Goal: Task Accomplishment & Management: Manage account settings

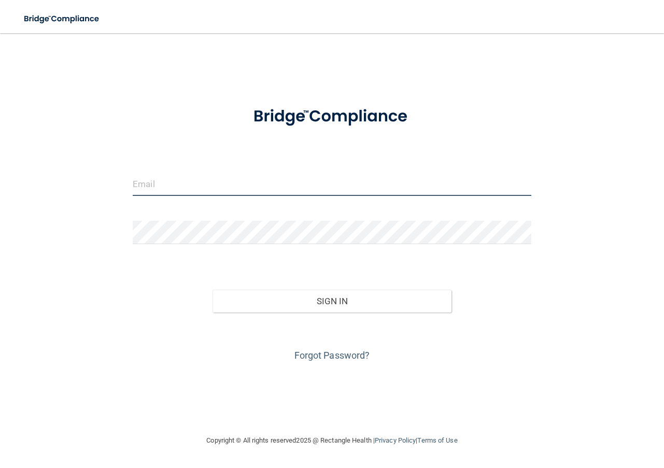
type input "[EMAIL_ADDRESS][DOMAIN_NAME]"
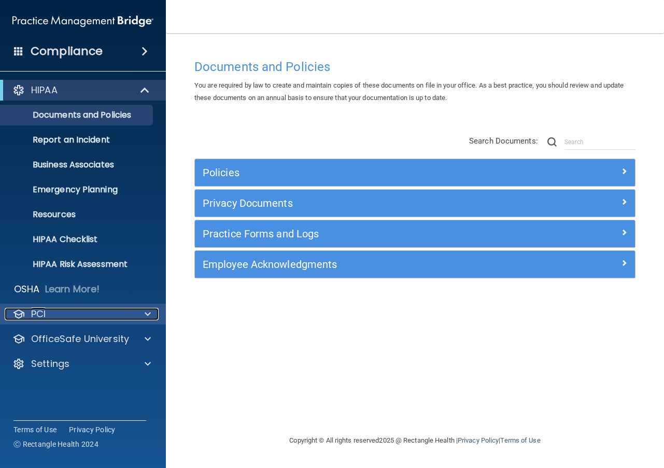
click at [146, 314] on span at bounding box center [148, 314] width 6 height 12
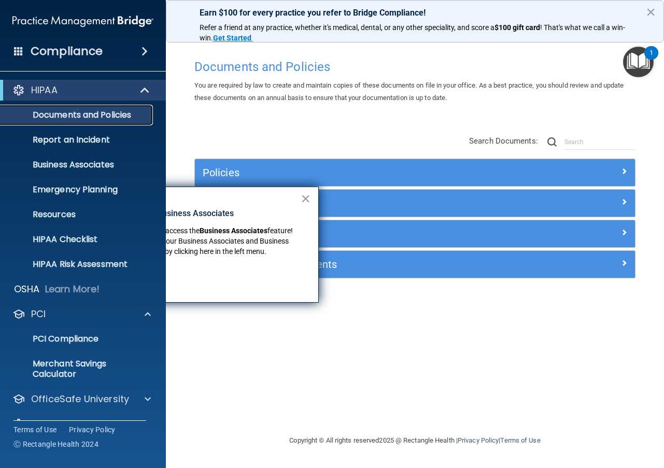
click at [65, 121] on link "Documents and Policies" at bounding box center [71, 115] width 163 height 21
drag, startPoint x: 302, startPoint y: 197, endPoint x: 248, endPoint y: 188, distance: 54.7
click at [302, 197] on button "×" at bounding box center [306, 198] width 10 height 17
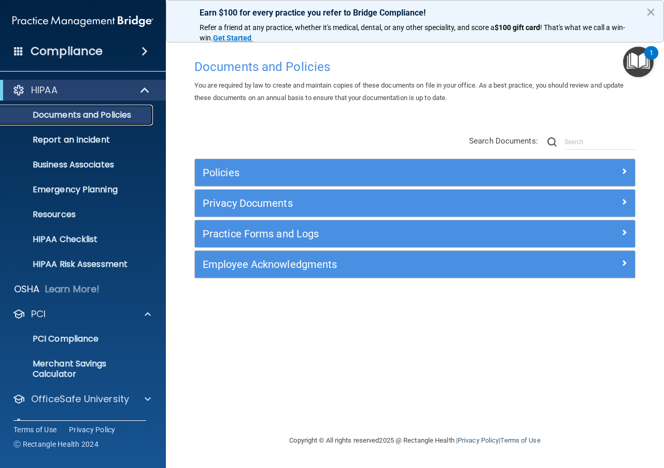
click at [108, 118] on p "Documents and Policies" at bounding box center [78, 115] width 142 height 10
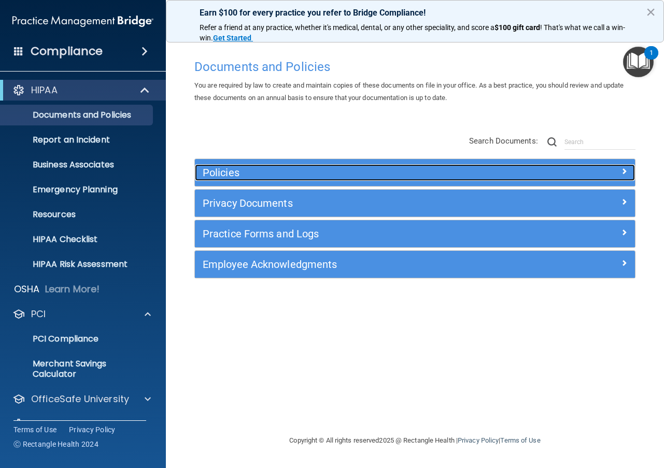
click at [620, 170] on div at bounding box center [580, 170] width 110 height 12
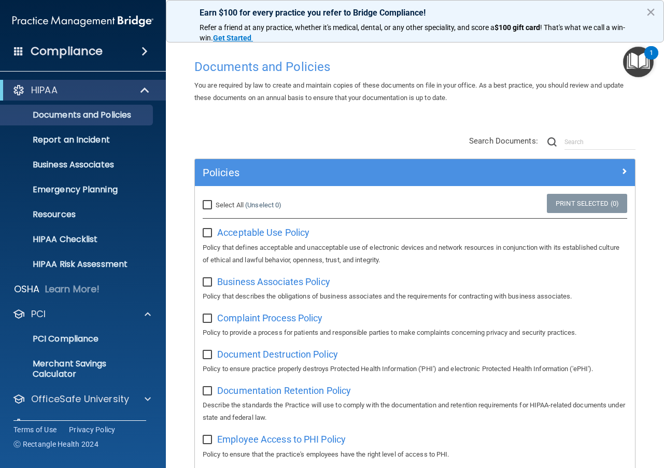
click at [209, 236] on input "checkbox" at bounding box center [209, 233] width 12 height 8
checkbox input "true"
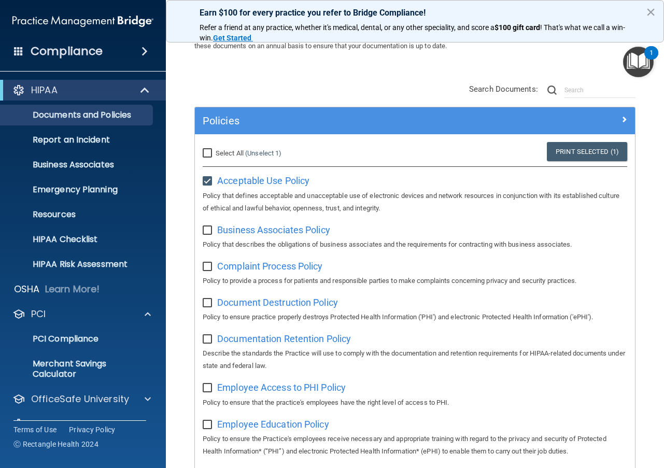
click at [204, 303] on input "checkbox" at bounding box center [209, 303] width 12 height 8
checkbox input "true"
click at [205, 339] on input "checkbox" at bounding box center [209, 340] width 12 height 8
checkbox input "true"
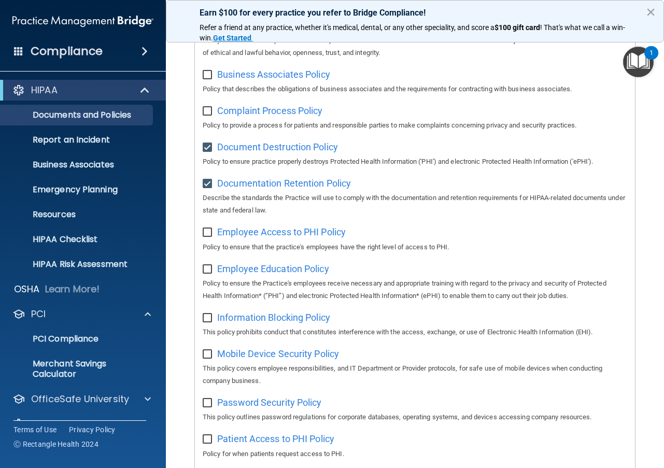
click at [208, 235] on input "checkbox" at bounding box center [209, 233] width 12 height 8
checkbox input "true"
click at [211, 274] on input "checkbox" at bounding box center [209, 270] width 12 height 8
checkbox input "true"
click at [204, 319] on input "checkbox" at bounding box center [209, 318] width 12 height 8
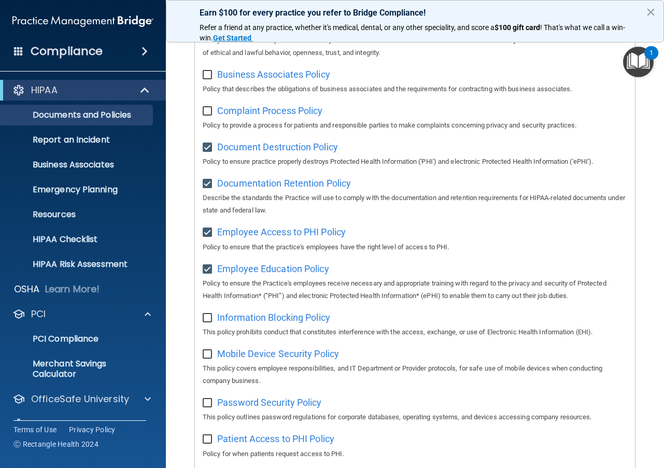
checkbox input "true"
drag, startPoint x: 210, startPoint y: 360, endPoint x: 207, endPoint y: 368, distance: 7.7
click at [209, 359] on input "checkbox" at bounding box center [209, 355] width 12 height 8
checkbox input "true"
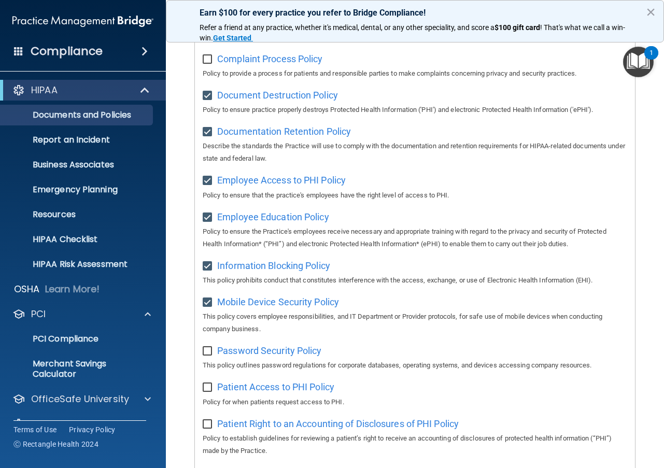
scroll to position [311, 0]
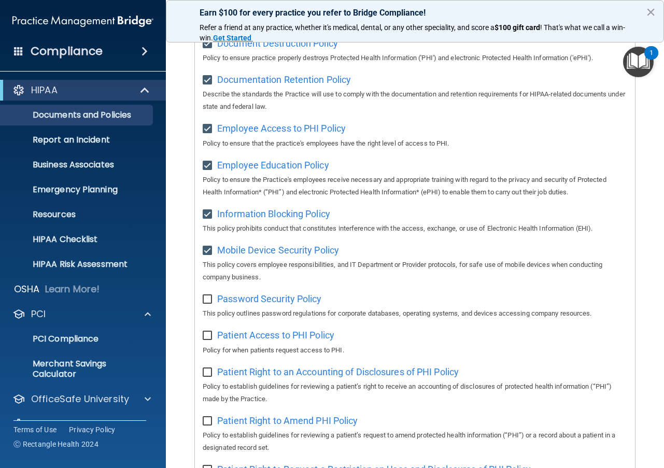
click at [208, 304] on input "checkbox" at bounding box center [209, 300] width 12 height 8
checkbox input "true"
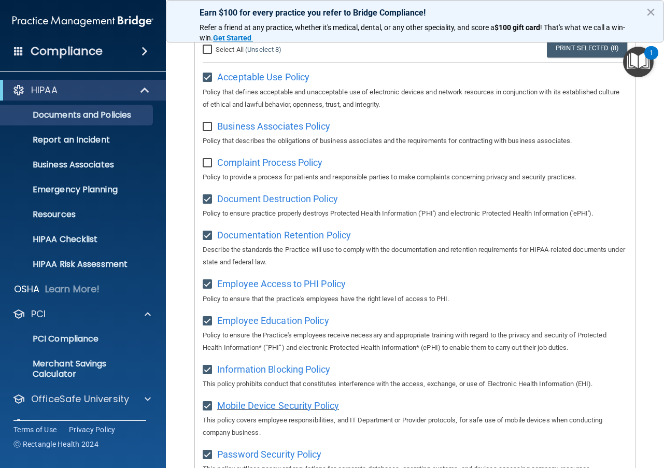
scroll to position [207, 0]
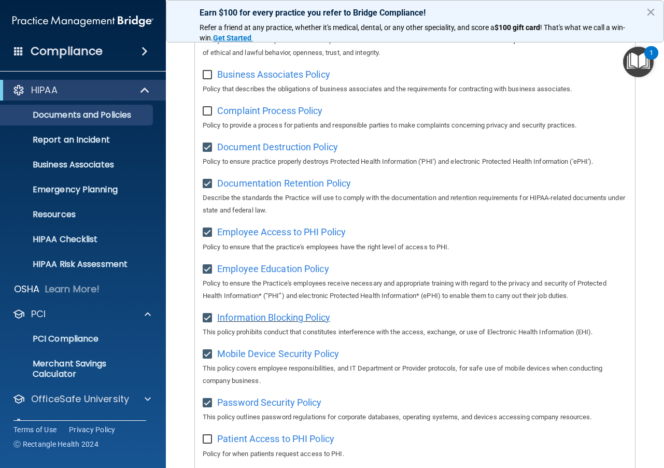
click at [245, 322] on span "Information Blocking Policy" at bounding box center [273, 317] width 113 height 11
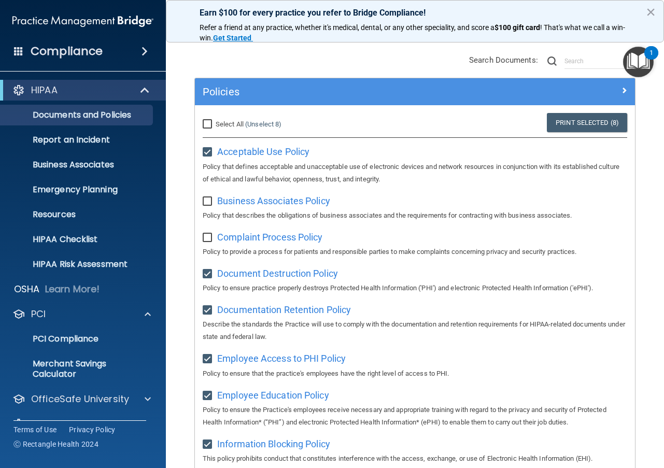
scroll to position [0, 0]
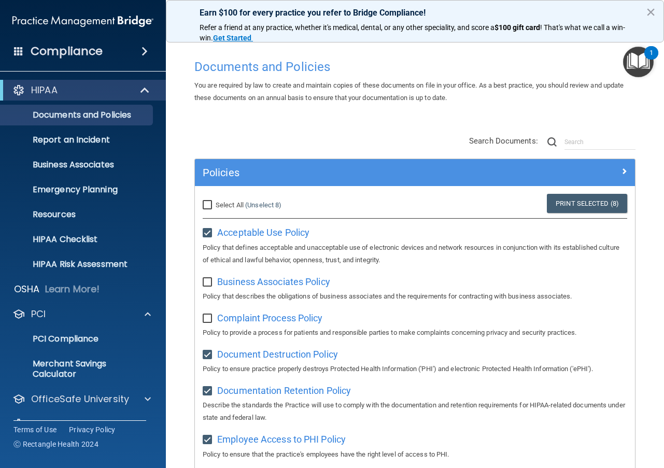
click at [205, 201] on input "Select All (Unselect 8) Unselect All" at bounding box center [209, 205] width 12 height 8
checkbox input "true"
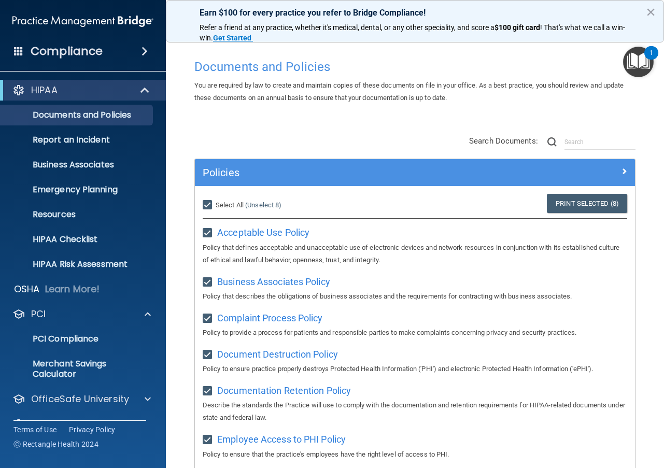
checkbox input "true"
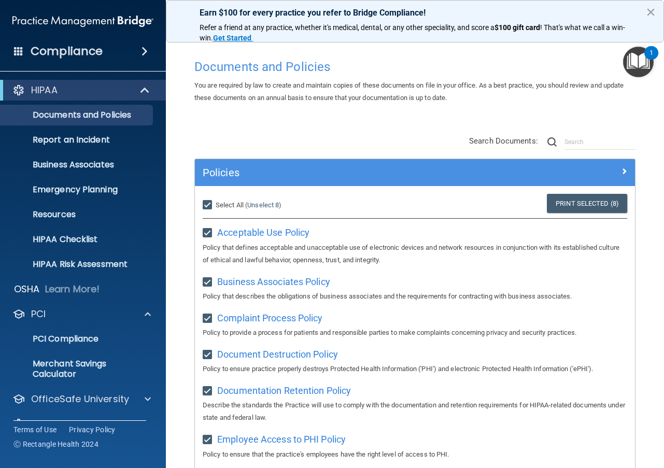
checkbox input "true"
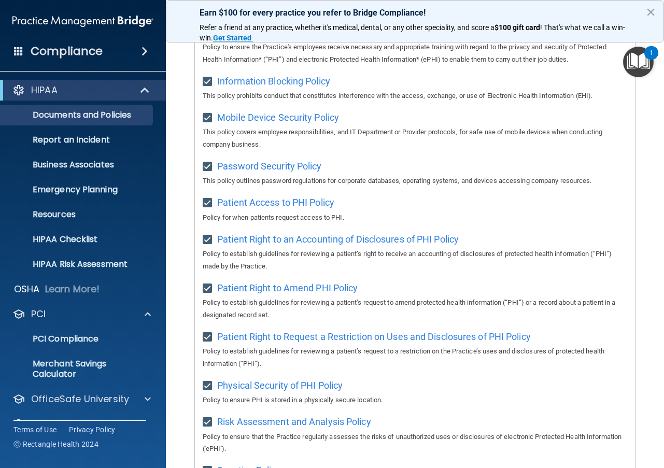
scroll to position [29, 0]
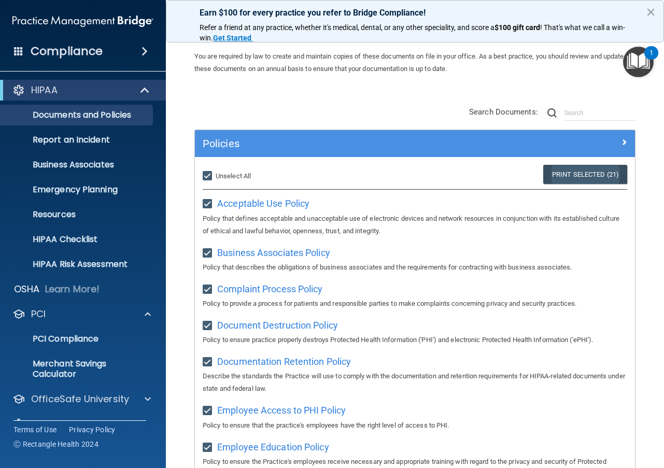
click at [578, 176] on link "Print Selected (21)" at bounding box center [586, 174] width 84 height 19
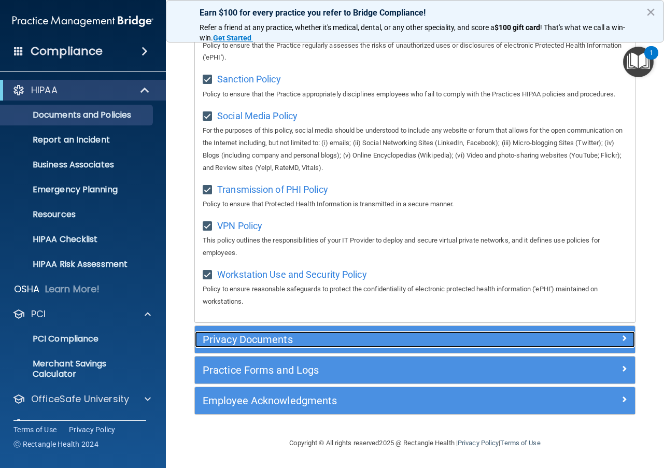
click at [310, 346] on div "Privacy Documents" at bounding box center [360, 339] width 330 height 17
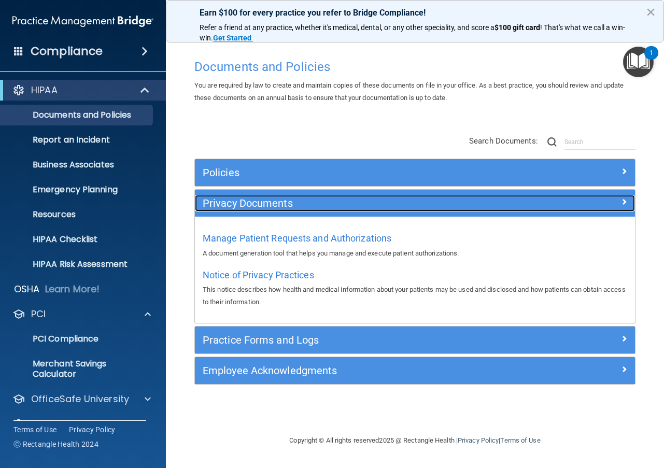
scroll to position [0, 0]
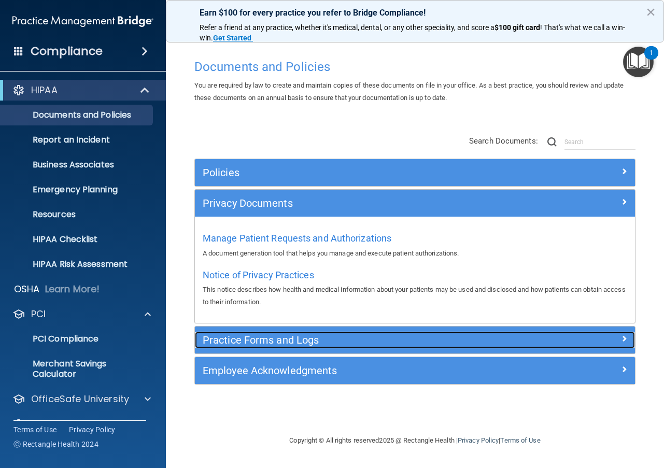
click at [622, 338] on span at bounding box center [624, 338] width 6 height 12
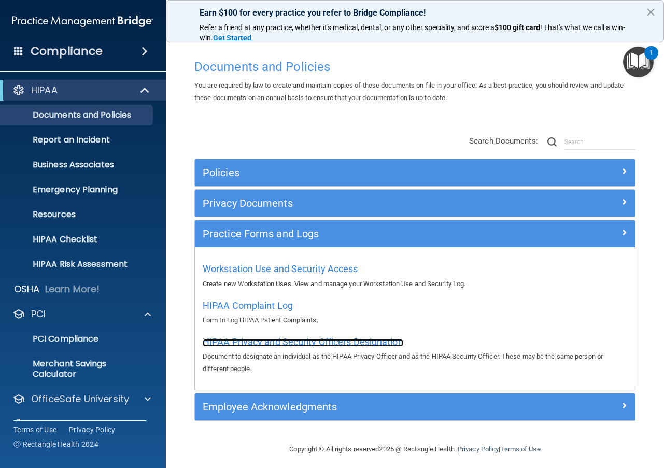
click at [300, 343] on span "HIPAA Privacy and Security Officers Designation" at bounding box center [303, 342] width 201 height 11
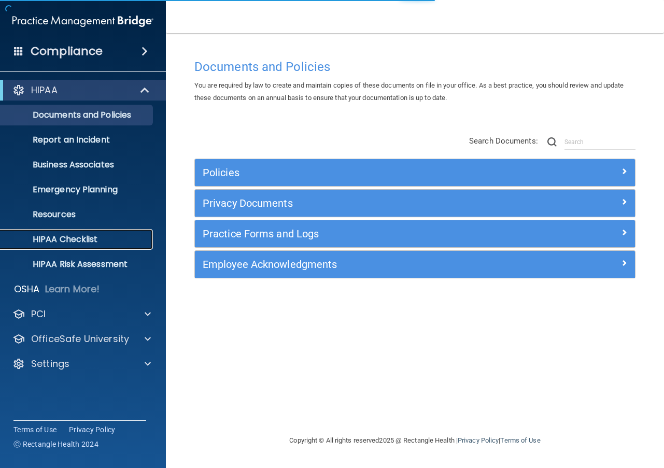
click at [64, 243] on p "HIPAA Checklist" at bounding box center [78, 239] width 142 height 10
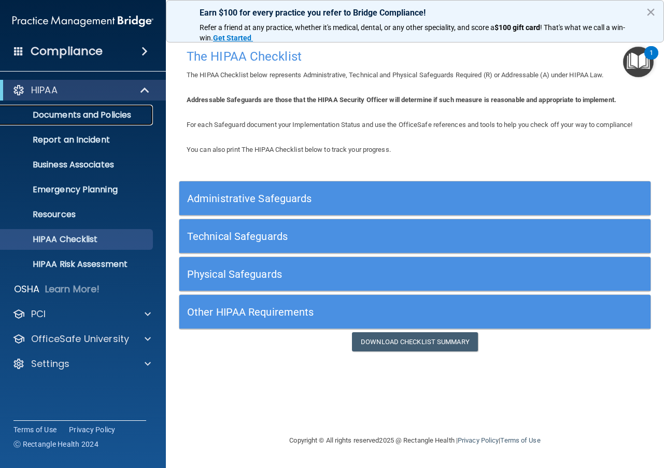
click at [69, 115] on p "Documents and Policies" at bounding box center [78, 115] width 142 height 10
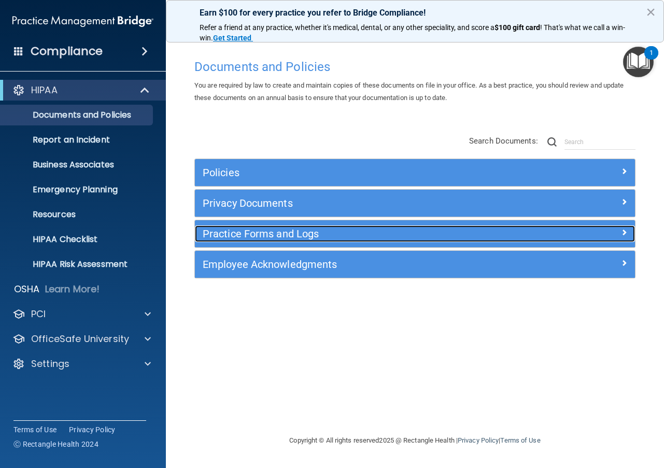
click at [623, 233] on span at bounding box center [624, 232] width 6 height 12
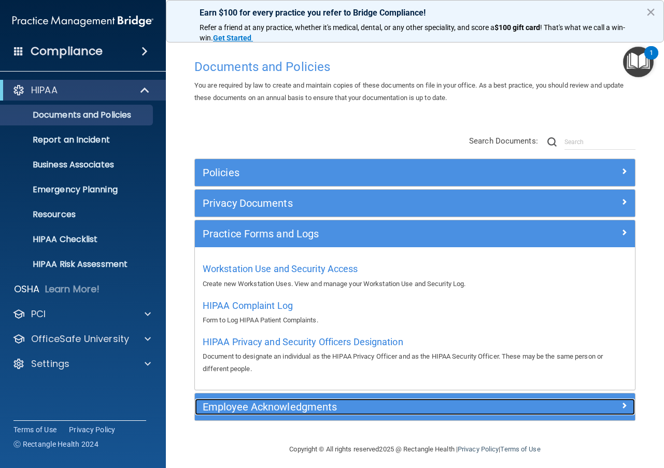
click at [621, 405] on span at bounding box center [624, 405] width 6 height 12
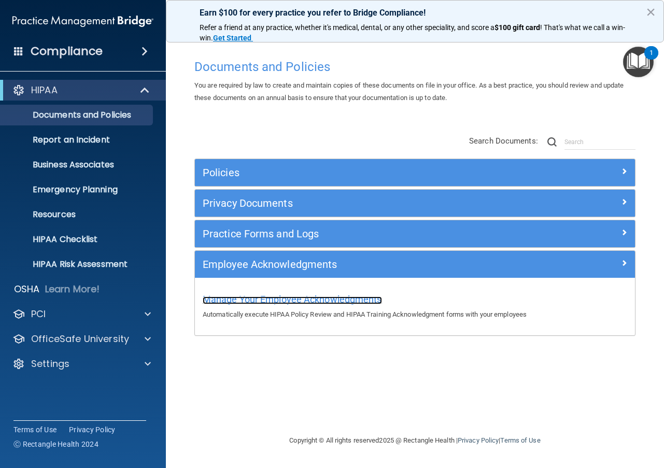
click at [351, 296] on span "Manage Your Employee Acknowledgments" at bounding box center [292, 299] width 179 height 11
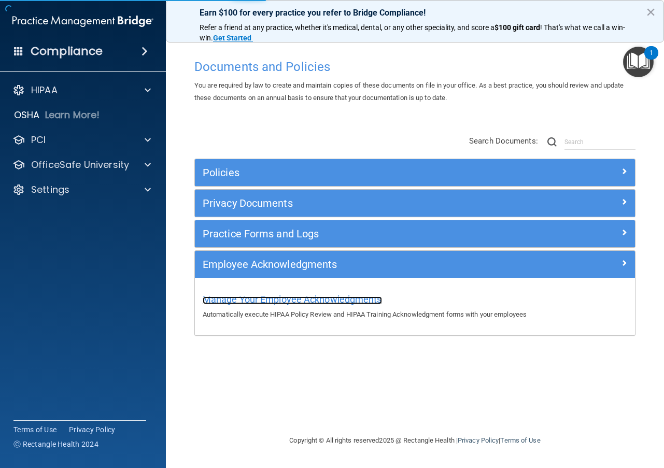
click at [330, 299] on span "Manage Your Employee Acknowledgments" at bounding box center [292, 299] width 179 height 11
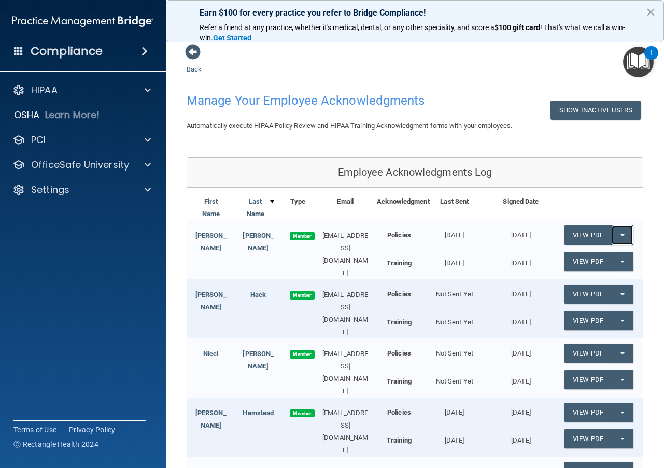
click at [615, 238] on button "Split button!" at bounding box center [622, 235] width 21 height 19
click at [612, 256] on link "Update Acknowledgment" at bounding box center [611, 256] width 95 height 16
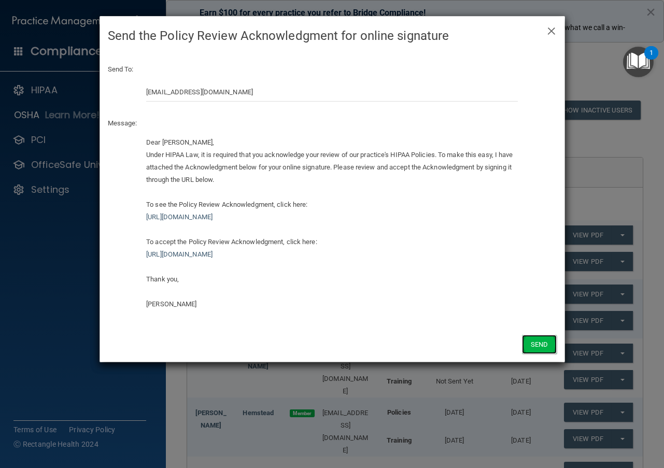
click at [549, 342] on button "Send" at bounding box center [539, 344] width 34 height 19
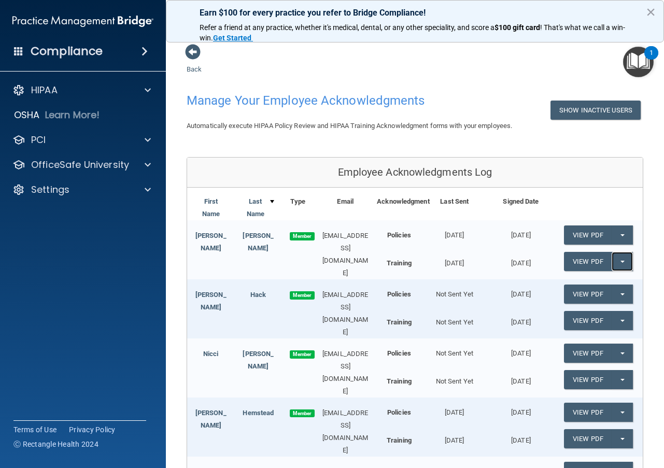
click at [621, 261] on span "button" at bounding box center [623, 262] width 4 height 2
click at [612, 280] on link "Update Acknowledgment" at bounding box center [611, 283] width 95 height 16
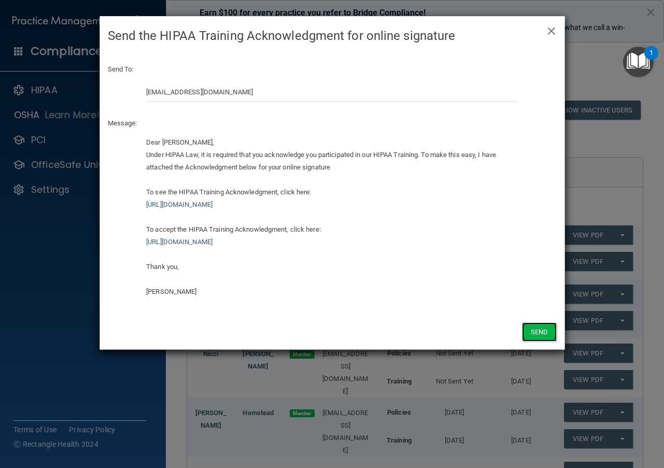
click at [534, 335] on button "Send" at bounding box center [539, 332] width 34 height 19
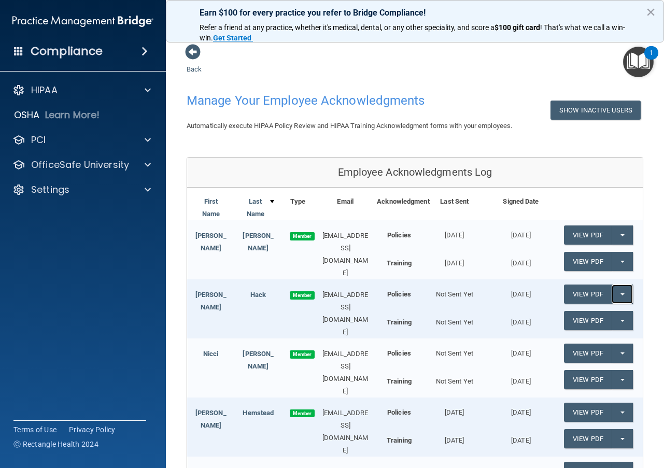
click at [618, 292] on button "Split button!" at bounding box center [622, 294] width 21 height 19
click at [616, 310] on link "Update Acknowledgment" at bounding box center [611, 316] width 95 height 16
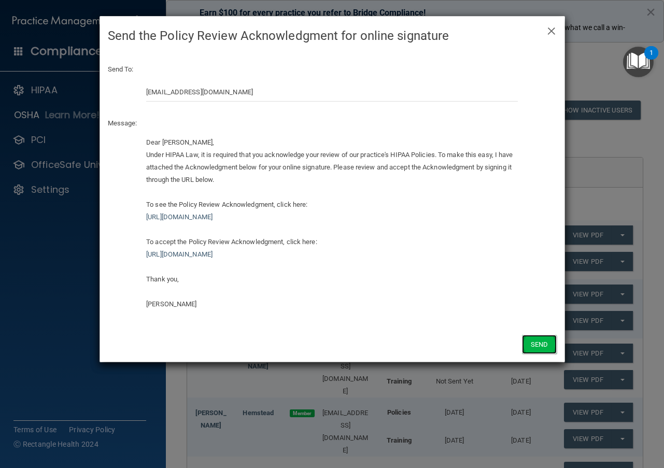
click at [536, 341] on button "Send" at bounding box center [539, 344] width 34 height 19
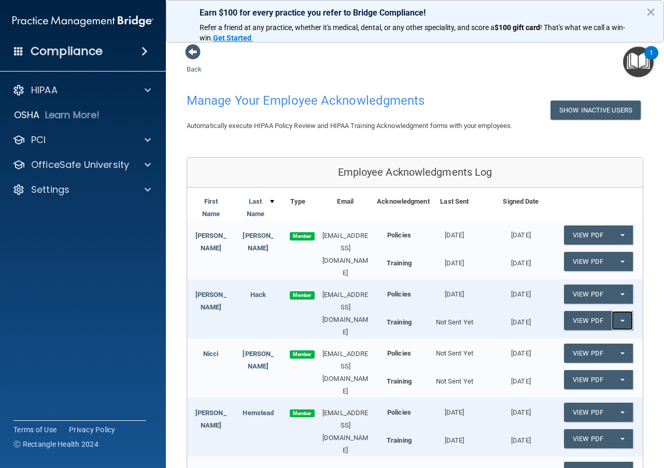
click at [621, 320] on span "button" at bounding box center [623, 321] width 4 height 2
click at [601, 338] on link "Update Acknowledgment" at bounding box center [611, 342] width 95 height 16
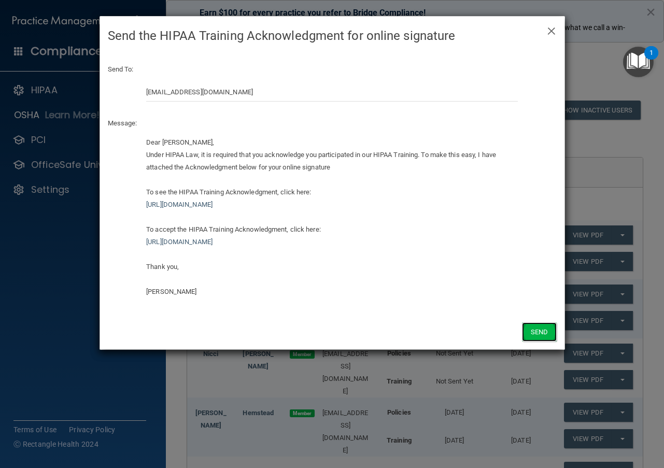
click at [536, 331] on button "Send" at bounding box center [539, 332] width 34 height 19
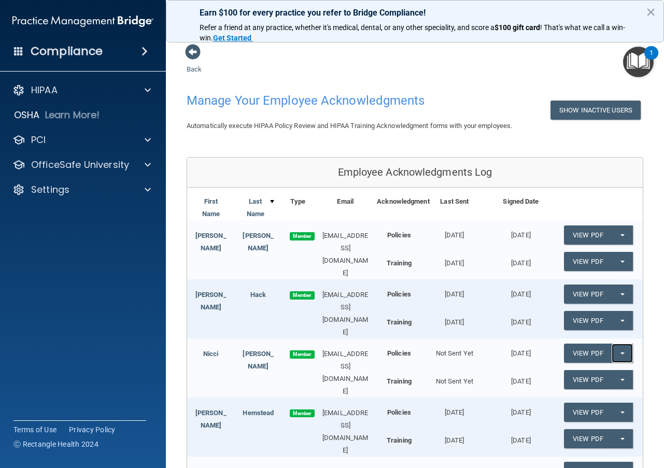
click at [612, 346] on button "Split button!" at bounding box center [622, 353] width 21 height 19
click at [589, 372] on link "Update Acknowledgment" at bounding box center [611, 375] width 95 height 16
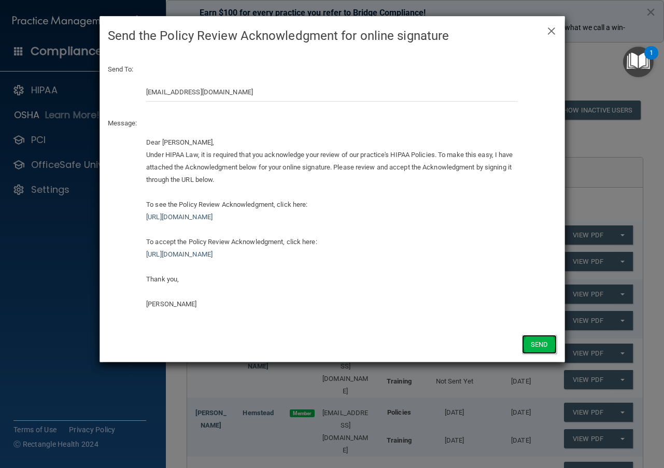
click at [548, 346] on button "Send" at bounding box center [539, 344] width 34 height 19
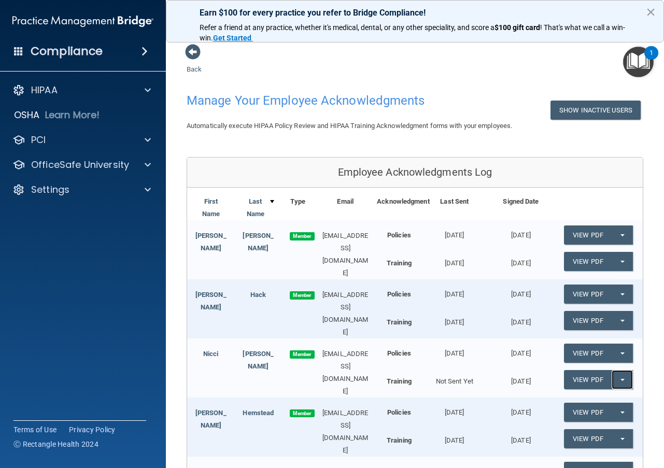
click at [621, 379] on span "button" at bounding box center [623, 380] width 4 height 2
click at [593, 394] on link "Update Acknowledgment" at bounding box center [611, 401] width 95 height 16
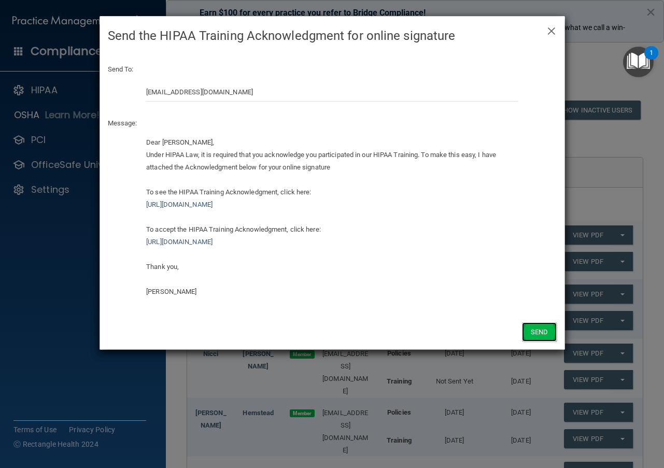
click at [532, 333] on button "Send" at bounding box center [539, 332] width 34 height 19
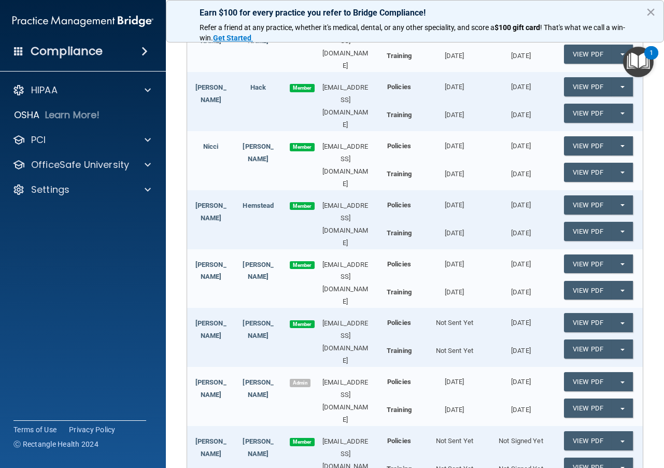
scroll to position [259, 0]
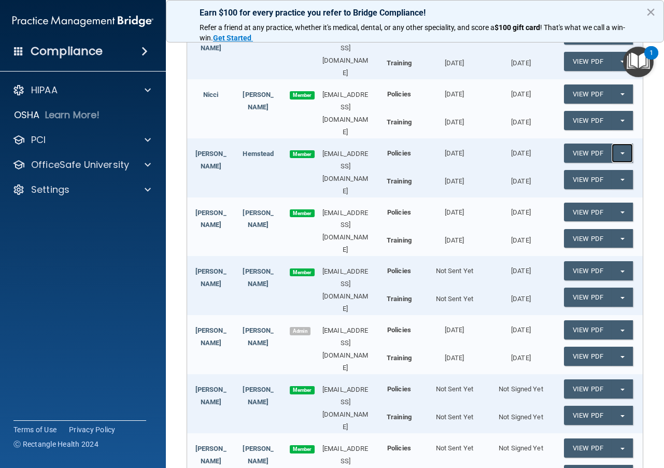
click at [614, 144] on button "Split button!" at bounding box center [622, 153] width 21 height 19
click at [584, 169] on link "Update Acknowledgment" at bounding box center [611, 174] width 95 height 16
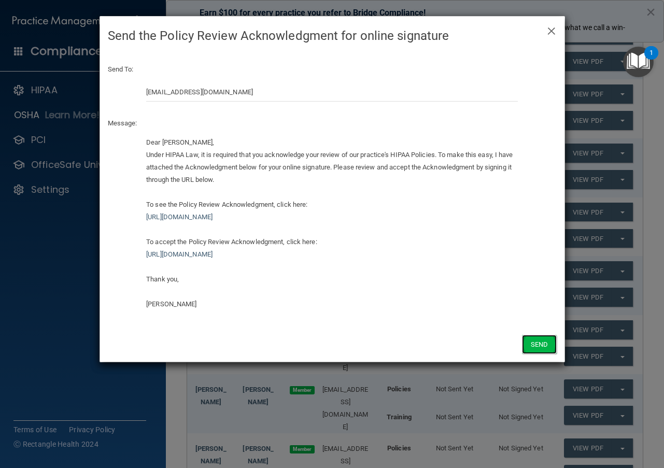
drag, startPoint x: 538, startPoint y: 340, endPoint x: 550, endPoint y: 335, distance: 12.5
click at [539, 341] on button "Send" at bounding box center [539, 344] width 34 height 19
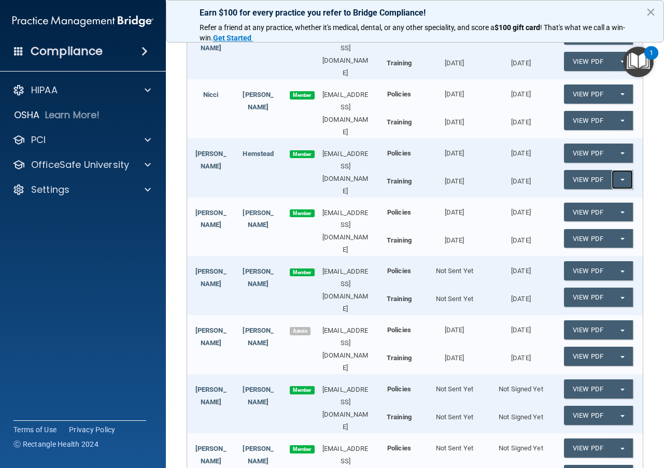
click at [616, 170] on button "Split button!" at bounding box center [622, 179] width 21 height 19
click at [593, 193] on link "Update Acknowledgment" at bounding box center [611, 201] width 95 height 16
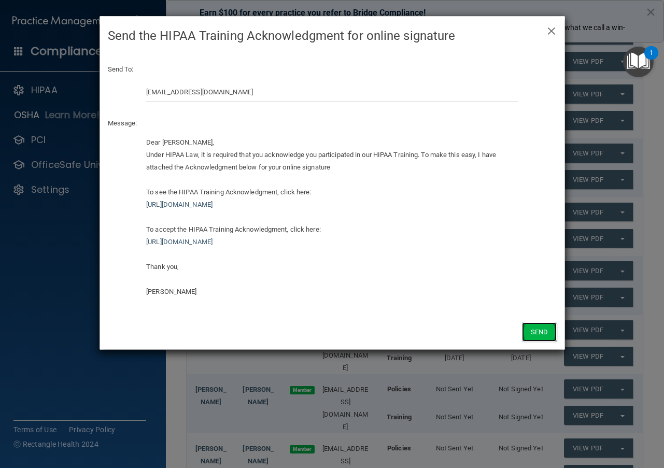
click at [533, 335] on button "Send" at bounding box center [539, 332] width 34 height 19
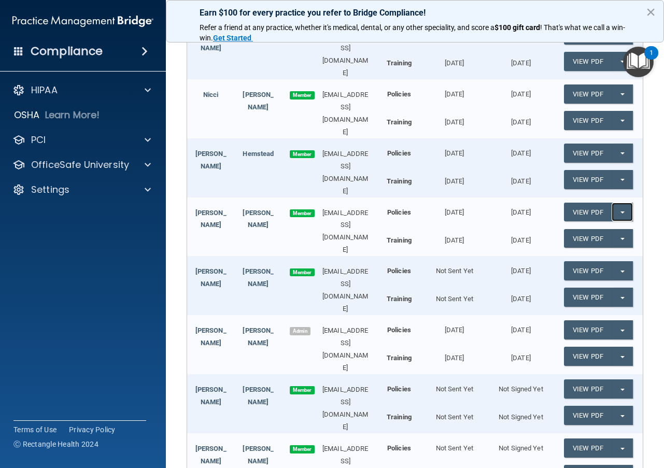
click at [618, 203] on button "Split button!" at bounding box center [622, 212] width 21 height 19
click at [606, 225] on link "Update Acknowledgment" at bounding box center [611, 233] width 95 height 16
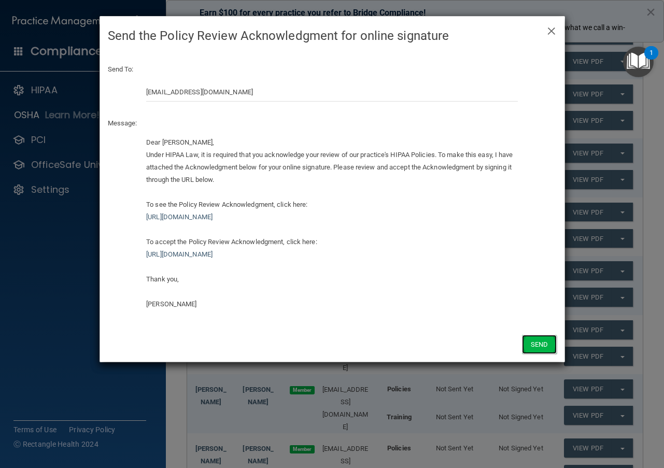
click at [544, 344] on button "Send" at bounding box center [539, 344] width 34 height 19
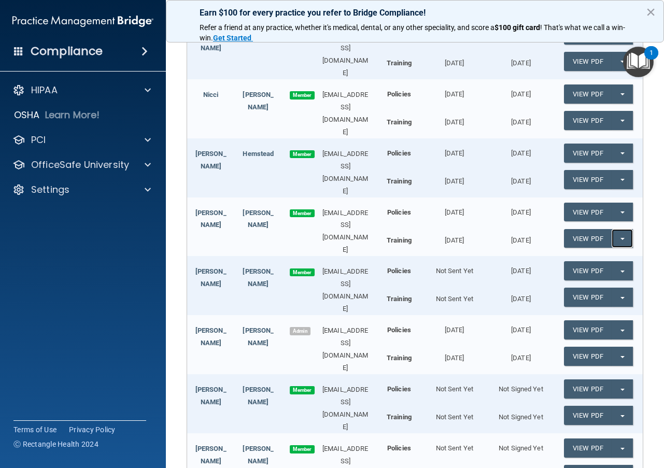
click at [621, 238] on span "button" at bounding box center [623, 239] width 4 height 2
click at [595, 252] on link "Update Acknowledgment" at bounding box center [611, 260] width 95 height 16
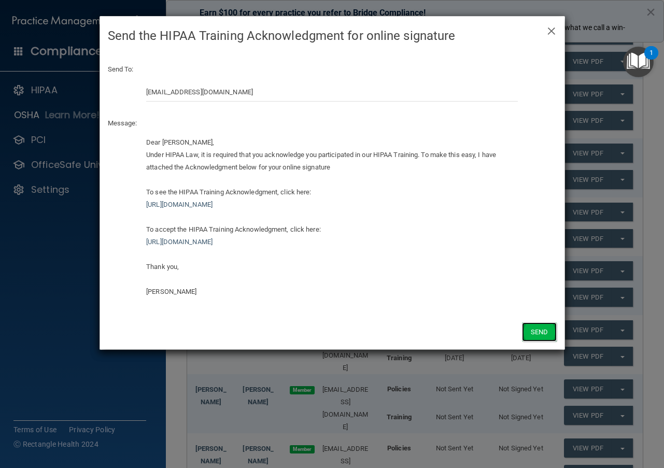
click at [535, 335] on button "Send" at bounding box center [539, 332] width 34 height 19
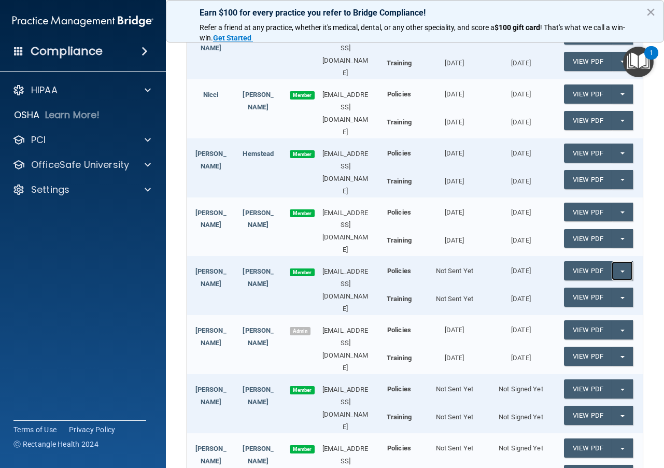
click at [617, 261] on button "Split button!" at bounding box center [622, 270] width 21 height 19
click at [598, 284] on link "Update Acknowledgment" at bounding box center [611, 292] width 95 height 16
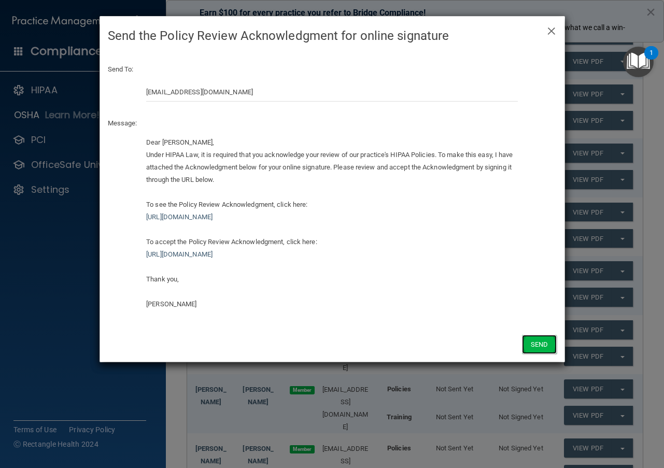
click at [549, 344] on button "Send" at bounding box center [539, 344] width 34 height 19
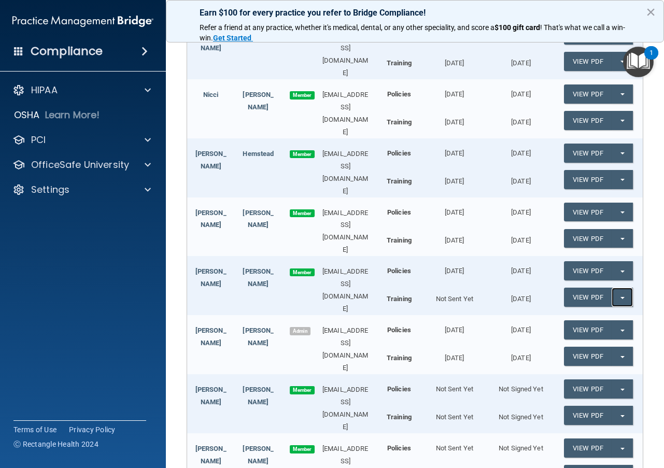
click at [614, 288] on button "Split button!" at bounding box center [622, 297] width 21 height 19
click at [570, 311] on link "Update Acknowledgment" at bounding box center [611, 319] width 95 height 16
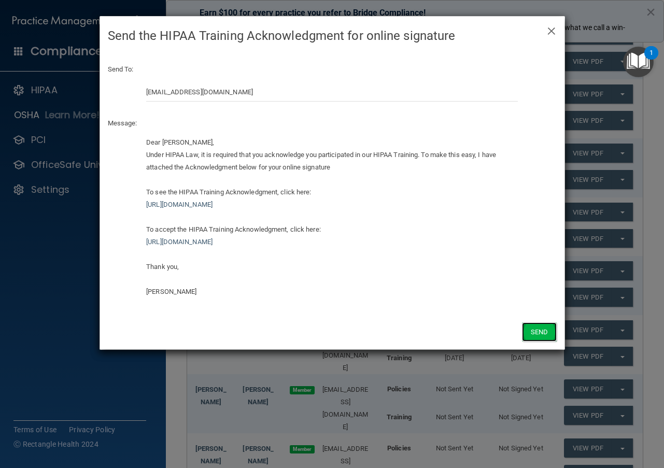
click at [532, 328] on button "Send" at bounding box center [539, 332] width 34 height 19
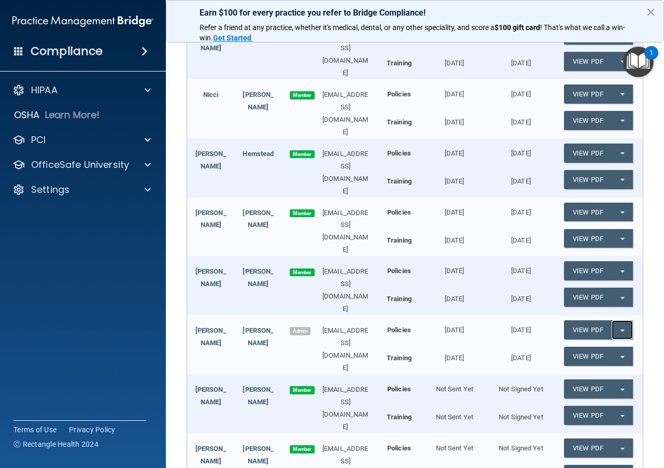
click at [621, 330] on span "button" at bounding box center [623, 331] width 4 height 2
click at [594, 343] on link "Update Acknowledgment" at bounding box center [611, 351] width 95 height 16
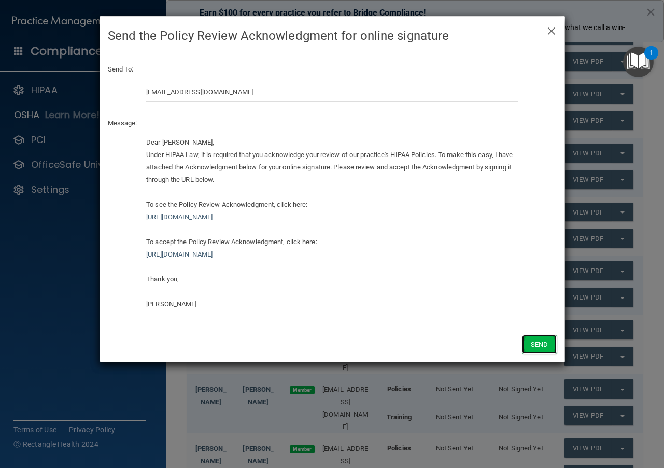
drag, startPoint x: 542, startPoint y: 341, endPoint x: 549, endPoint y: 340, distance: 6.8
click at [543, 341] on button "Send" at bounding box center [539, 344] width 34 height 19
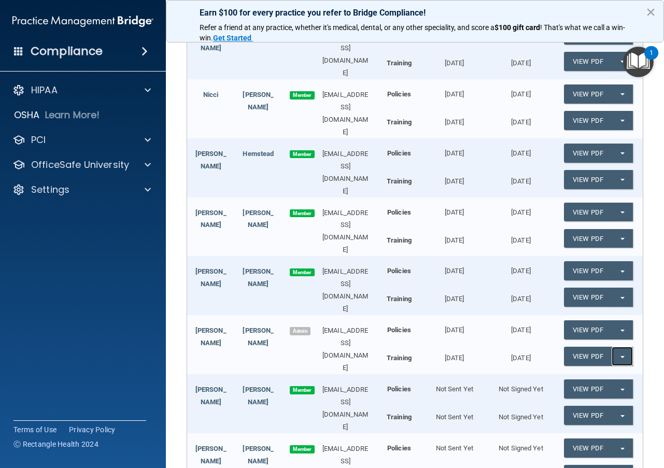
click at [617, 347] on button "Split button!" at bounding box center [622, 356] width 21 height 19
click at [590, 370] on link "Update Acknowledgment" at bounding box center [611, 378] width 95 height 16
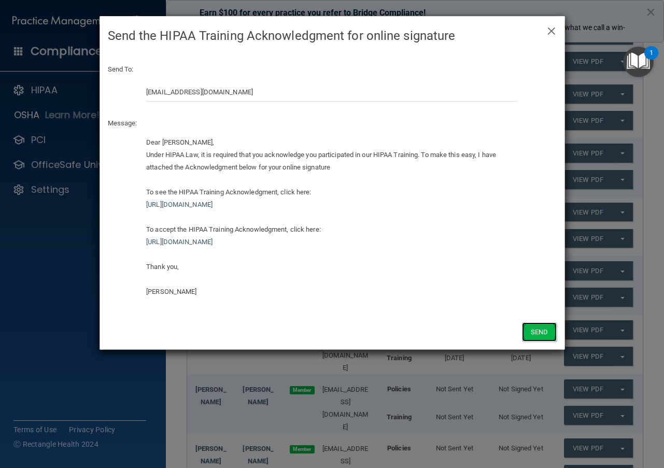
click at [555, 335] on button "Send" at bounding box center [539, 332] width 34 height 19
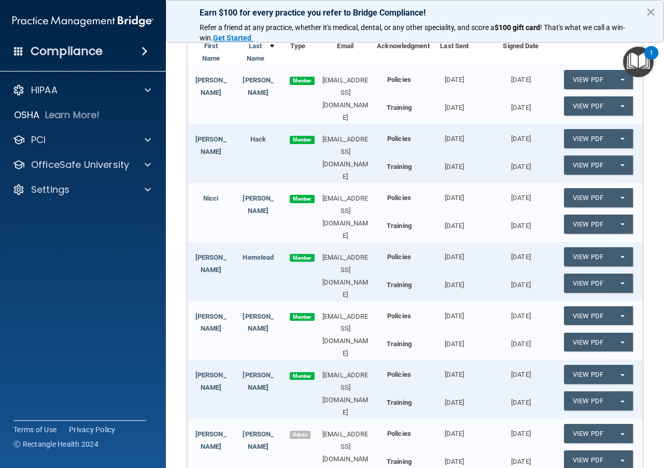
scroll to position [363, 0]
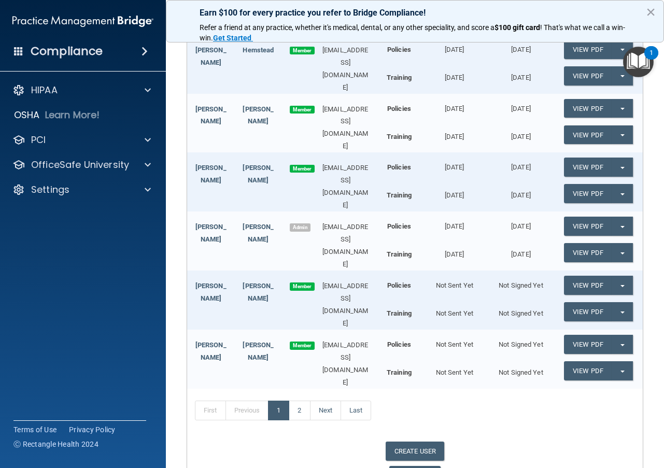
click at [338, 339] on div "rschneider2@new.rr.com" at bounding box center [345, 364] width 63 height 50
click at [349, 339] on div "rschneider2@new.rr.com" at bounding box center [345, 364] width 63 height 50
click at [368, 339] on div "rschneider2@new.rr.com" at bounding box center [345, 364] width 63 height 50
click at [621, 344] on span "button" at bounding box center [623, 345] width 4 height 2
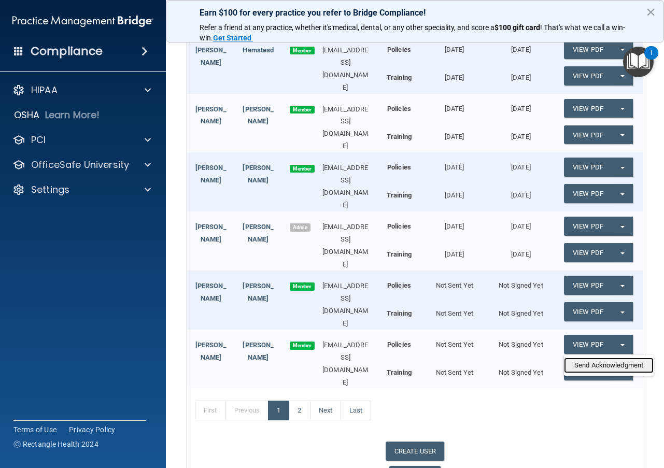
click at [596, 358] on link "Send Acknowledgment" at bounding box center [609, 366] width 90 height 16
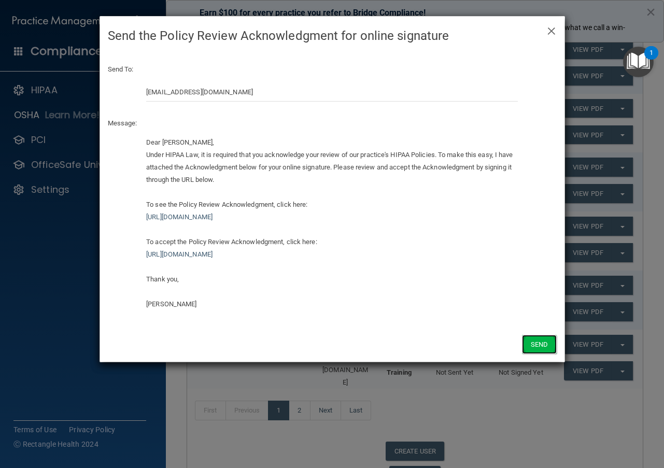
click at [537, 344] on button "Send" at bounding box center [539, 344] width 34 height 19
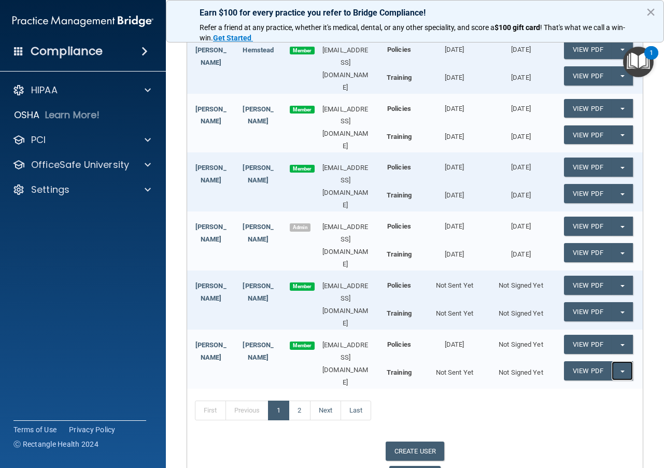
click at [615, 361] on button "Split button!" at bounding box center [622, 370] width 21 height 19
click at [584, 384] on link "Send Acknowledgment PDF" at bounding box center [616, 392] width 104 height 16
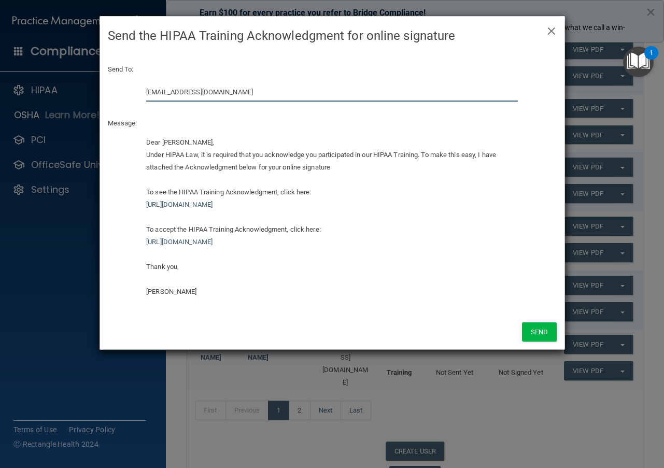
drag, startPoint x: 222, startPoint y: 93, endPoint x: 132, endPoint y: 99, distance: 90.4
click at [132, 99] on div "rschneider2@new.rr.com" at bounding box center [332, 95] width 465 height 27
type input "drrayechoridgedental@gmail.com"
click at [531, 326] on button "Send" at bounding box center [539, 332] width 34 height 19
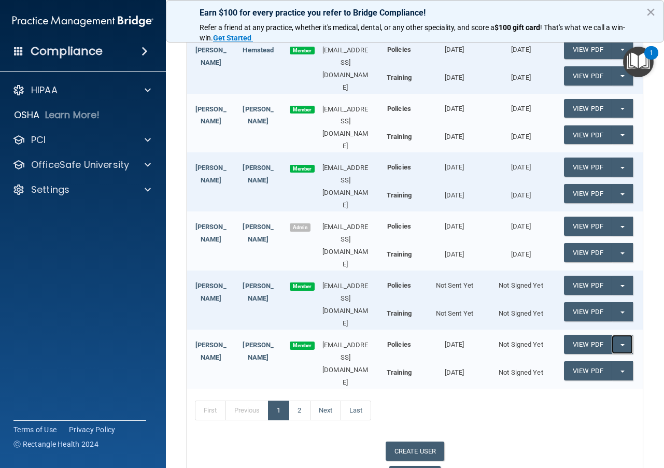
click at [621, 344] on span "button" at bounding box center [623, 345] width 4 height 2
click at [599, 358] on link "Send Acknowledgment" at bounding box center [609, 366] width 90 height 16
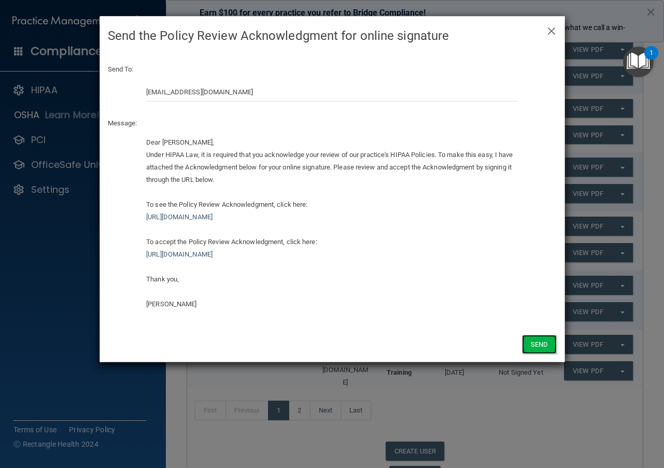
click at [533, 340] on button "Send" at bounding box center [539, 344] width 34 height 19
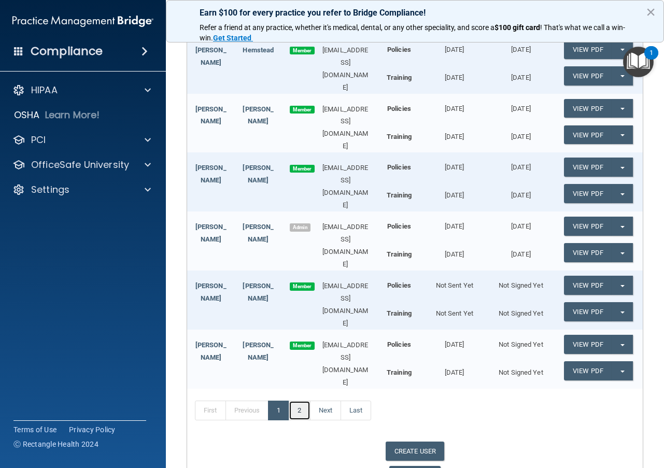
click at [299, 401] on link "2" at bounding box center [299, 411] width 21 height 20
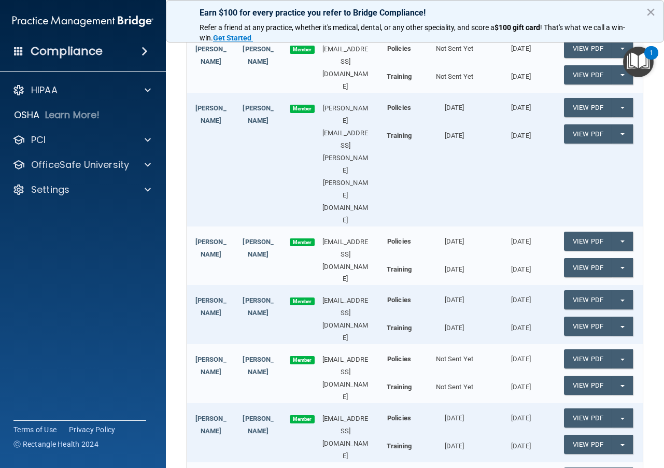
scroll to position [135, 0]
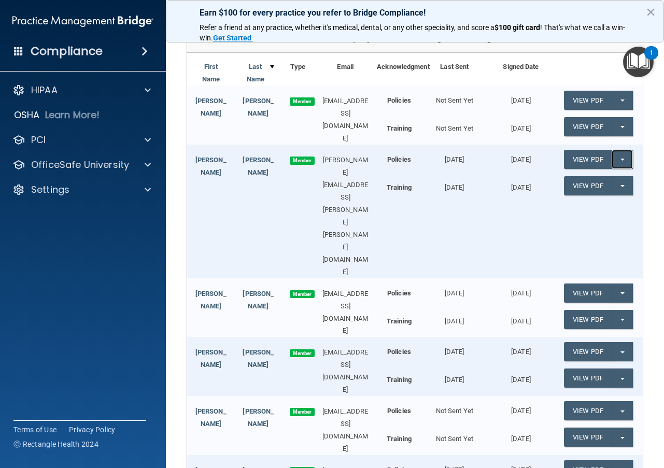
click at [618, 156] on button "Split button!" at bounding box center [622, 159] width 21 height 19
click at [605, 176] on link "Update Acknowledgment" at bounding box center [611, 181] width 95 height 16
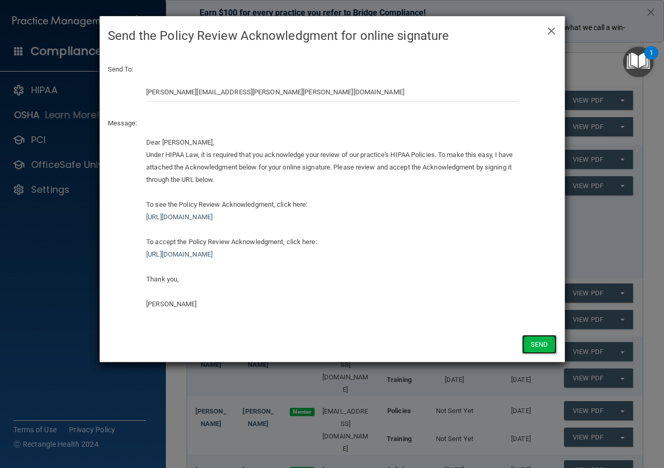
click at [544, 349] on button "Send" at bounding box center [539, 344] width 34 height 19
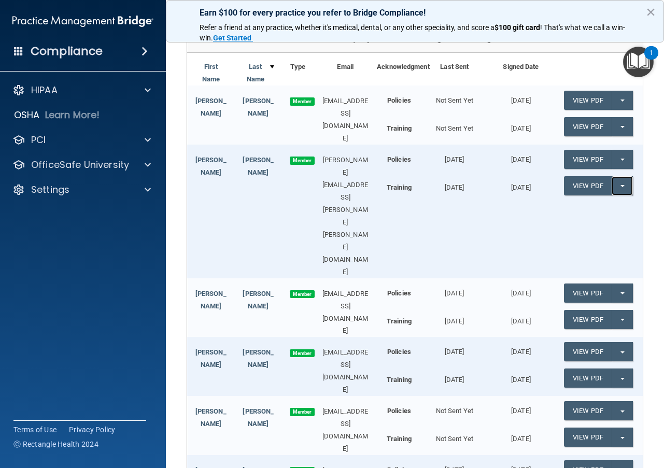
click at [619, 183] on button "Split button!" at bounding box center [622, 185] width 21 height 19
click at [603, 202] on link "Update Acknowledgment" at bounding box center [611, 207] width 95 height 16
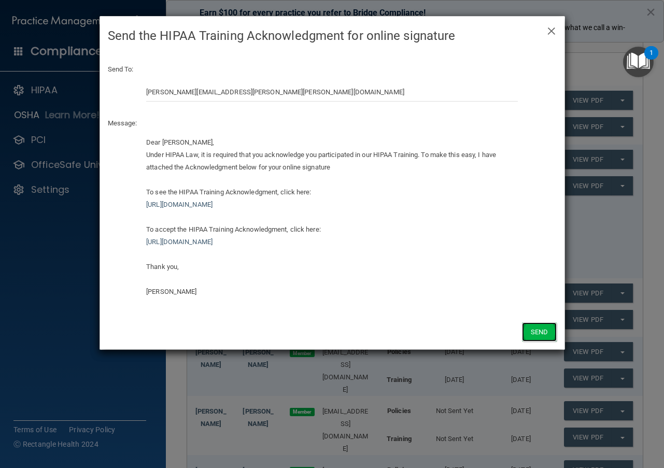
click at [537, 330] on button "Send" at bounding box center [539, 332] width 34 height 19
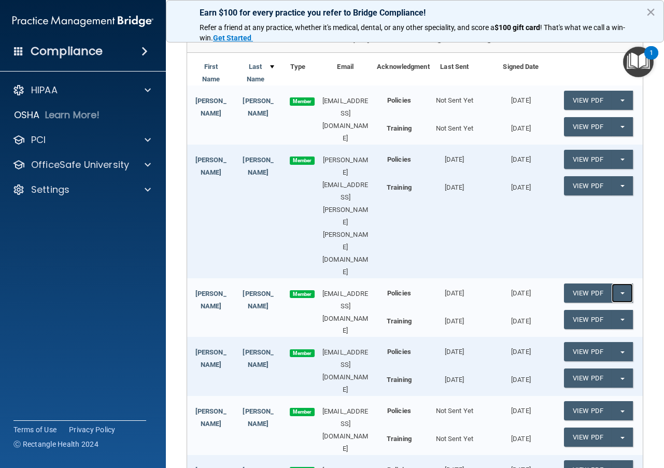
click at [621, 284] on button "Split button!" at bounding box center [622, 293] width 21 height 19
click at [602, 307] on link "Update Acknowledgment" at bounding box center [611, 315] width 95 height 16
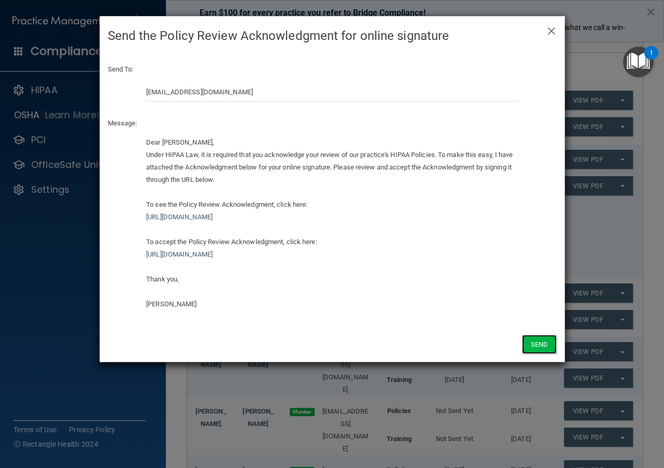
click at [533, 344] on button "Send" at bounding box center [539, 344] width 34 height 19
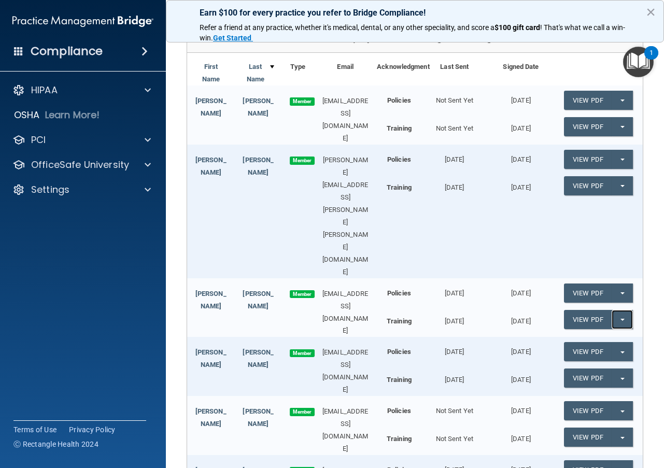
click at [616, 310] on button "Split button!" at bounding box center [622, 319] width 21 height 19
click at [582, 333] on link "Update Acknowledgment" at bounding box center [611, 341] width 95 height 16
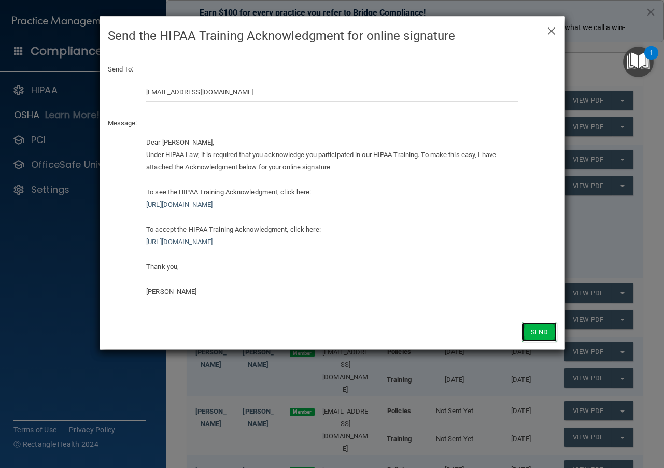
click at [528, 332] on button "Send" at bounding box center [539, 332] width 34 height 19
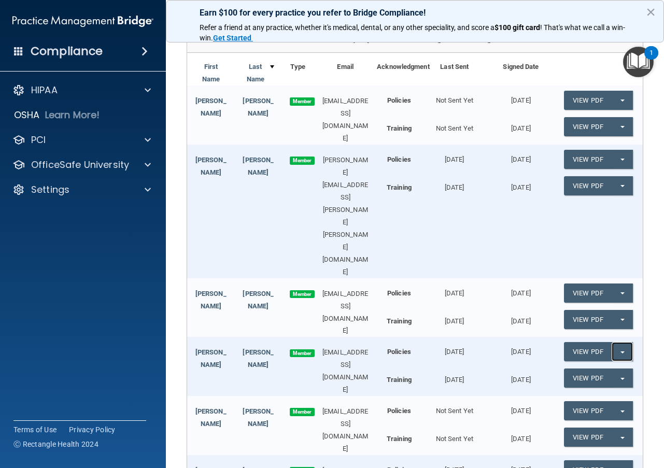
click at [619, 342] on button "Split button!" at bounding box center [622, 351] width 21 height 19
click at [606, 365] on link "Update Acknowledgment" at bounding box center [611, 373] width 95 height 16
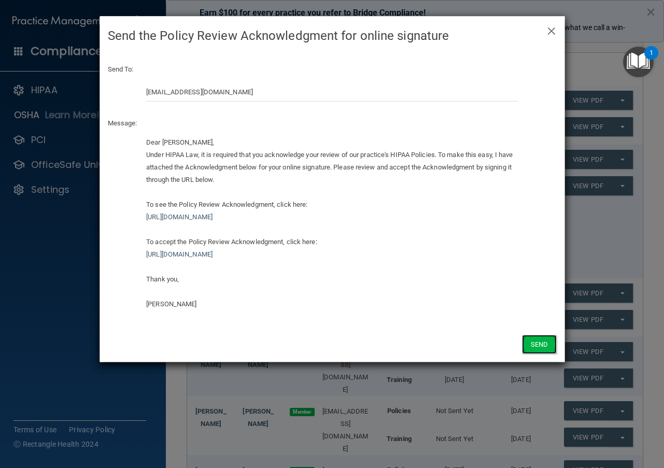
click at [545, 345] on button "Send" at bounding box center [539, 344] width 34 height 19
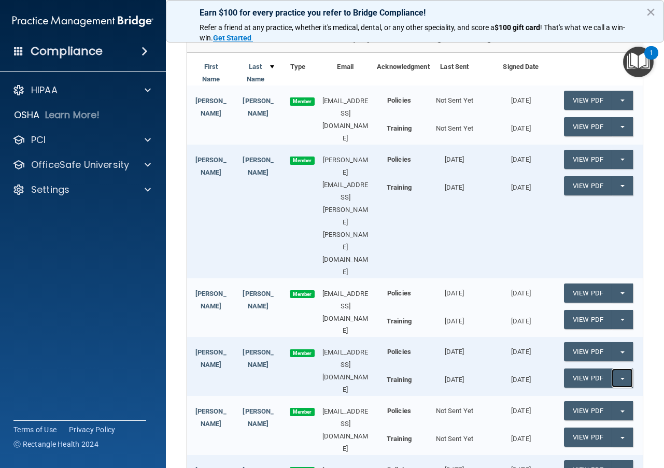
click at [617, 369] on button "Split button!" at bounding box center [622, 378] width 21 height 19
click at [580, 392] on link "Update Acknowledgment" at bounding box center [611, 400] width 95 height 16
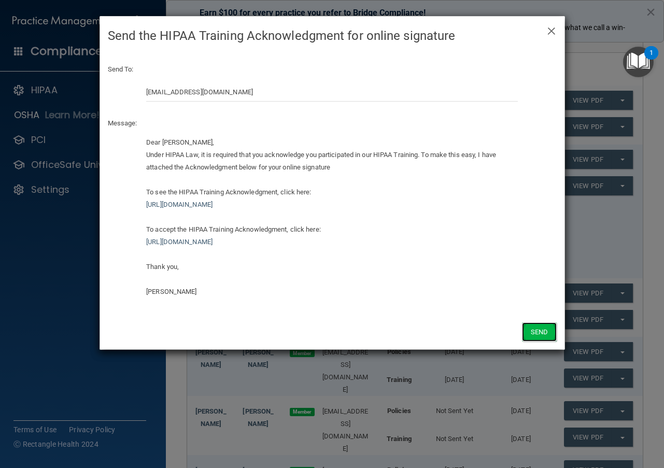
click at [532, 329] on button "Send" at bounding box center [539, 332] width 34 height 19
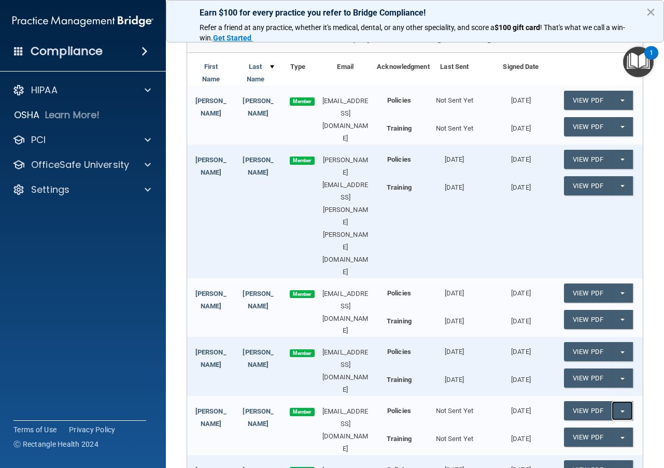
click at [621, 411] on span "button" at bounding box center [623, 412] width 4 height 2
click at [596, 424] on link "Update Acknowledgment" at bounding box center [611, 432] width 95 height 16
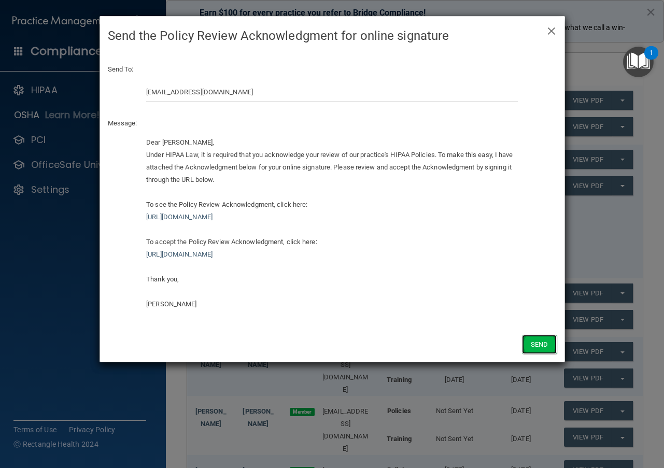
click at [546, 345] on button "Send" at bounding box center [539, 344] width 34 height 19
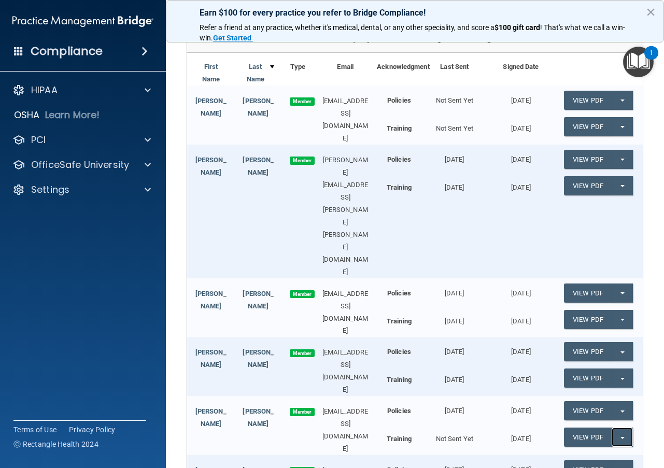
click at [614, 428] on button "Split button!" at bounding box center [622, 437] width 21 height 19
click at [590, 451] on link "Update Acknowledgment" at bounding box center [611, 459] width 95 height 16
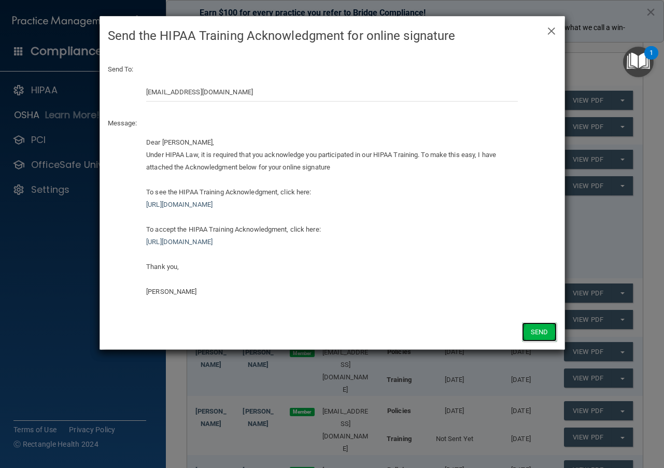
click at [533, 327] on button "Send" at bounding box center [539, 332] width 34 height 19
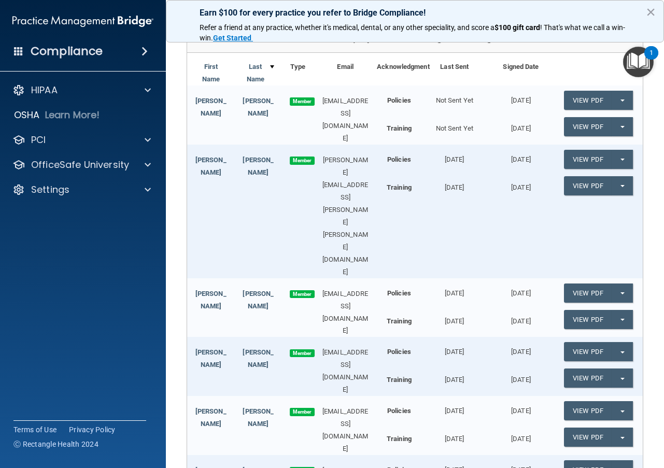
scroll to position [290, 0]
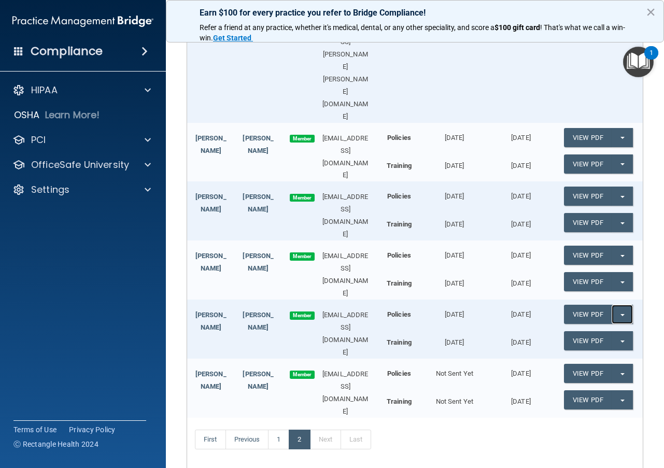
click at [620, 305] on button "Split button!" at bounding box center [622, 314] width 21 height 19
click at [596, 328] on link "Update Acknowledgment" at bounding box center [611, 336] width 95 height 16
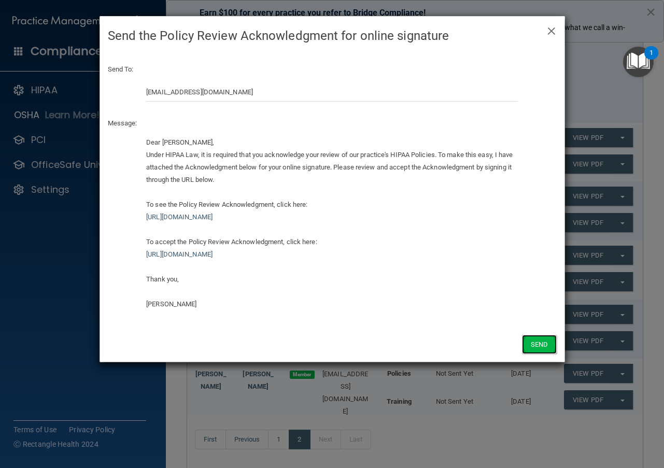
click at [544, 344] on button "Send" at bounding box center [539, 344] width 34 height 19
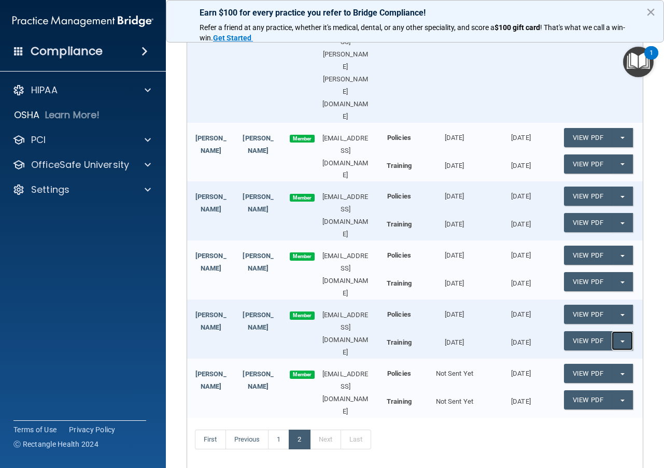
click at [618, 331] on button "Split button!" at bounding box center [622, 340] width 21 height 19
click at [606, 354] on link "Update Acknowledgment" at bounding box center [611, 362] width 95 height 16
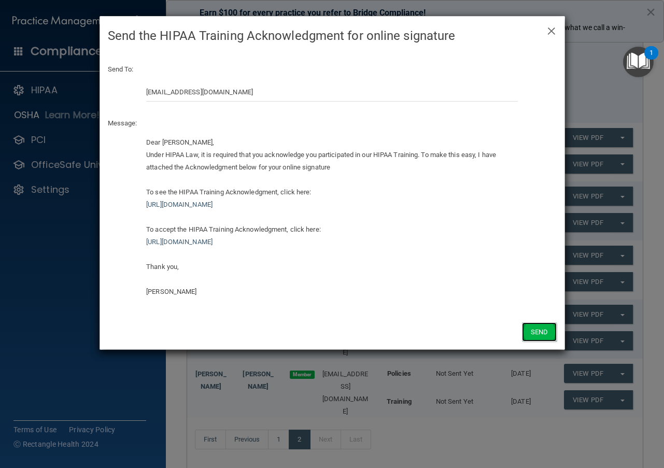
click at [536, 329] on button "Send" at bounding box center [539, 332] width 34 height 19
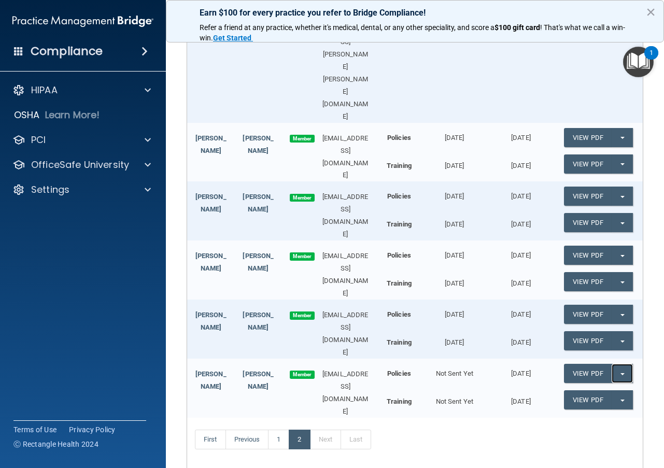
drag, startPoint x: 616, startPoint y: 280, endPoint x: 604, endPoint y: 290, distance: 16.2
click at [621, 373] on span "button" at bounding box center [623, 374] width 4 height 2
click at [597, 387] on link "Update Acknowledgment" at bounding box center [611, 395] width 95 height 16
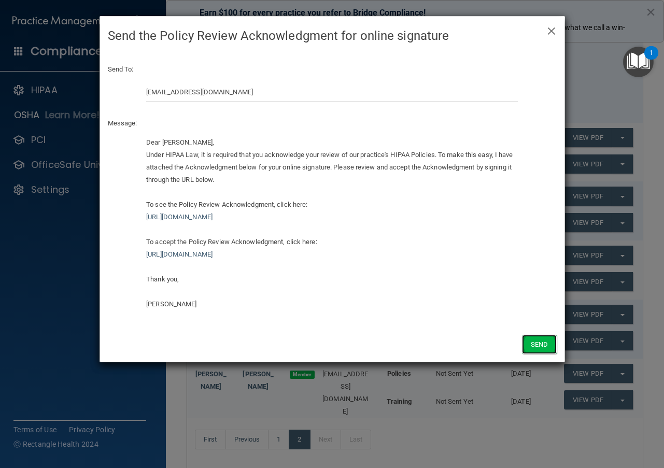
click at [542, 341] on button "Send" at bounding box center [539, 344] width 34 height 19
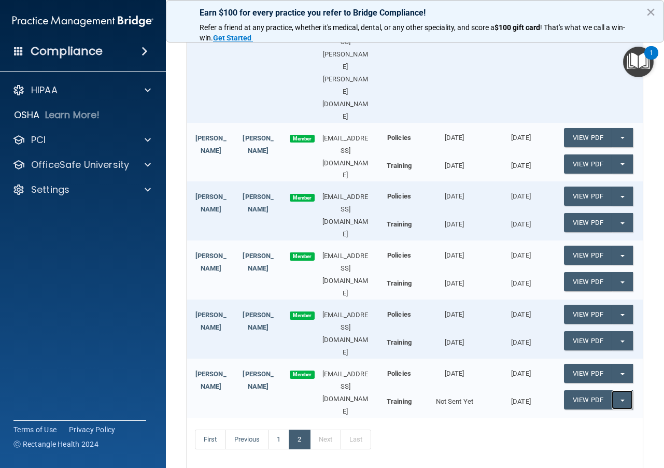
click at [621, 400] on span "button" at bounding box center [623, 401] width 4 height 2
click at [596, 413] on link "Update Acknowledgment" at bounding box center [611, 421] width 95 height 16
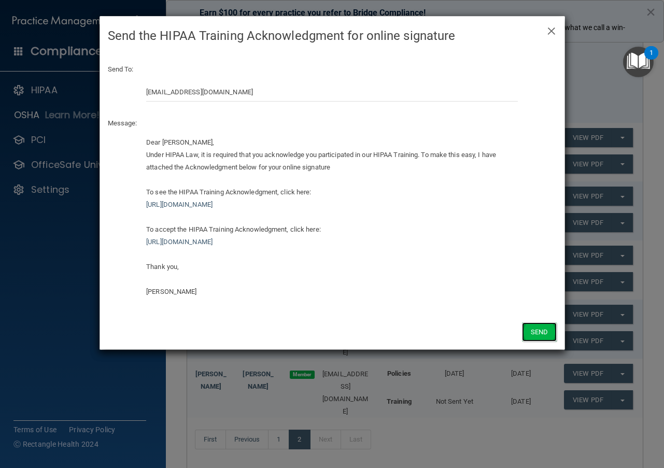
click at [548, 329] on button "Send" at bounding box center [539, 332] width 34 height 19
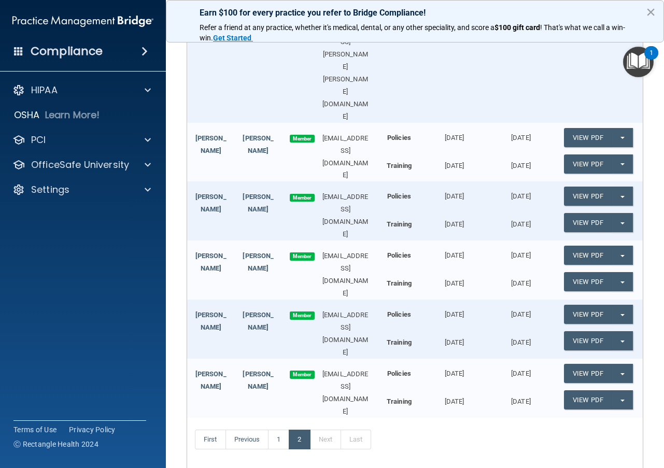
scroll to position [0, 0]
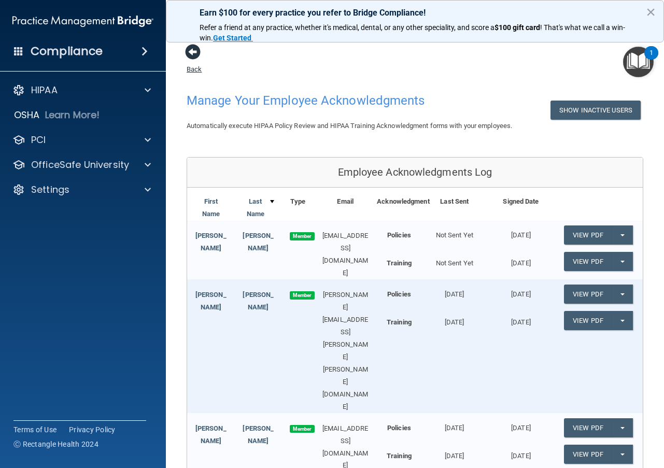
click at [194, 54] on span at bounding box center [193, 52] width 16 height 16
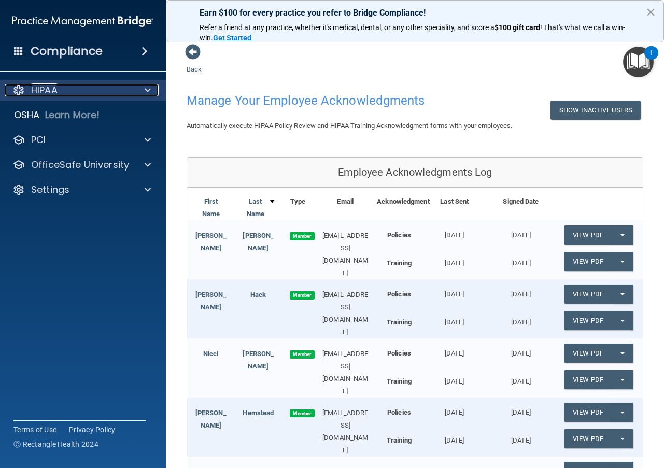
click at [138, 89] on div at bounding box center [146, 90] width 26 height 12
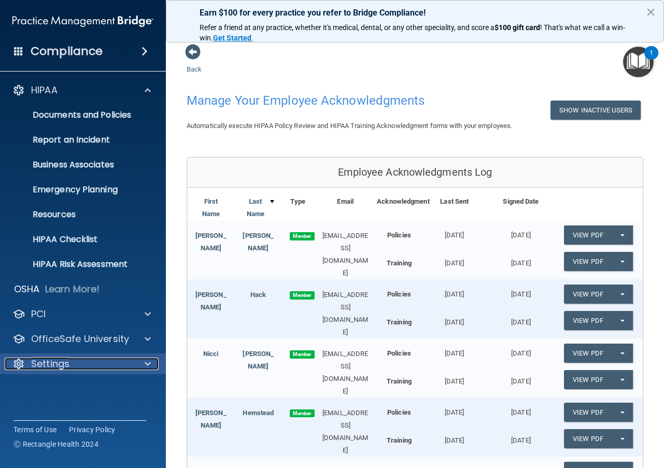
click at [149, 365] on span at bounding box center [148, 364] width 6 height 12
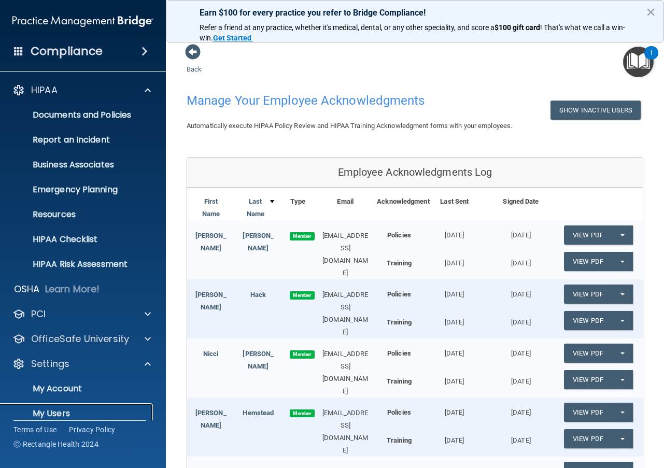
click at [59, 416] on p "My Users" at bounding box center [78, 414] width 142 height 10
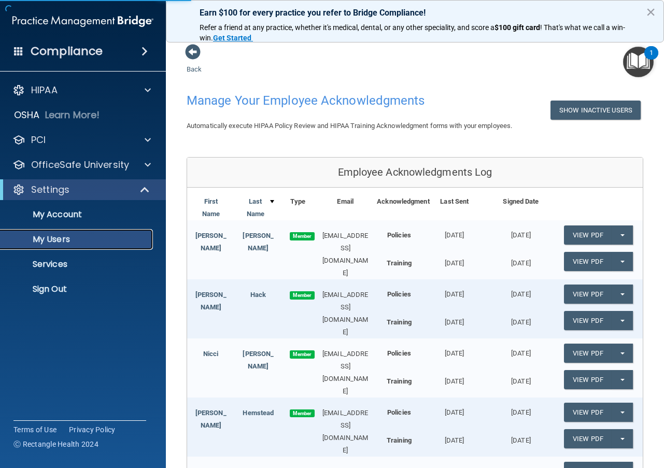
select select "20"
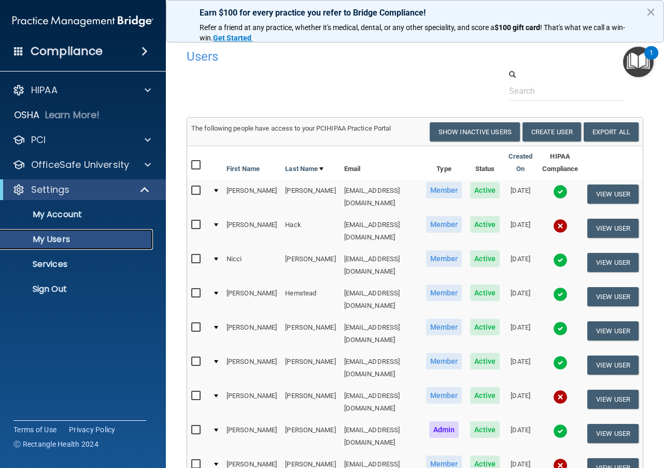
scroll to position [52, 0]
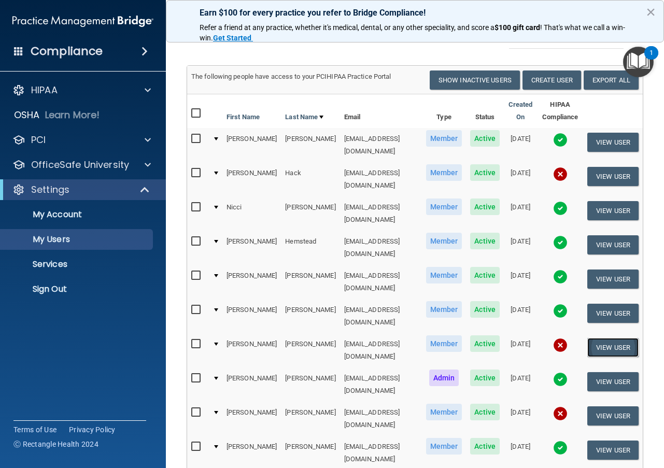
click at [608, 338] on button "View User" at bounding box center [613, 347] width 51 height 19
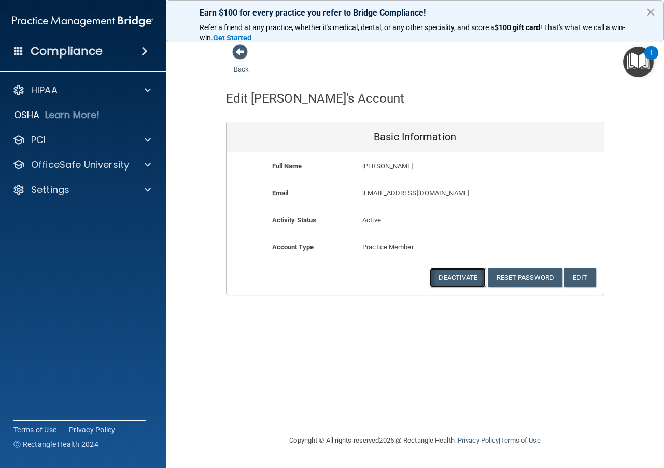
click at [451, 277] on button "Deactivate" at bounding box center [458, 277] width 56 height 19
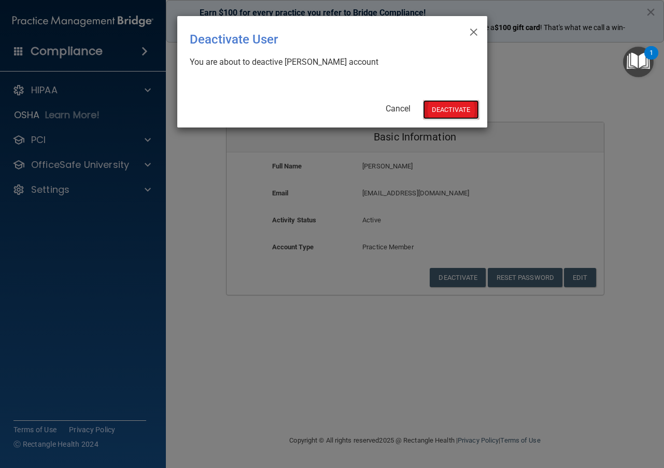
drag, startPoint x: 452, startPoint y: 107, endPoint x: 458, endPoint y: 106, distance: 6.3
click at [452, 107] on button "Deactivate" at bounding box center [451, 109] width 56 height 19
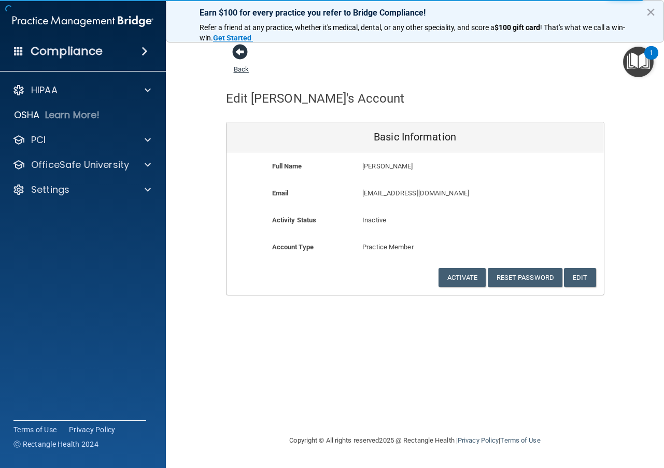
click at [239, 49] on span at bounding box center [240, 52] width 16 height 16
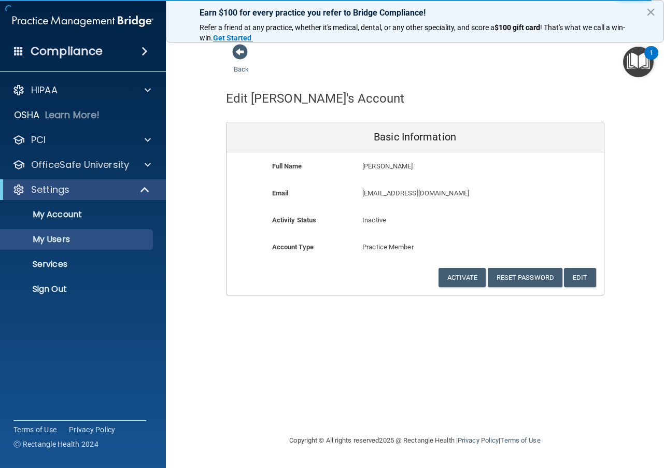
select select "20"
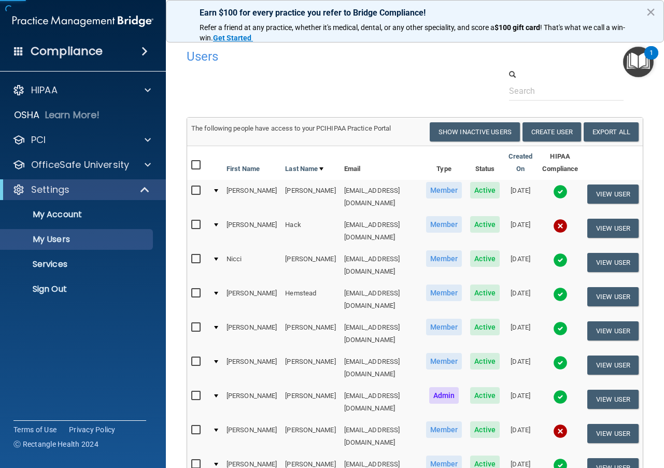
scroll to position [52, 0]
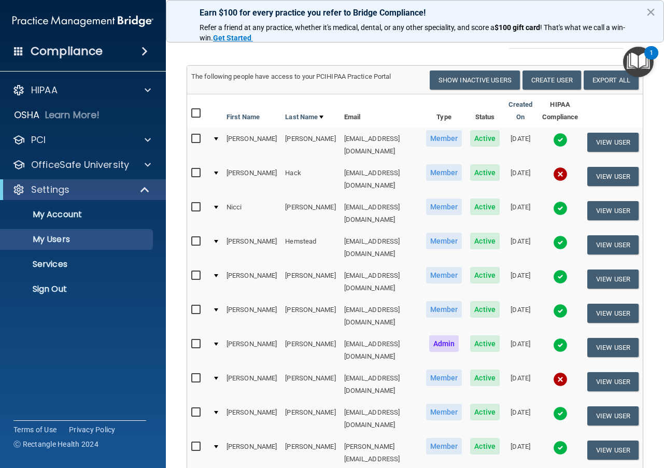
click at [196, 409] on input "checkbox" at bounding box center [197, 413] width 12 height 8
checkbox input "true"
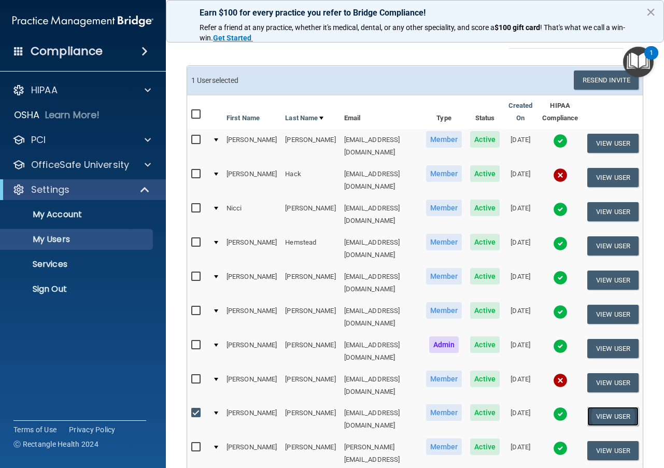
click at [596, 407] on button "View User" at bounding box center [613, 416] width 51 height 19
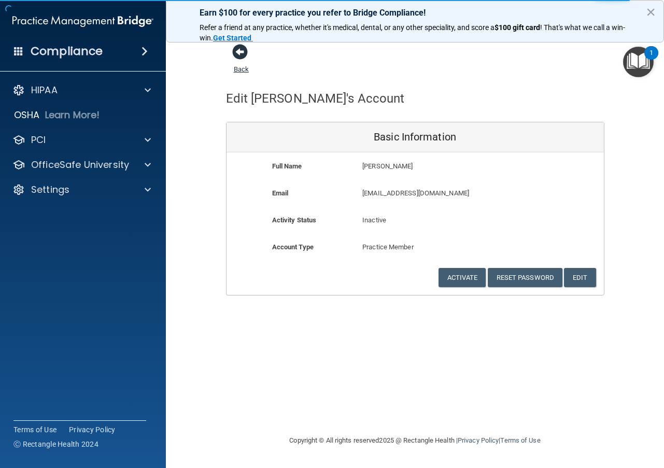
click at [243, 55] on span at bounding box center [240, 52] width 16 height 16
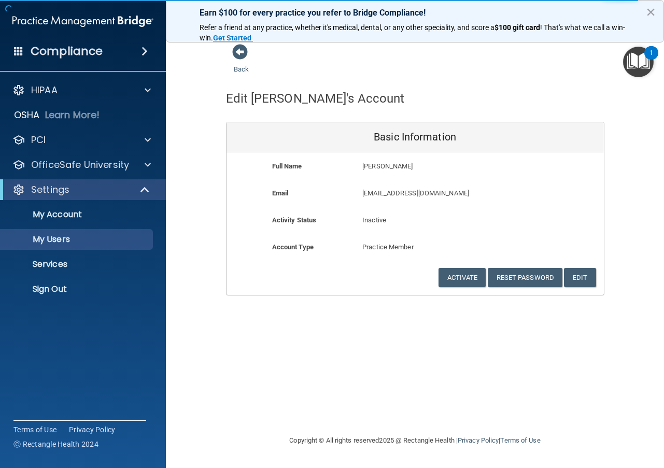
select select "20"
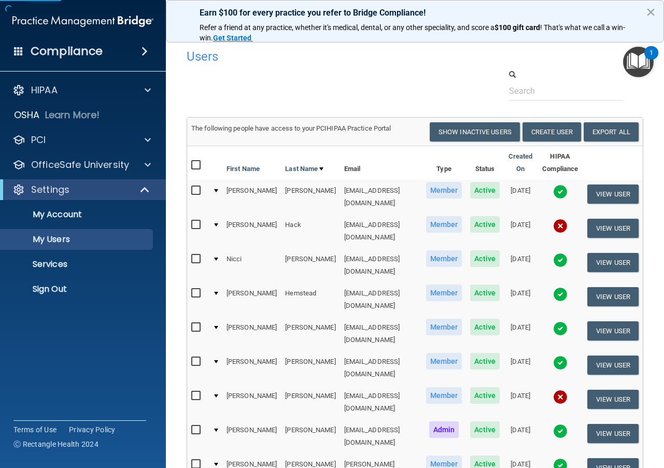
scroll to position [52, 0]
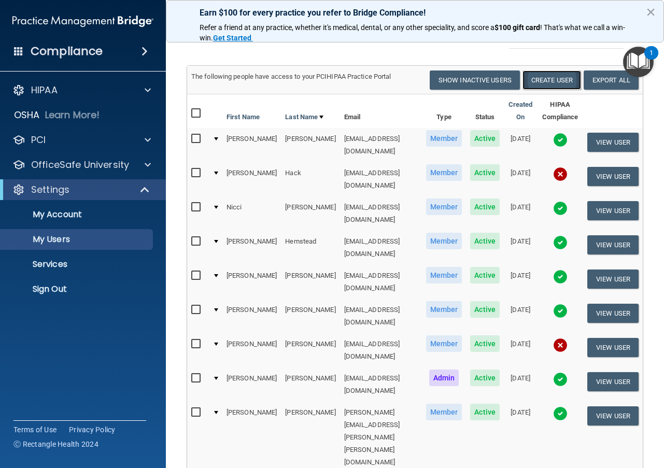
click at [550, 82] on button "Create User" at bounding box center [552, 80] width 59 height 19
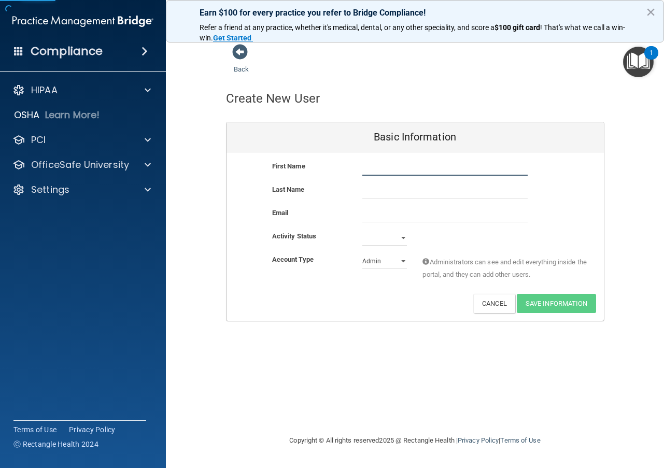
click at [364, 169] on input "text" at bounding box center [445, 168] width 165 height 16
type input "Kailee"
type input "Kempen"
click at [375, 218] on input "email" at bounding box center [445, 215] width 165 height 16
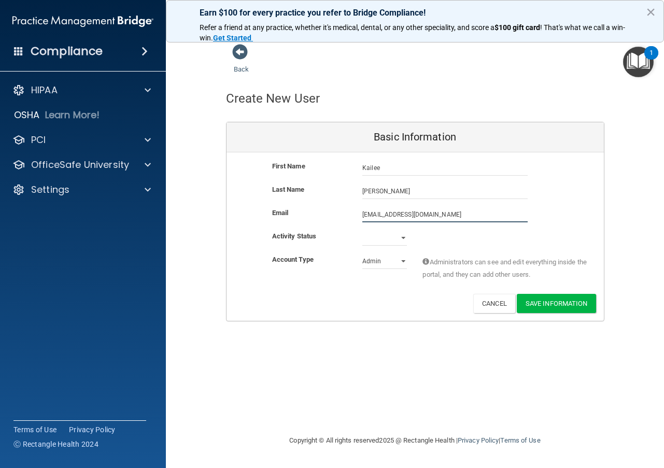
type input "kempenkailee@gmail.com"
click at [405, 239] on select "Active Inactive" at bounding box center [385, 238] width 45 height 16
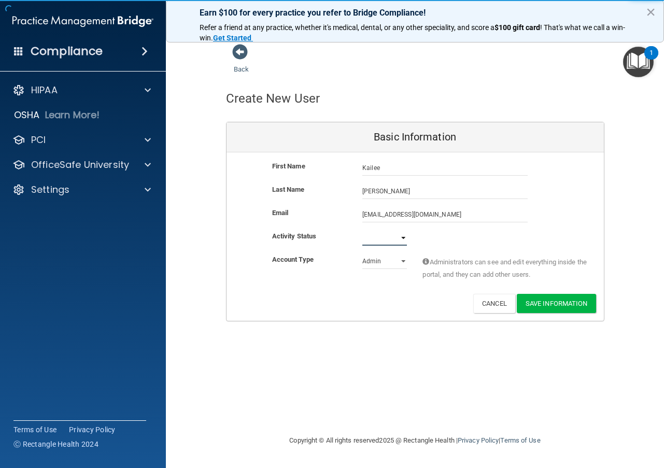
select select "active"
click at [363, 230] on select "Active Inactive" at bounding box center [385, 238] width 45 height 16
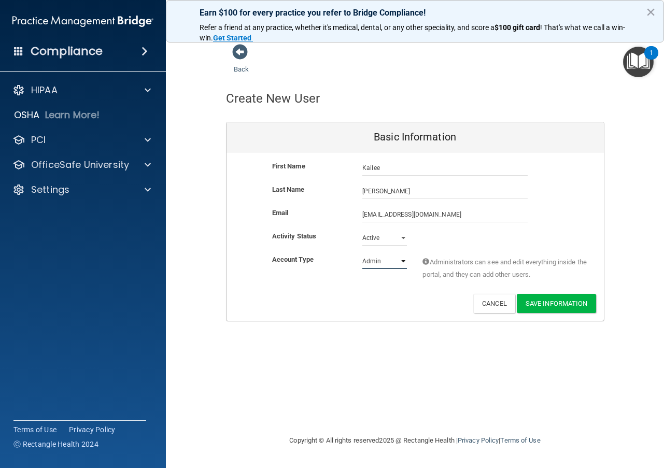
click at [405, 263] on select "Admin Member" at bounding box center [385, 262] width 45 height 16
select select "practice_member"
click at [363, 254] on select "Admin Member" at bounding box center [385, 262] width 45 height 16
drag, startPoint x: 547, startPoint y: 303, endPoint x: 572, endPoint y: 319, distance: 30.1
click at [547, 303] on button "Save Information" at bounding box center [556, 303] width 79 height 19
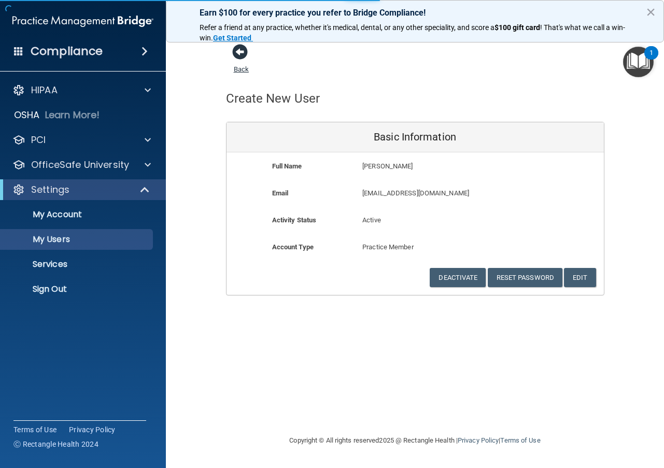
click at [244, 53] on span at bounding box center [240, 52] width 16 height 16
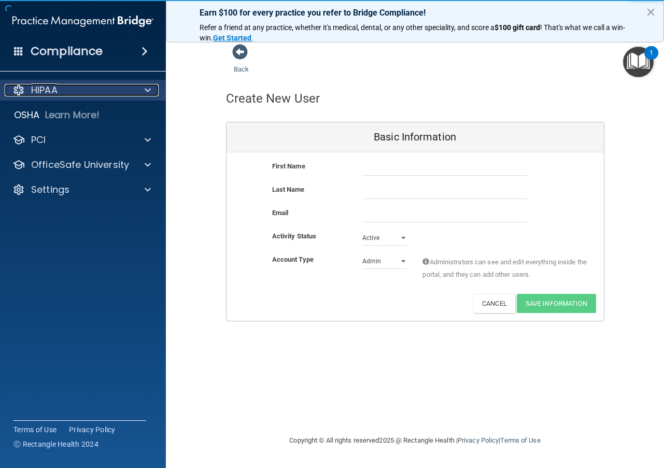
click at [142, 86] on div at bounding box center [146, 90] width 26 height 12
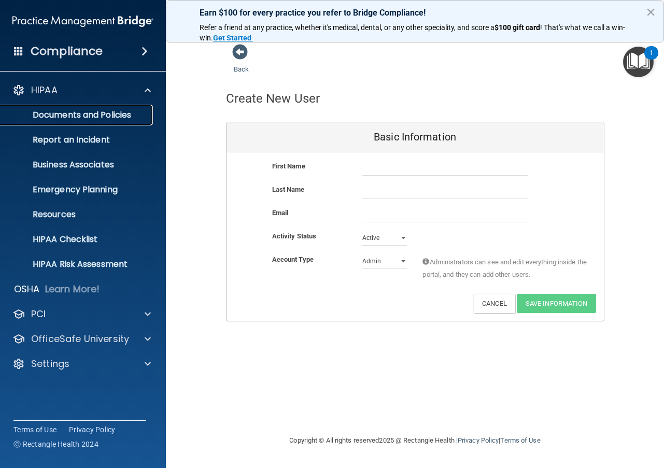
click at [55, 117] on p "Documents and Policies" at bounding box center [78, 115] width 142 height 10
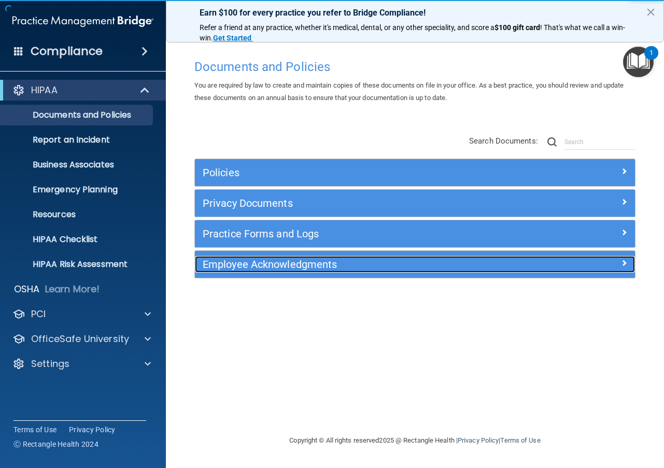
click at [620, 259] on div at bounding box center [580, 262] width 110 height 12
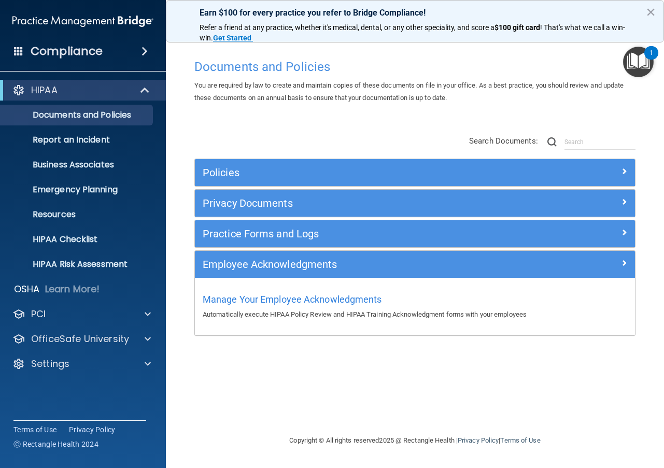
drag, startPoint x: 383, startPoint y: 299, endPoint x: 377, endPoint y: 298, distance: 6.8
click at [382, 299] on div "Manage Your Employee Acknowledgments Automatically execute HIPAA Policy Review …" at bounding box center [415, 306] width 425 height 30
click at [377, 298] on span "Manage Your Employee Acknowledgments" at bounding box center [292, 299] width 179 height 11
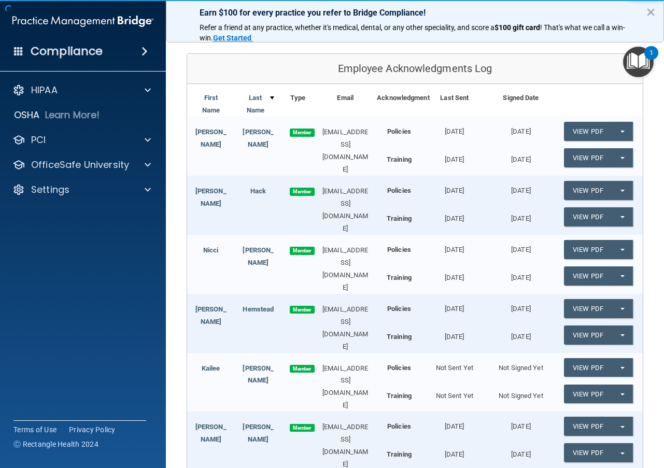
scroll to position [156, 0]
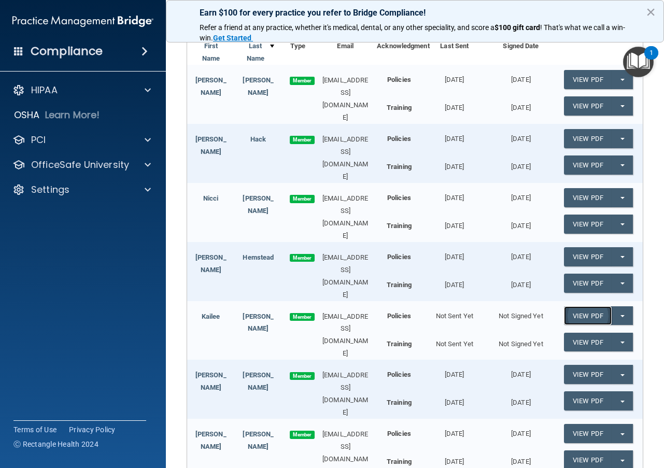
click at [580, 307] on link "View PDF" at bounding box center [588, 316] width 48 height 19
click at [616, 307] on button "Split button!" at bounding box center [622, 316] width 21 height 19
click at [601, 329] on link "Send Acknowledgment" at bounding box center [609, 337] width 90 height 16
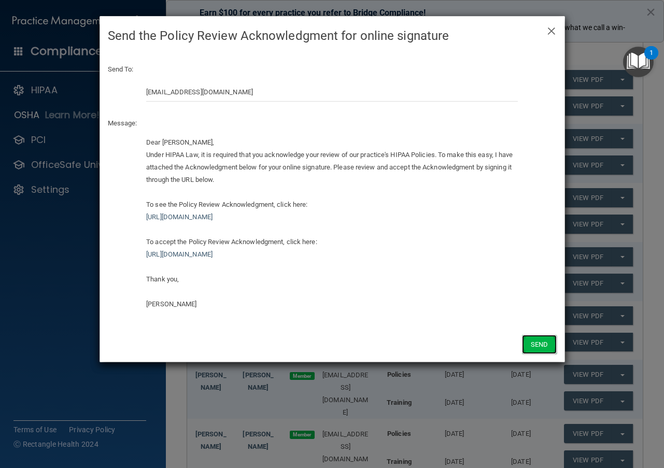
click at [547, 347] on button "Send" at bounding box center [539, 344] width 34 height 19
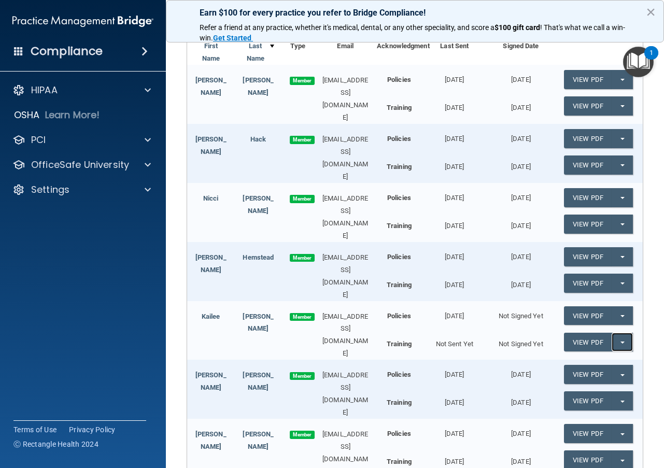
click at [617, 333] on button "Split button!" at bounding box center [622, 342] width 21 height 19
click at [605, 355] on link "Send Acknowledgment PDF" at bounding box center [616, 363] width 104 height 16
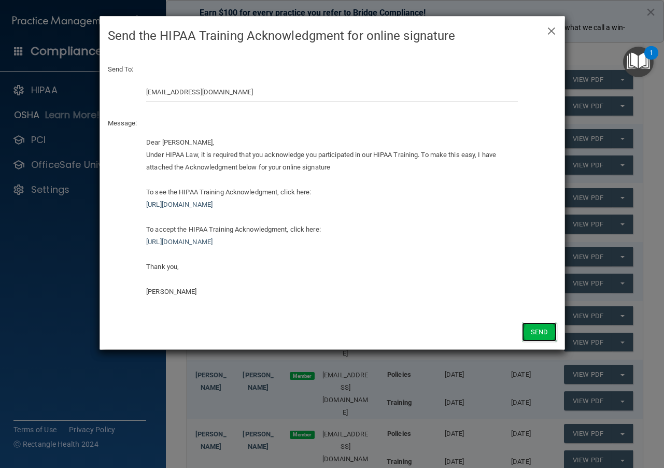
click at [534, 331] on button "Send" at bounding box center [539, 332] width 34 height 19
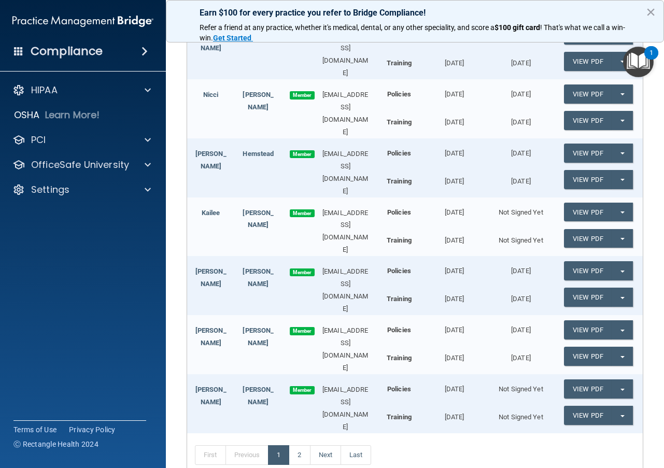
scroll to position [311, 0]
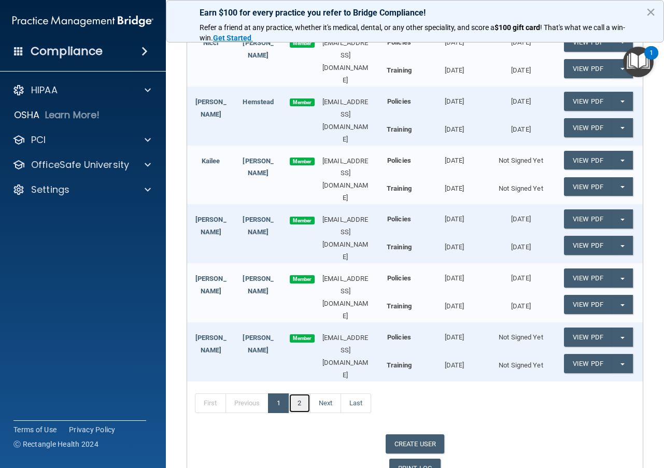
click at [307, 394] on link "2" at bounding box center [299, 404] width 21 height 20
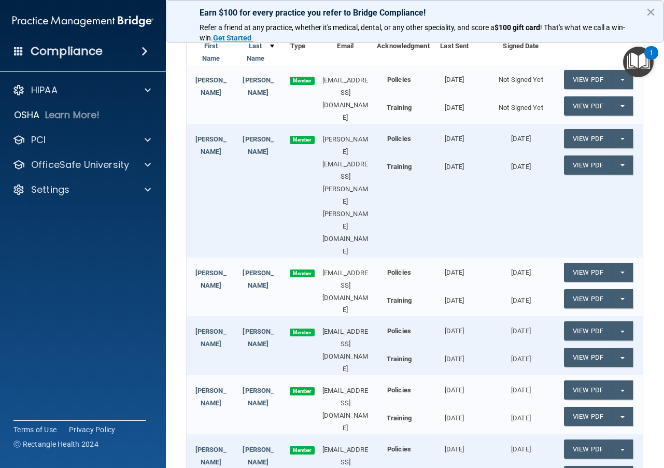
scroll to position [104, 0]
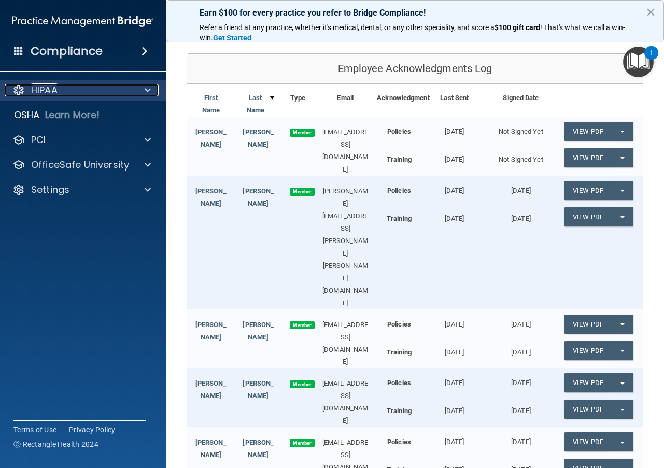
click at [49, 88] on p "HIPAA" at bounding box center [44, 90] width 26 height 12
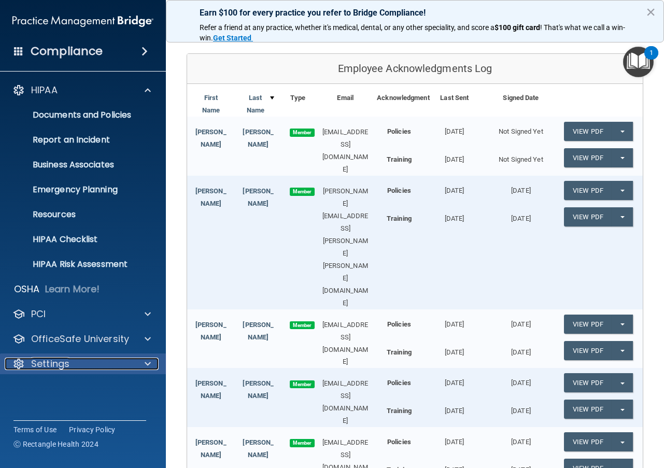
click at [150, 361] on span at bounding box center [148, 364] width 6 height 12
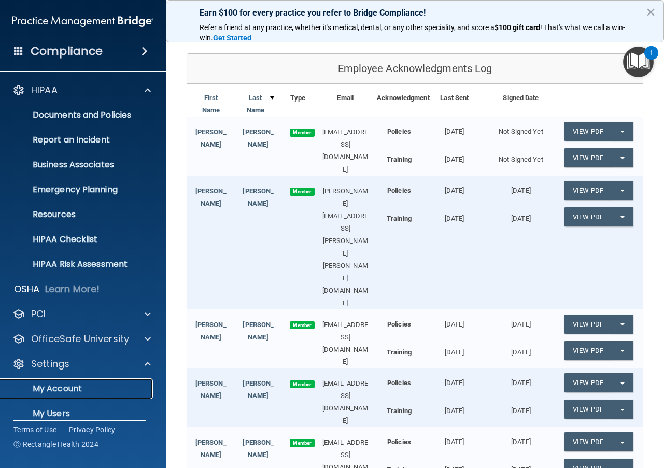
click at [66, 386] on p "My Account" at bounding box center [78, 389] width 142 height 10
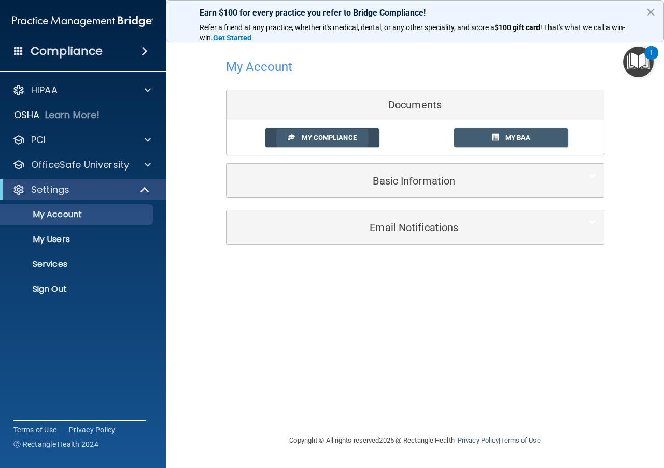
click at [347, 137] on span "My Compliance" at bounding box center [329, 138] width 54 height 8
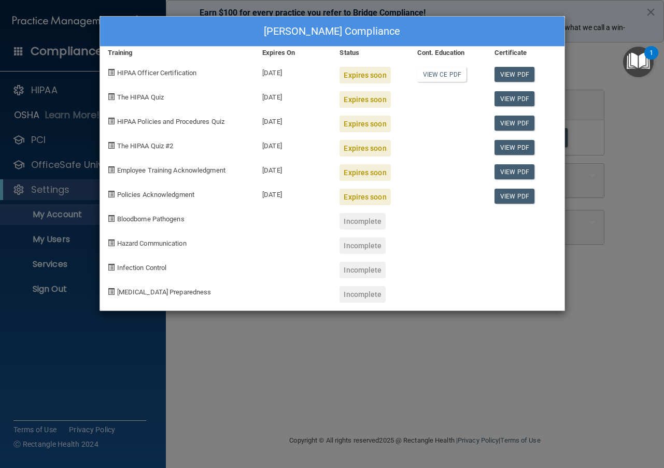
click at [503, 280] on div at bounding box center [525, 290] width 77 height 24
click at [402, 367] on div "Tami Schneider's Compliance Training Expires On Status Cont. Education Certific…" at bounding box center [332, 234] width 664 height 468
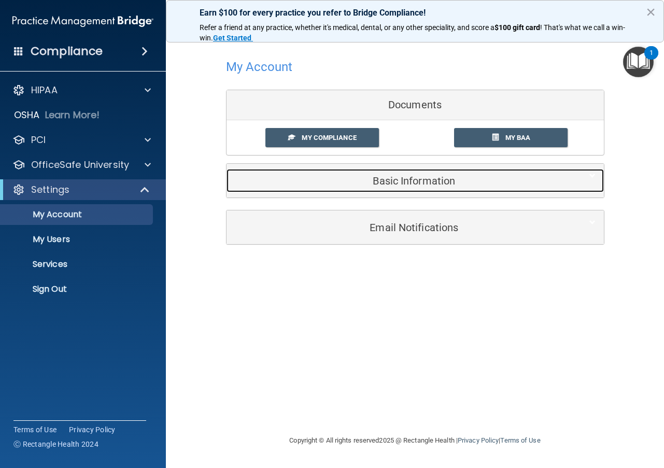
click at [412, 181] on h5 "Basic Information" at bounding box center [399, 180] width 330 height 11
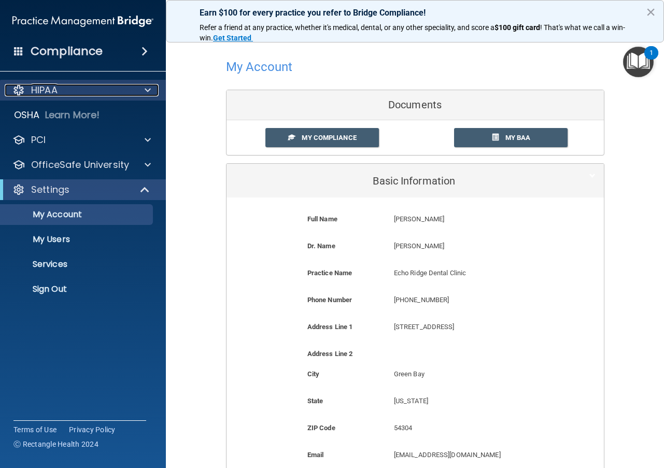
click at [147, 91] on span at bounding box center [148, 90] width 6 height 12
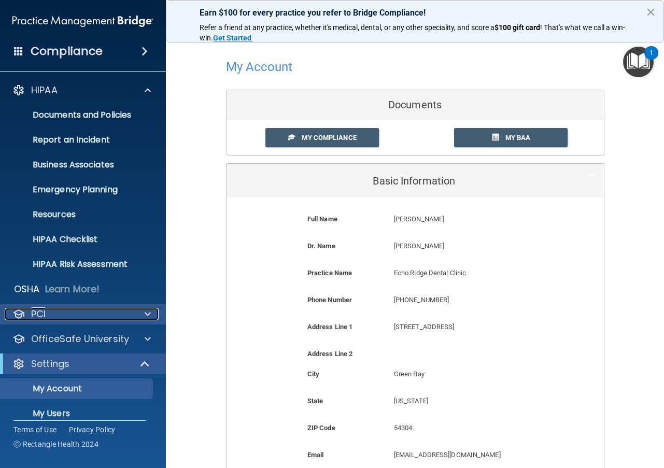
click at [145, 313] on span at bounding box center [148, 314] width 6 height 12
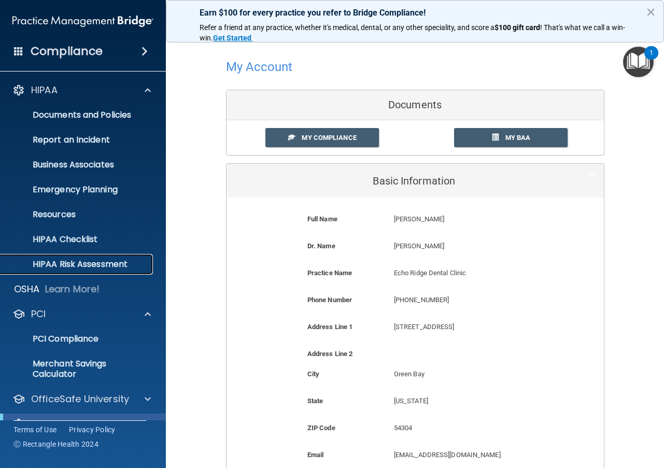
click at [66, 263] on p "HIPAA Risk Assessment" at bounding box center [78, 264] width 142 height 10
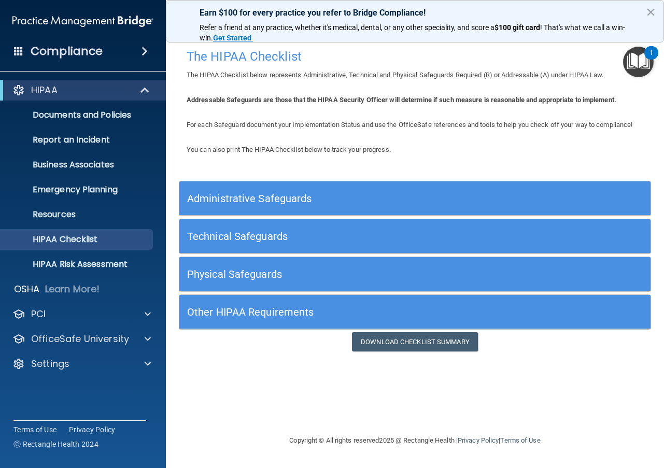
click at [270, 198] on h5 "Administrative Safeguards" at bounding box center [356, 198] width 338 height 11
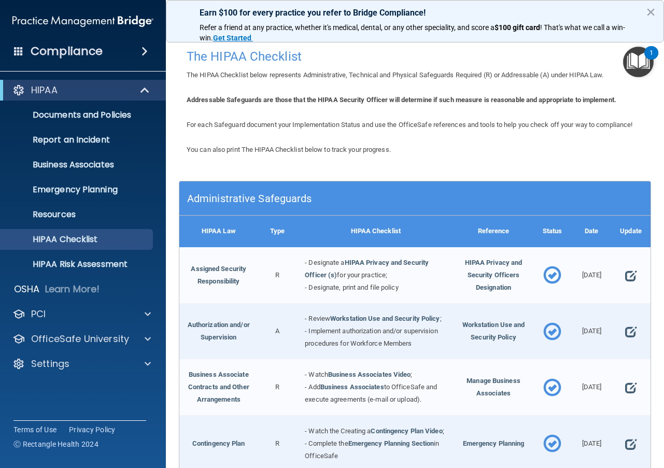
scroll to position [104, 0]
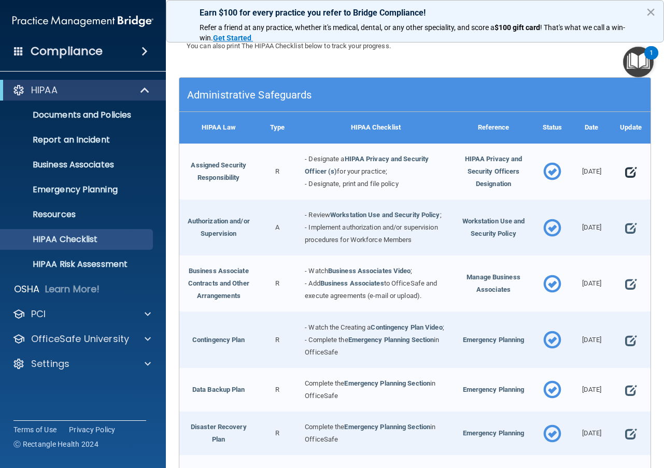
click at [627, 183] on span at bounding box center [630, 172] width 11 height 21
select select "completed"
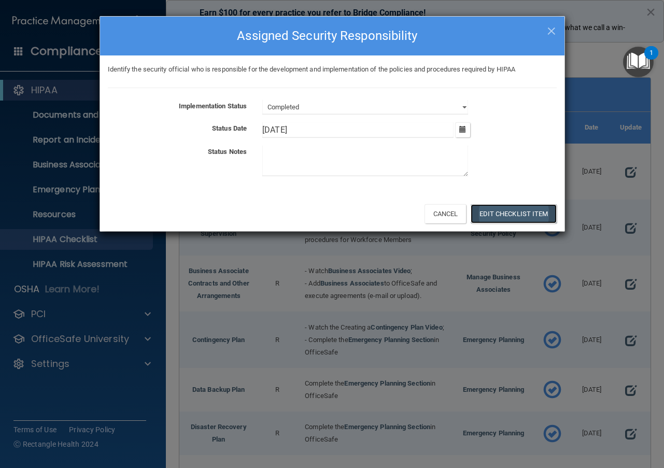
click at [499, 210] on button "Edit Checklist Item" at bounding box center [514, 213] width 86 height 19
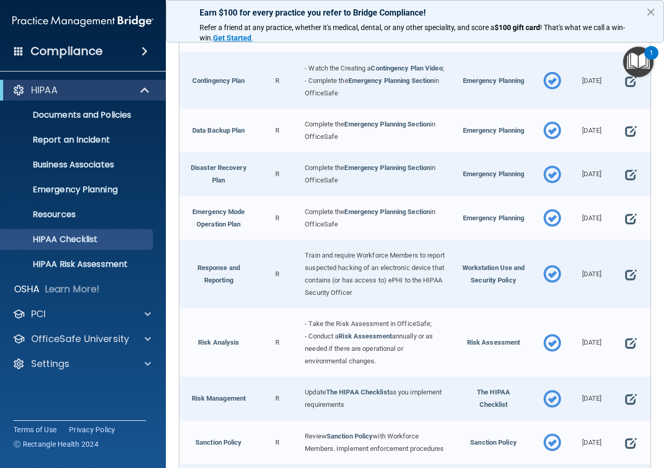
scroll to position [415, 0]
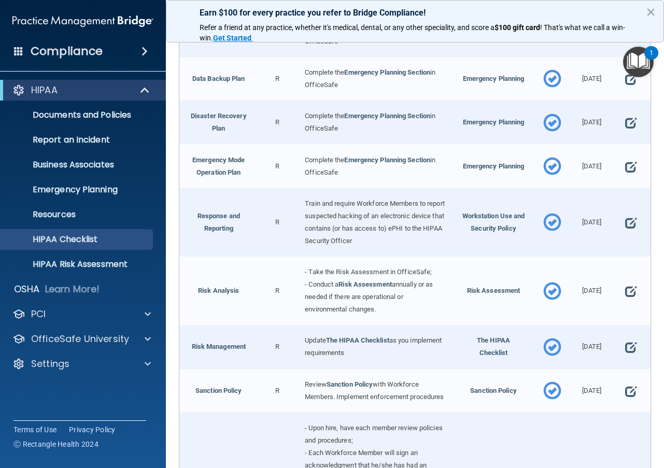
click at [544, 46] on span at bounding box center [553, 29] width 18 height 34
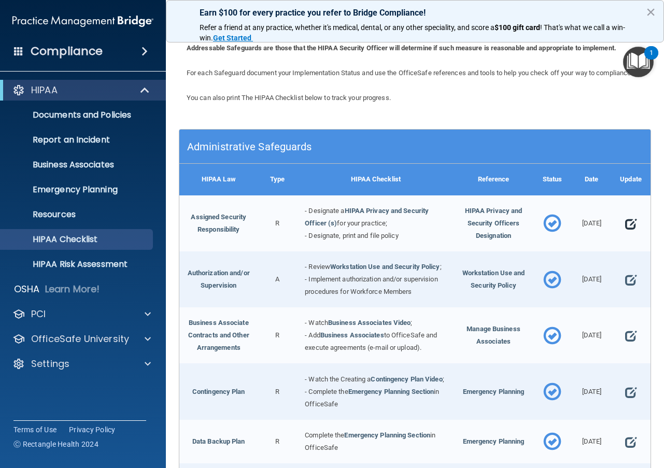
click at [625, 234] on span at bounding box center [630, 224] width 11 height 21
select select "completed"
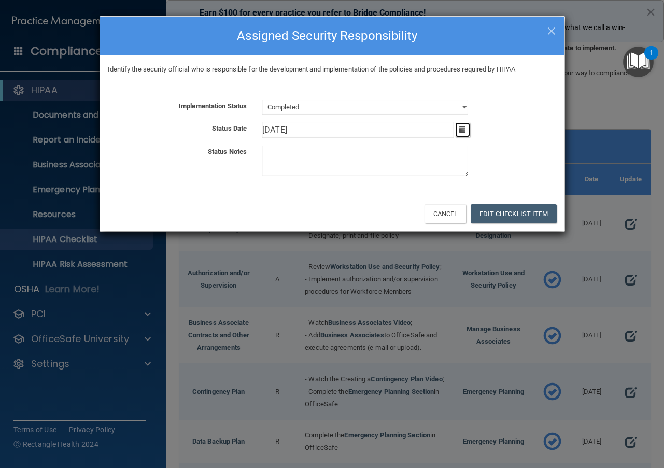
click at [462, 133] on icon "button" at bounding box center [462, 129] width 7 height 7
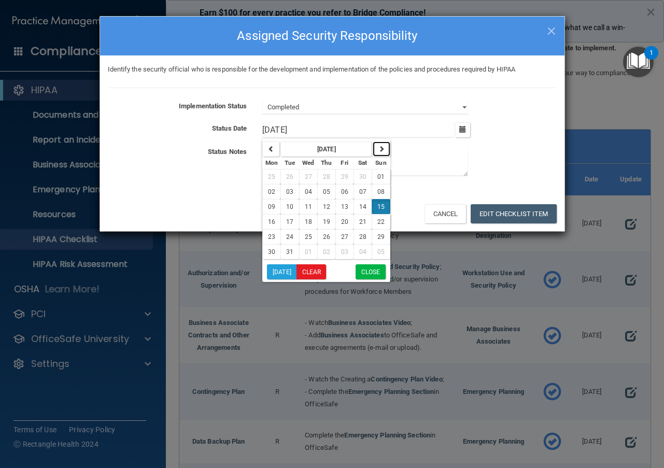
click at [378, 152] on button "button" at bounding box center [381, 149] width 17 height 15
click at [382, 149] on icon "button" at bounding box center [382, 149] width 6 height 6
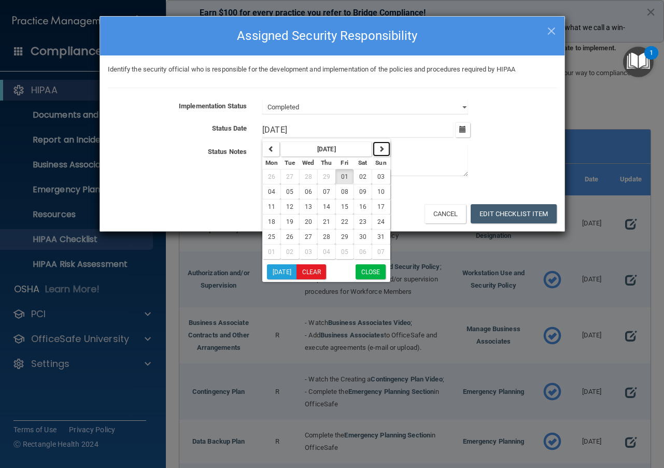
click at [382, 148] on icon "button" at bounding box center [382, 149] width 6 height 6
click at [381, 148] on icon "button" at bounding box center [382, 149] width 6 height 6
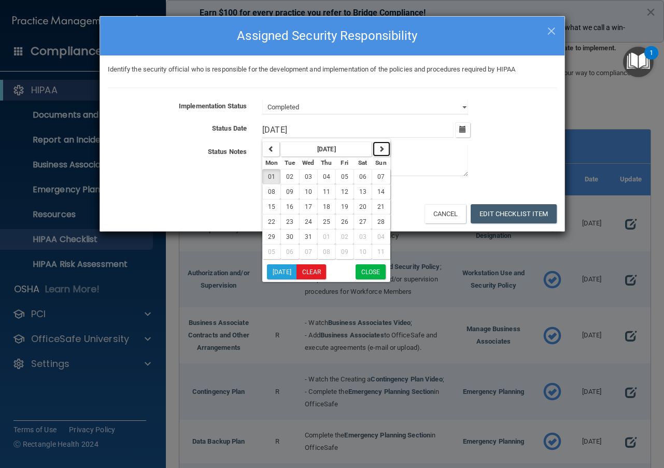
click at [381, 148] on icon "button" at bounding box center [382, 149] width 6 height 6
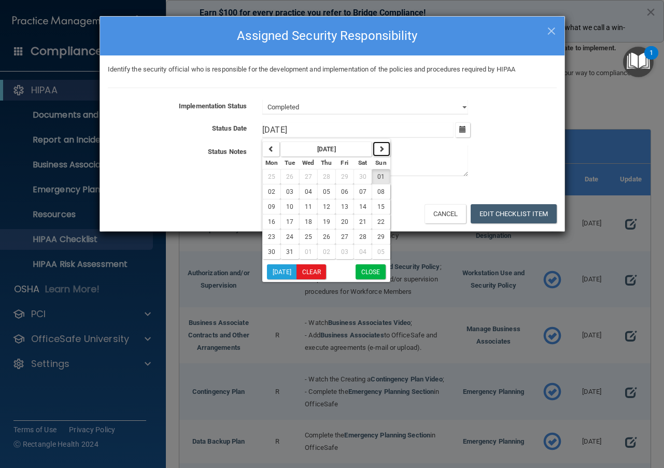
click at [381, 148] on icon "button" at bounding box center [382, 149] width 6 height 6
click at [381, 147] on icon "button" at bounding box center [382, 149] width 6 height 6
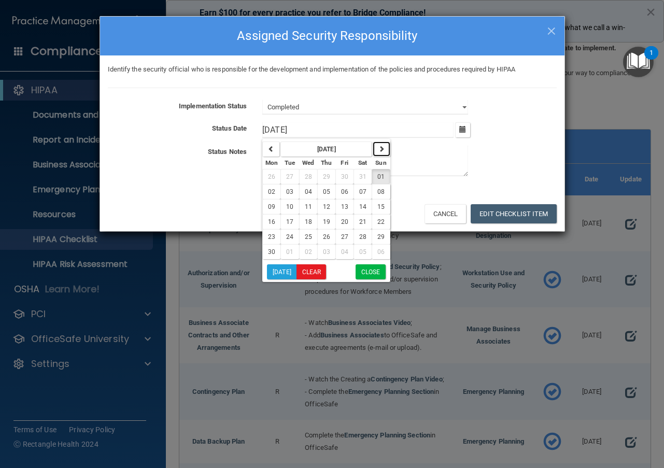
click at [380, 147] on icon "button" at bounding box center [382, 149] width 6 height 6
click at [379, 147] on icon "button" at bounding box center [382, 149] width 6 height 6
click at [291, 223] on span "23" at bounding box center [289, 221] width 7 height 7
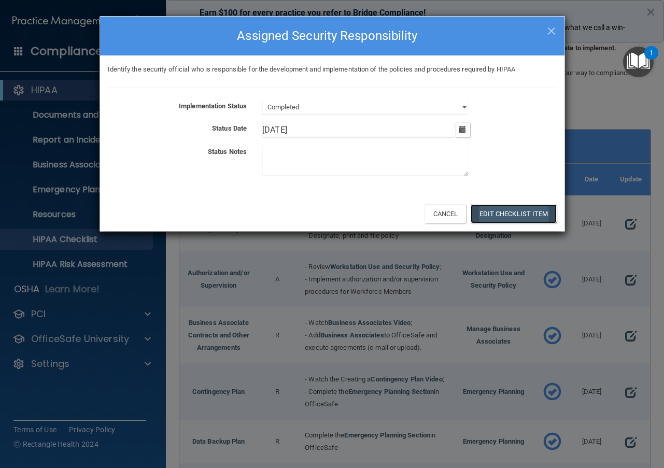
click at [499, 213] on button "Edit Checklist Item" at bounding box center [514, 213] width 86 height 19
type input "9/24/25"
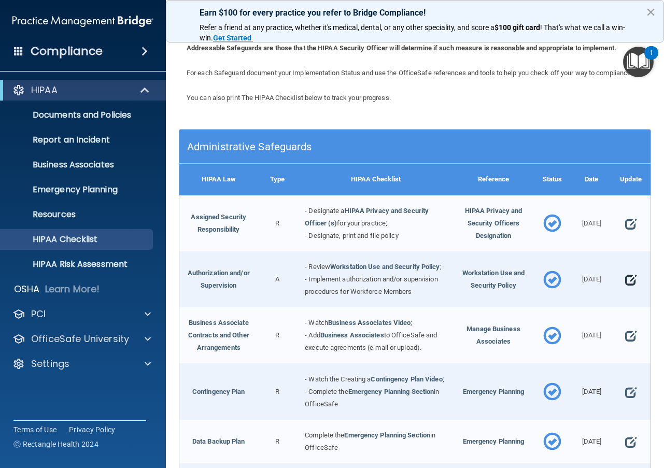
click at [626, 290] on span at bounding box center [630, 280] width 11 height 21
select select "completed"
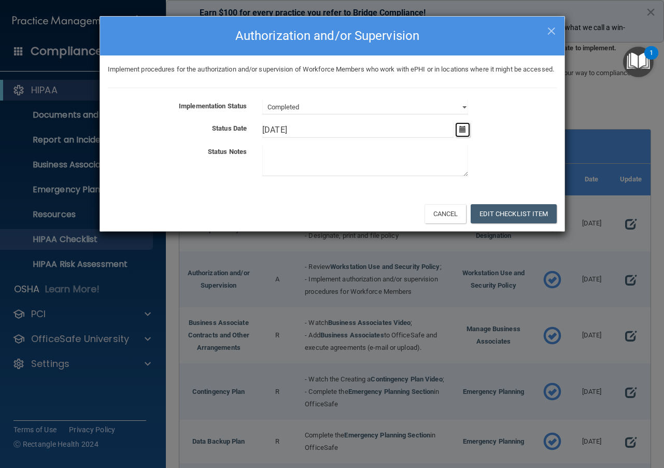
click at [466, 133] on icon "button" at bounding box center [462, 129] width 7 height 7
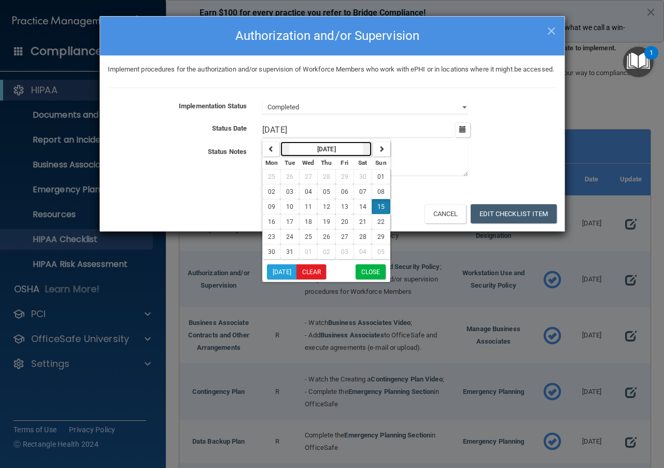
click at [353, 157] on button "October 2023" at bounding box center [326, 149] width 91 height 15
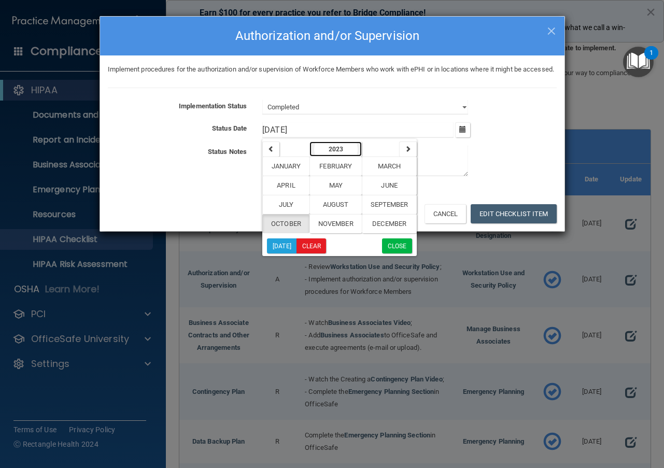
click at [349, 157] on button "2023" at bounding box center [336, 149] width 52 height 15
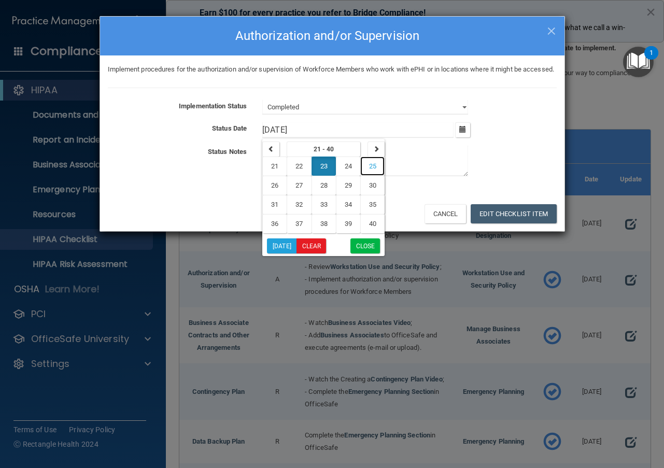
click at [373, 170] on span "25" at bounding box center [372, 166] width 7 height 8
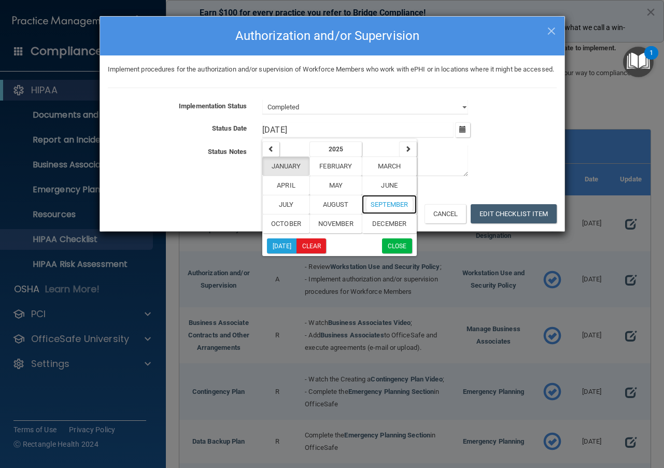
click at [377, 208] on span "September" at bounding box center [390, 205] width 38 height 8
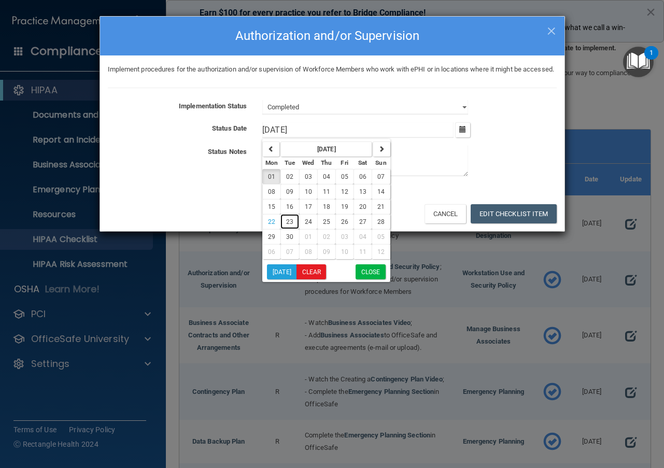
click at [291, 226] on span "23" at bounding box center [289, 221] width 7 height 7
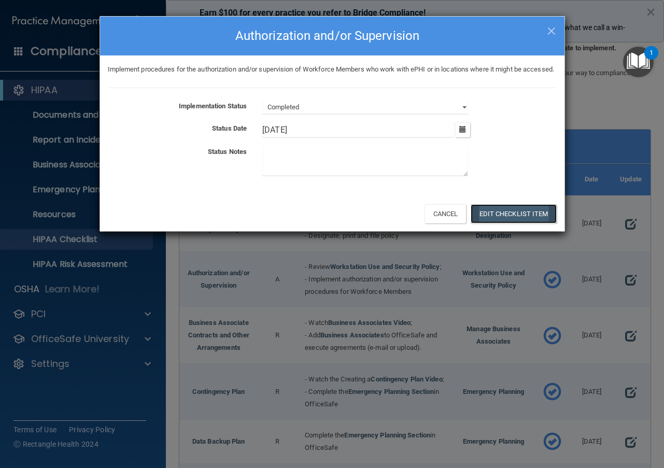
click at [527, 223] on button "Edit Checklist Item" at bounding box center [514, 213] width 86 height 19
type input "9/24/25"
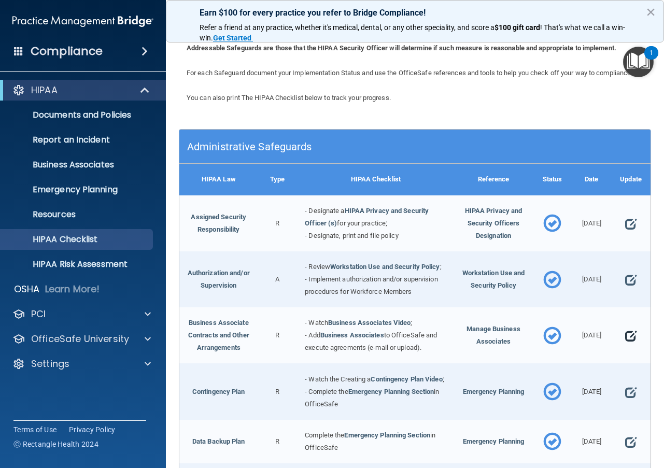
click at [626, 346] on span at bounding box center [630, 336] width 11 height 21
select select "completed"
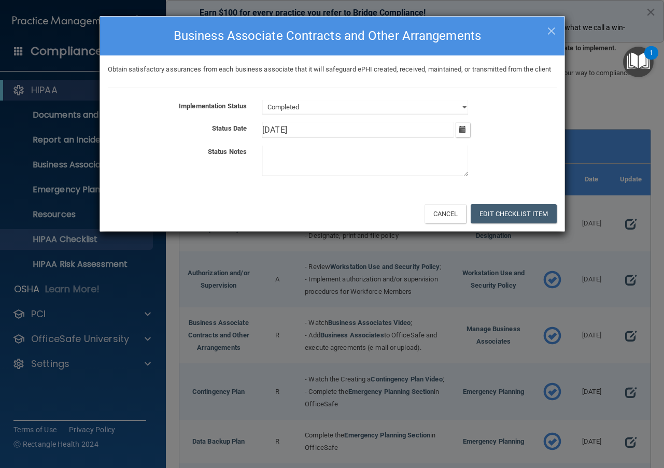
drag, startPoint x: 292, startPoint y: 145, endPoint x: 226, endPoint y: 148, distance: 66.0
click at [232, 138] on div "Status Date 10/16/23 October 2023 Mon Tue Wed Thu Fri Sat Sun 25 26 27 28 29 30…" at bounding box center [332, 130] width 465 height 16
click at [536, 224] on button "Edit Checklist Item" at bounding box center [514, 213] width 86 height 19
type input "9/23/25"
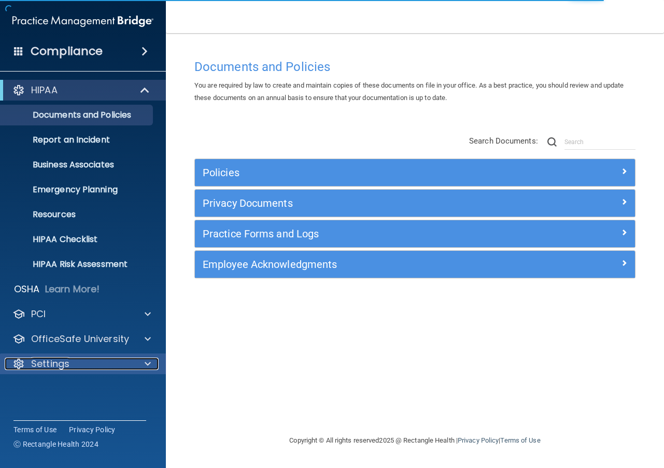
click at [52, 365] on p "Settings" at bounding box center [50, 364] width 38 height 12
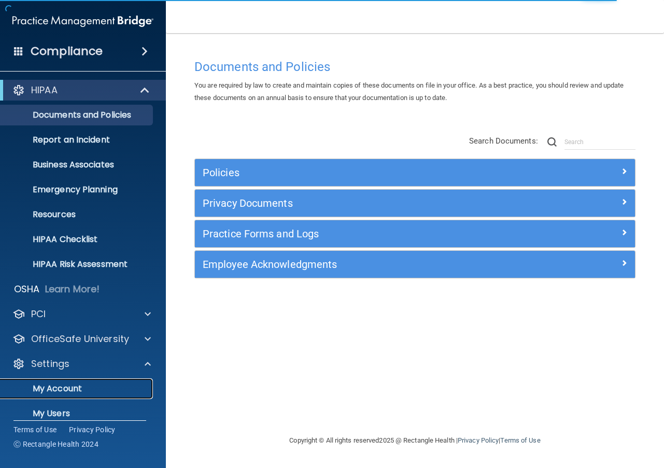
click at [57, 386] on p "My Account" at bounding box center [78, 389] width 142 height 10
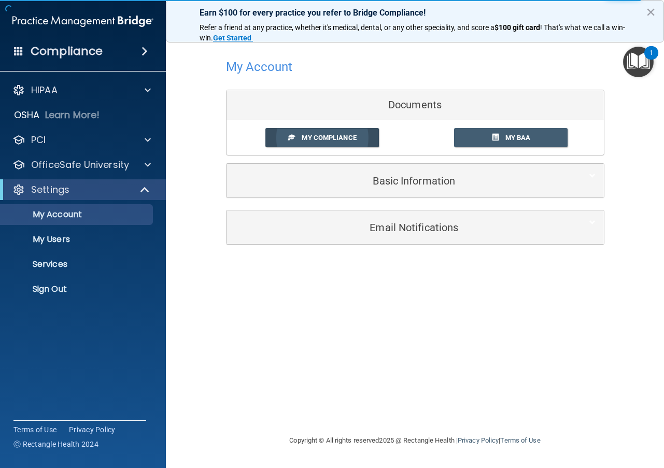
click at [349, 132] on link "My Compliance" at bounding box center [323, 137] width 114 height 19
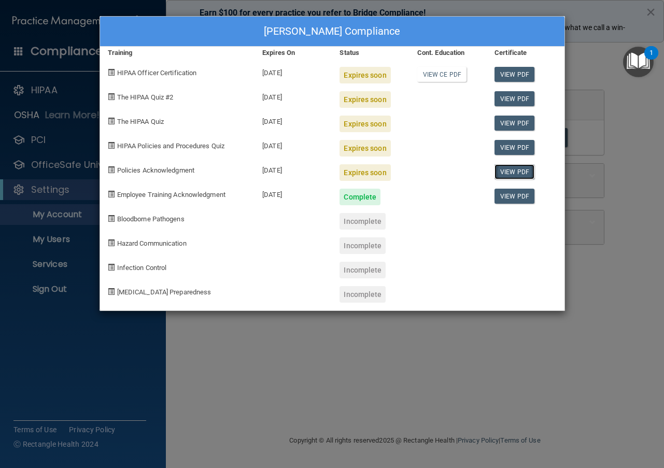
click at [514, 171] on link "View PDF" at bounding box center [515, 171] width 40 height 15
click at [162, 350] on div "[PERSON_NAME] Compliance Training Expires On Status Cont. Education Certificate…" at bounding box center [332, 234] width 664 height 468
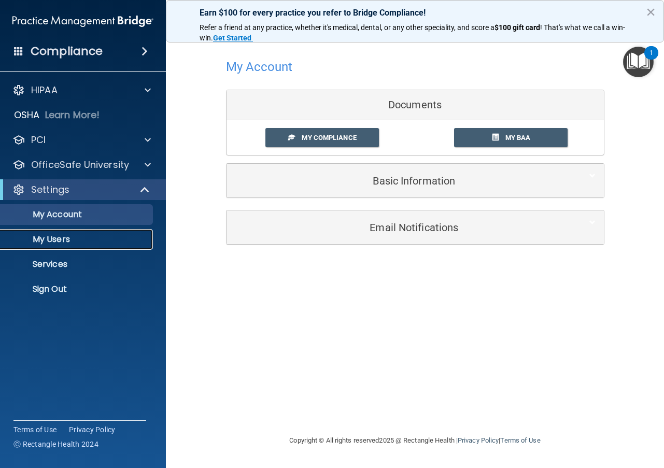
click at [61, 237] on p "My Users" at bounding box center [78, 239] width 142 height 10
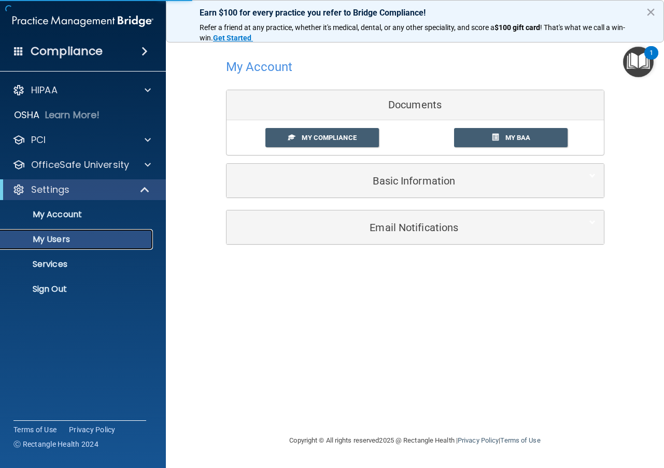
select select "20"
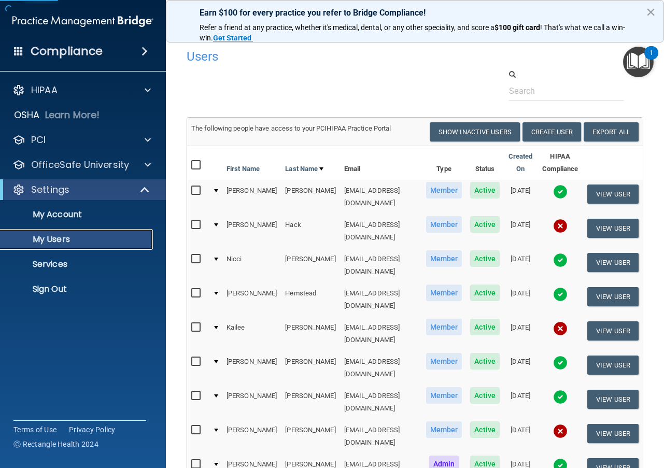
scroll to position [52, 0]
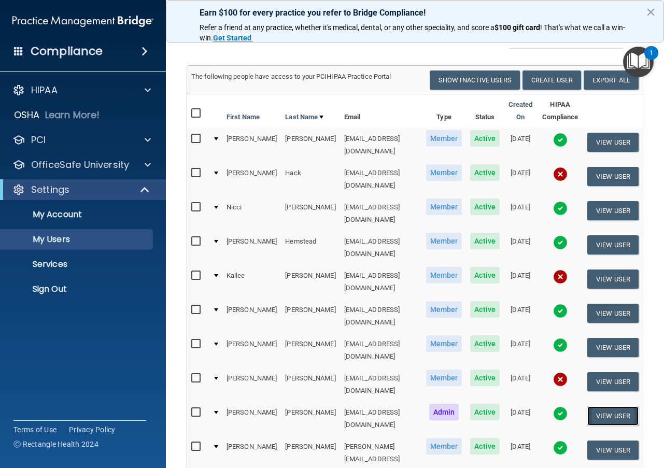
click at [603, 407] on button "View User" at bounding box center [613, 416] width 51 height 19
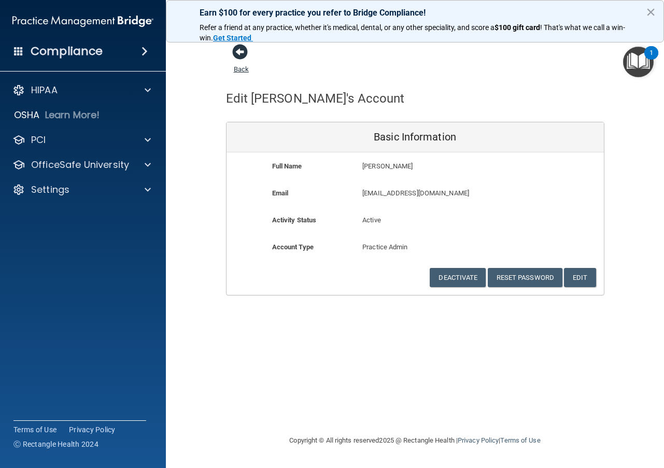
click at [232, 54] on div "Back" at bounding box center [257, 60] width 63 height 32
click at [234, 53] on span at bounding box center [240, 52] width 16 height 16
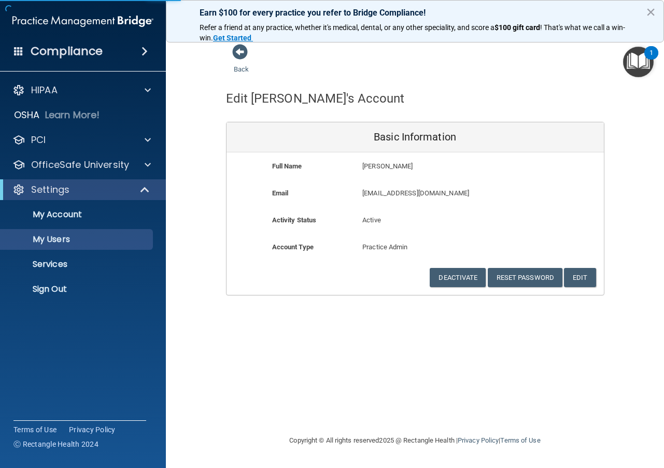
select select "20"
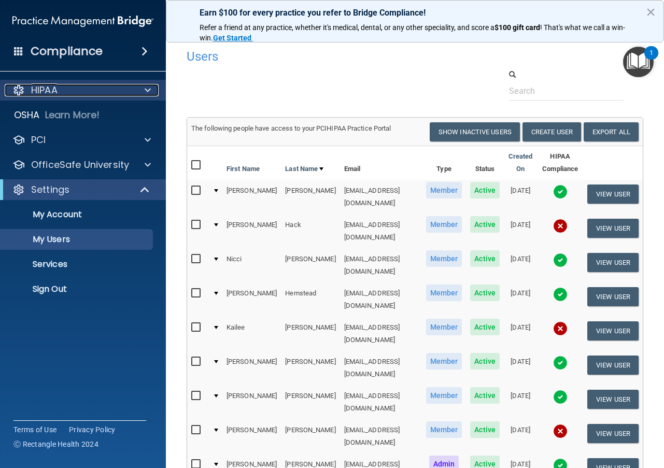
click at [147, 90] on span at bounding box center [148, 90] width 6 height 12
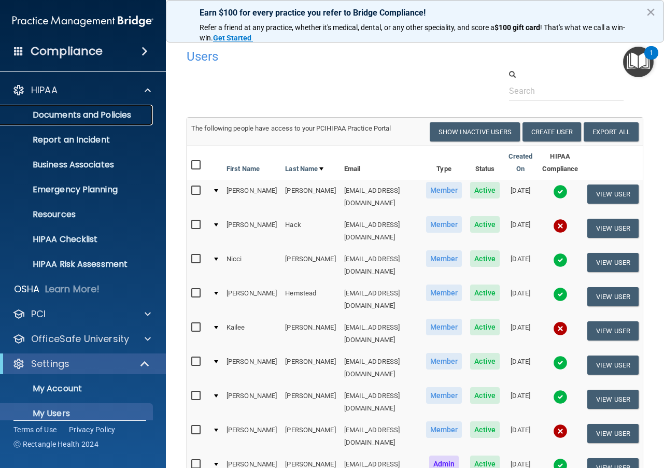
click at [84, 107] on link "Documents and Policies" at bounding box center [71, 115] width 163 height 21
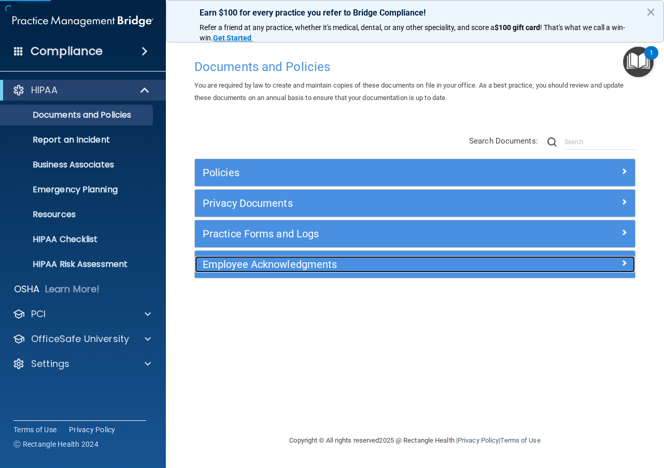
click at [250, 266] on h5 "Employee Acknowledgments" at bounding box center [360, 264] width 315 height 11
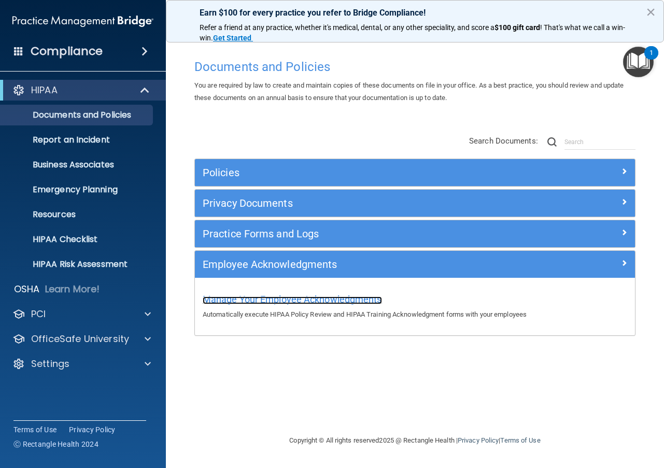
click at [239, 302] on span "Manage Your Employee Acknowledgments" at bounding box center [292, 299] width 179 height 11
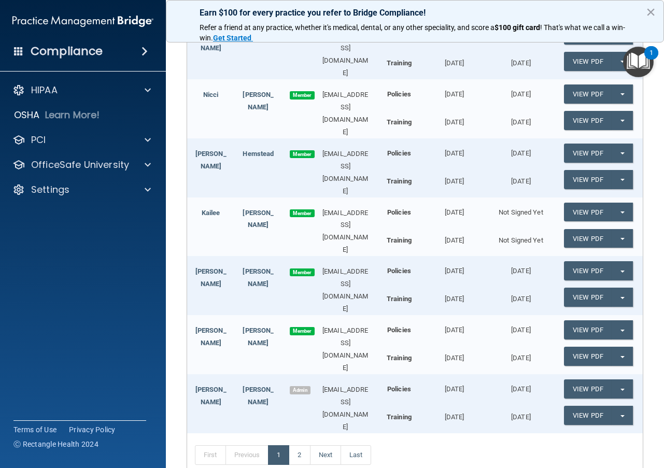
scroll to position [346, 0]
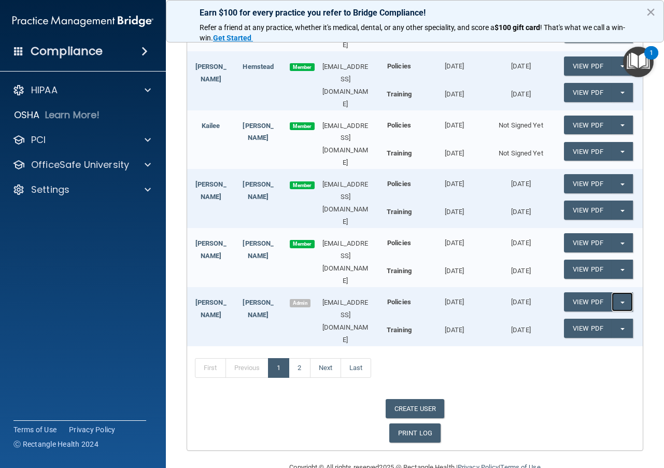
click at [614, 293] on button "Split button!" at bounding box center [622, 302] width 21 height 19
click at [610, 315] on link "Update Acknowledgment" at bounding box center [611, 323] width 95 height 16
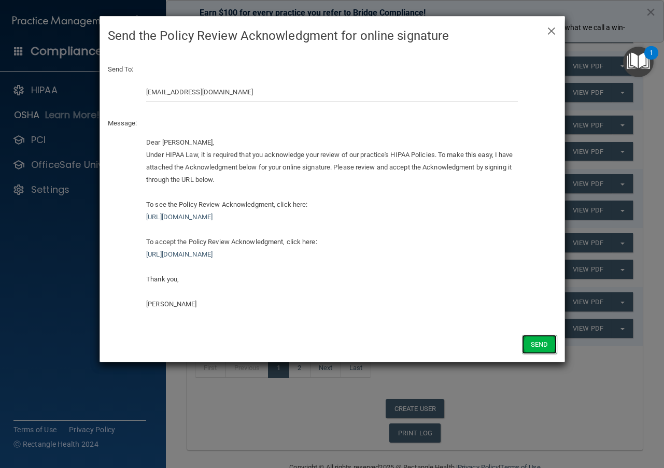
click at [540, 343] on button "Send" at bounding box center [539, 344] width 34 height 19
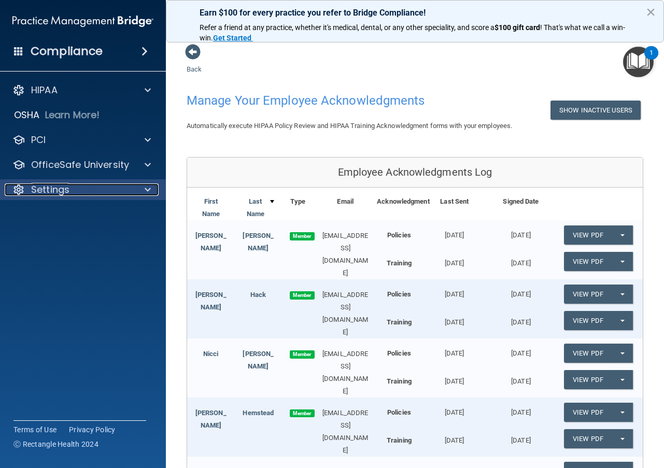
click at [145, 189] on span at bounding box center [148, 190] width 6 height 12
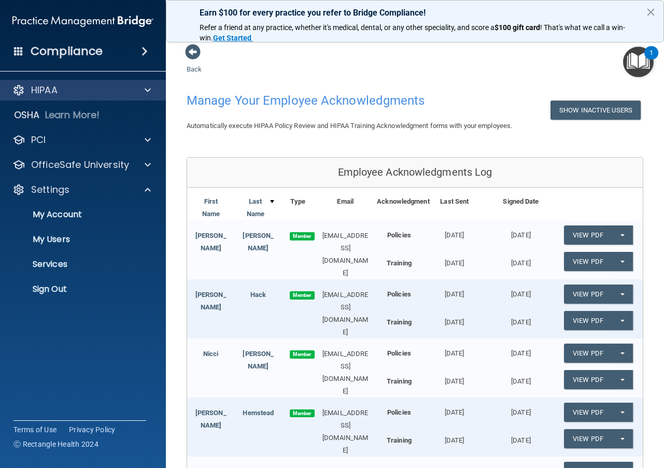
click at [143, 83] on div "HIPAA" at bounding box center [83, 90] width 166 height 21
click at [138, 88] on div at bounding box center [146, 90] width 26 height 12
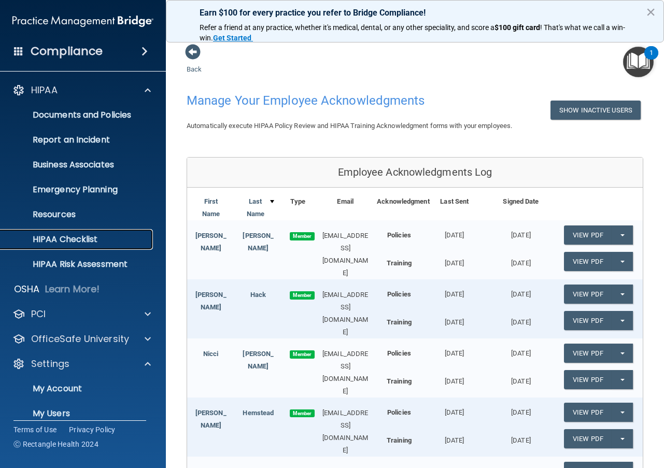
click at [87, 240] on p "HIPAA Checklist" at bounding box center [78, 239] width 142 height 10
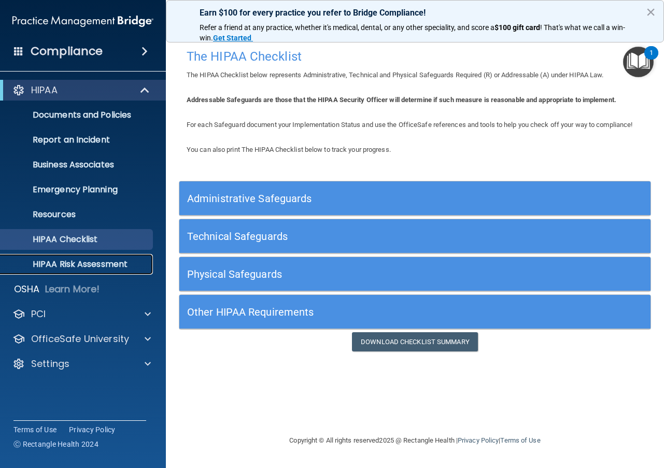
click at [89, 263] on p "HIPAA Risk Assessment" at bounding box center [78, 264] width 142 height 10
click at [246, 195] on h5 "Administrative Safeguards" at bounding box center [356, 198] width 338 height 11
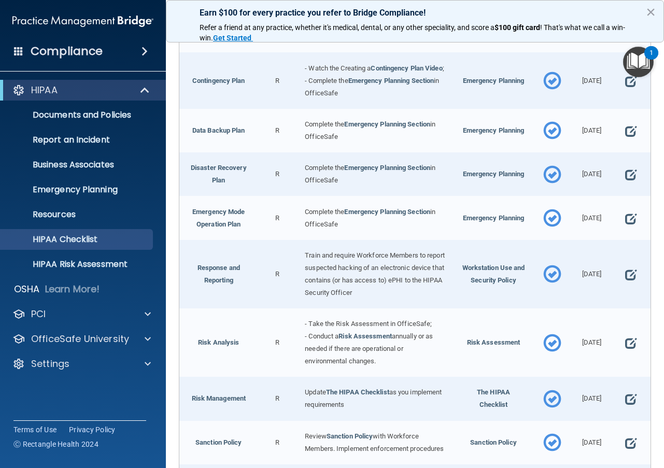
scroll to position [259, 0]
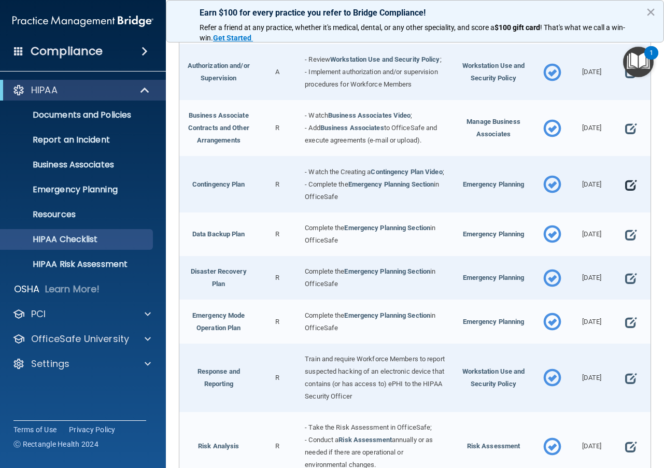
click at [625, 195] on span at bounding box center [630, 184] width 11 height 21
select select "completed"
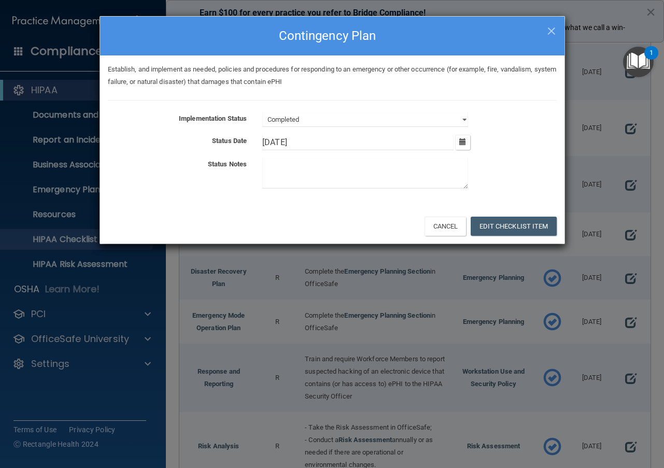
drag, startPoint x: 276, startPoint y: 142, endPoint x: 237, endPoint y: 137, distance: 39.1
click at [243, 134] on div "Implementation Status Not Started In Progress Completed Status Date 10/16/[DATE…" at bounding box center [332, 153] width 449 height 80
click at [534, 227] on button "Edit Checklist Item" at bounding box center [514, 226] width 86 height 19
type input "[DATE]"
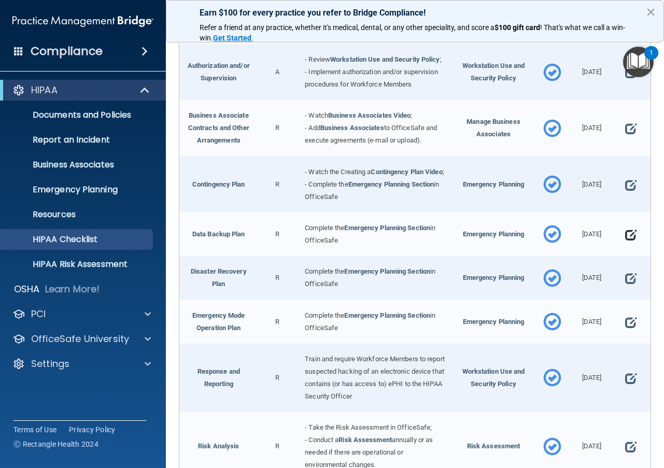
click at [625, 245] on span at bounding box center [630, 235] width 11 height 21
select select "completed"
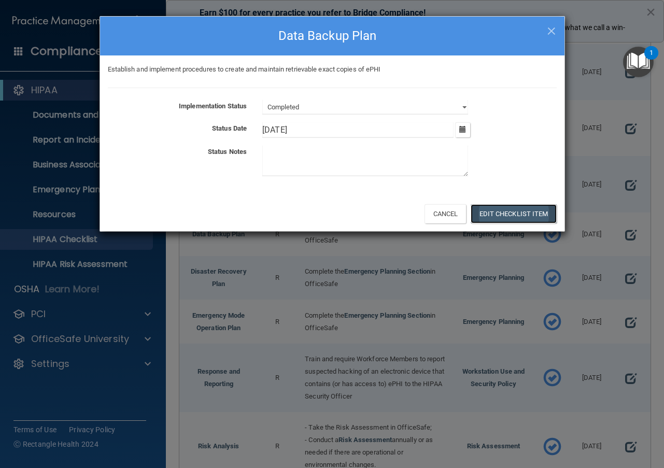
click at [522, 215] on button "Edit Checklist Item" at bounding box center [514, 213] width 86 height 19
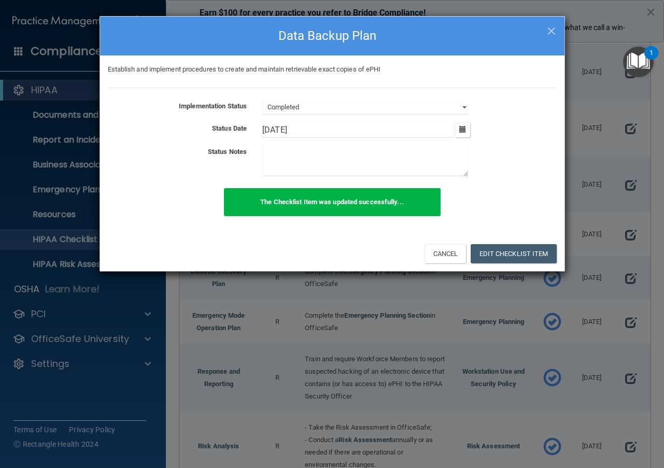
drag, startPoint x: 297, startPoint y: 129, endPoint x: 201, endPoint y: 120, distance: 96.4
click at [201, 120] on div "Implementation Status Not Started In Progress Completed Status Date 10/16/[DATE…" at bounding box center [332, 140] width 449 height 80
type input "0923"
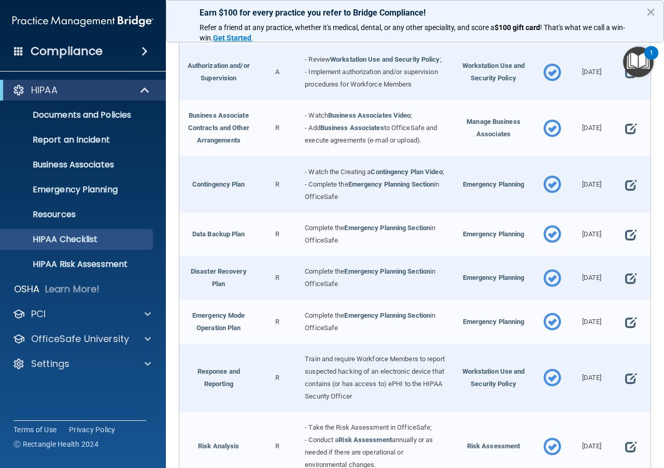
scroll to position [311, 0]
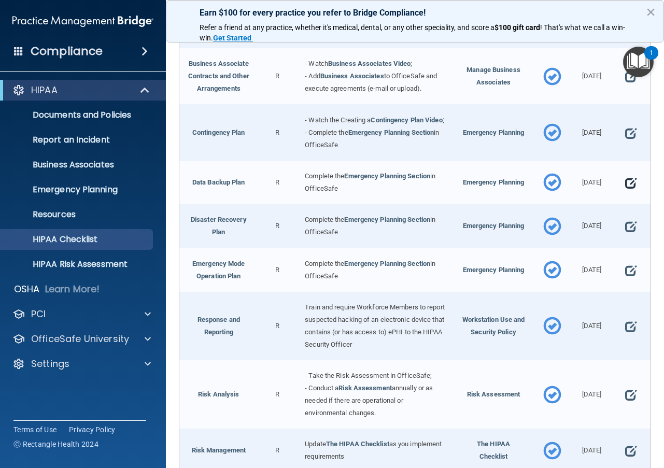
click at [625, 193] on span at bounding box center [630, 183] width 11 height 21
select select "completed"
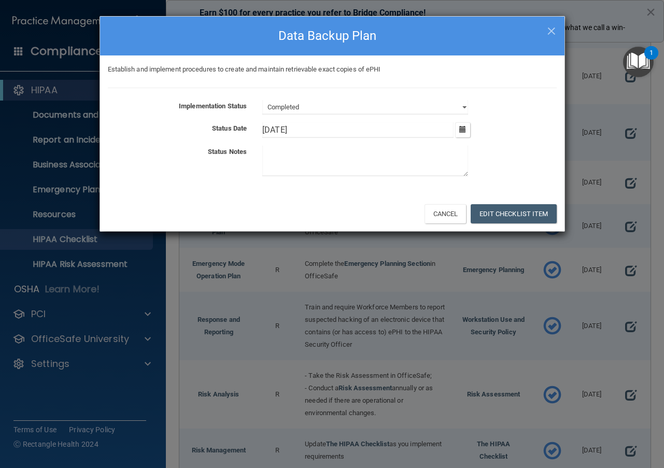
drag, startPoint x: 317, startPoint y: 133, endPoint x: 205, endPoint y: 126, distance: 112.8
click at [205, 126] on div "Status Date 10/16/[DATE] Tue Wed Thu Fri Sat Sun 25 26 27 28 29 30 01 02 03 04 …" at bounding box center [332, 130] width 465 height 16
drag, startPoint x: 270, startPoint y: 130, endPoint x: 282, endPoint y: 132, distance: 12.0
click at [271, 130] on input "0923/2025" at bounding box center [357, 130] width 191 height 16
click at [518, 216] on button "Edit Checklist Item" at bounding box center [514, 213] width 86 height 19
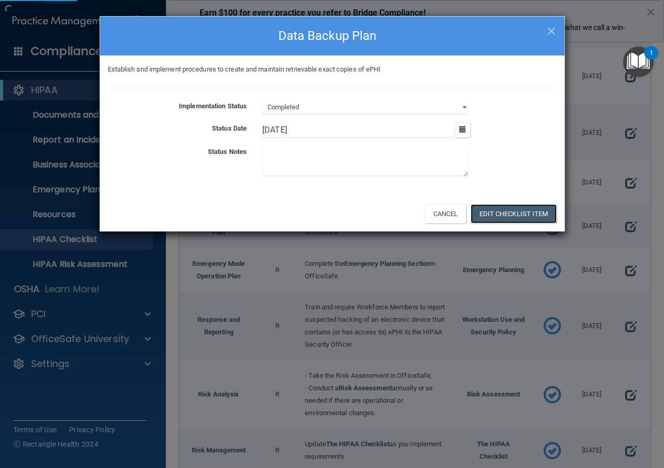
type input "[DATE]"
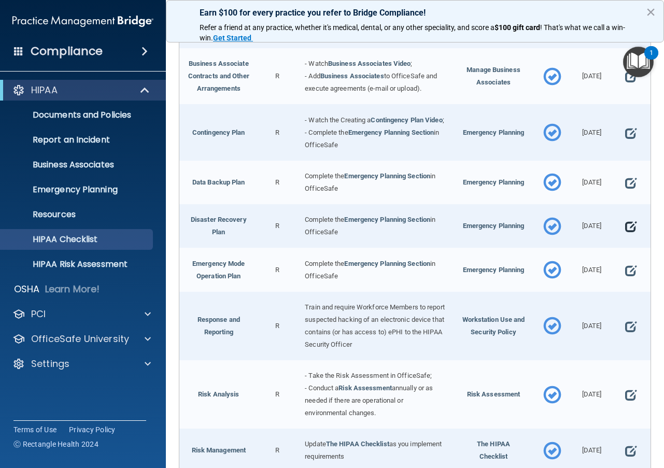
click at [626, 237] on span at bounding box center [630, 226] width 11 height 21
select select "completed"
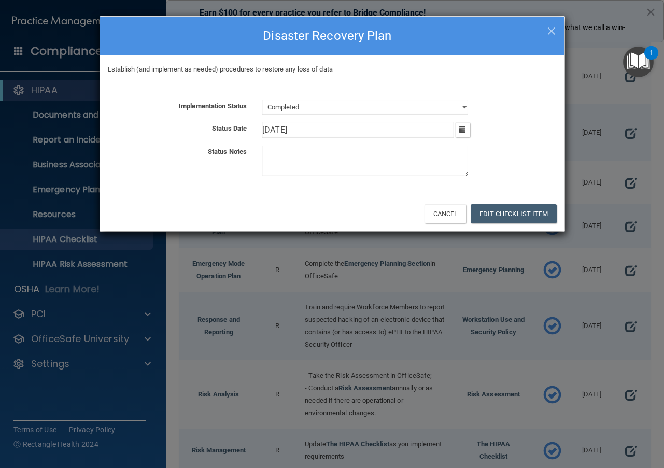
drag, startPoint x: 314, startPoint y: 137, endPoint x: 205, endPoint y: 122, distance: 109.9
click at [205, 122] on div "Status Date 10/16/[DATE] Tue Wed Thu Fri Sat Sun 25 26 27 28 29 30 01 02 03 04 …" at bounding box center [332, 130] width 465 height 16
click at [500, 214] on button "Edit Checklist Item" at bounding box center [514, 213] width 86 height 19
type input "[DATE]"
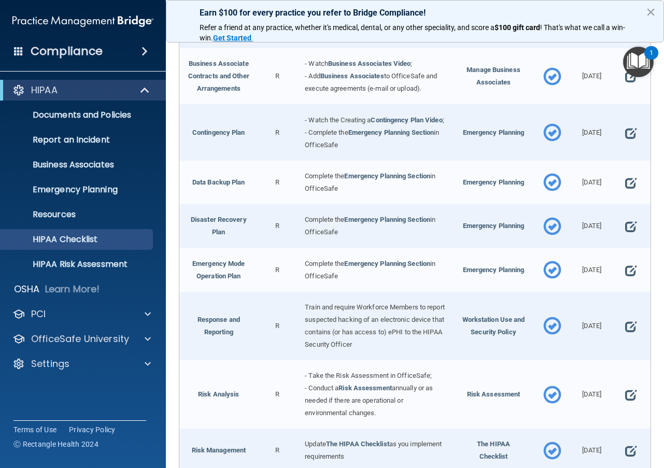
scroll to position [467, 0]
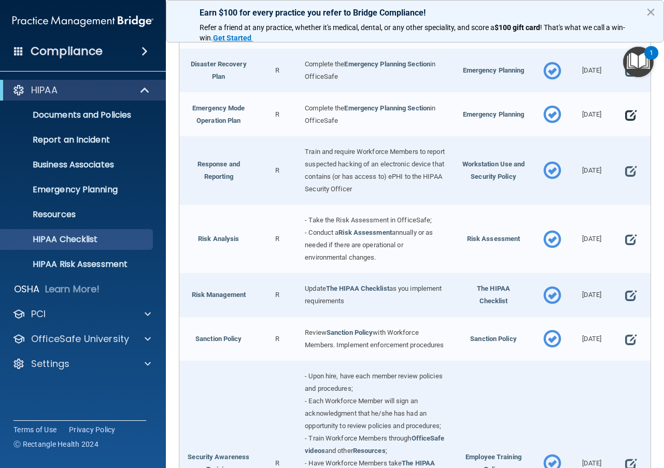
click at [625, 125] on span at bounding box center [630, 114] width 11 height 21
select select "completed"
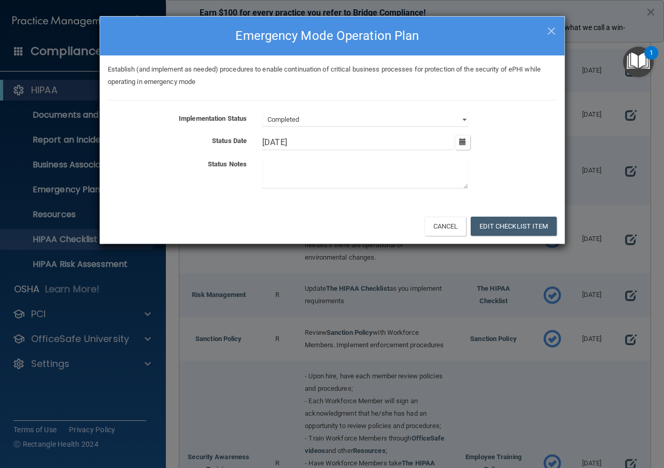
drag, startPoint x: 294, startPoint y: 146, endPoint x: 164, endPoint y: 134, distance: 129.6
click at [164, 134] on div "Implementation Status Not Started In Progress Completed Status Date 10/16/[DATE…" at bounding box center [332, 153] width 449 height 80
click at [503, 225] on button "Edit Checklist Item" at bounding box center [514, 226] width 86 height 19
type input "[DATE]"
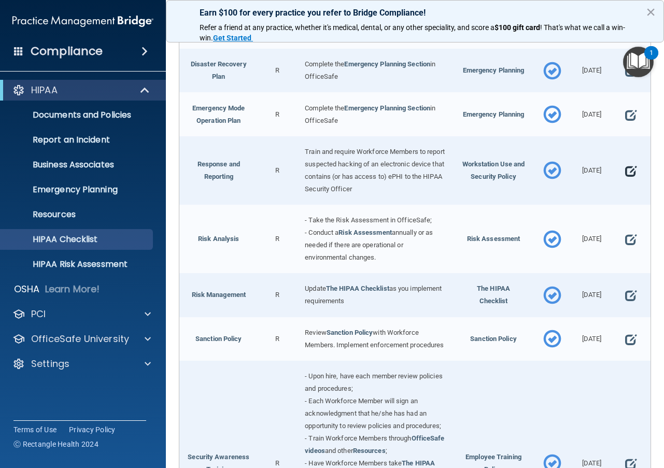
click at [625, 182] on span at bounding box center [630, 171] width 11 height 21
select select "completed"
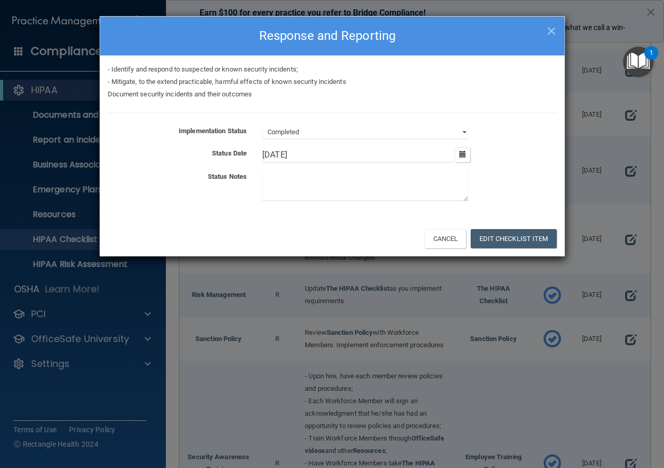
drag, startPoint x: 303, startPoint y: 152, endPoint x: 180, endPoint y: 160, distance: 123.6
click at [182, 159] on div "Status Date 10/16/[DATE] Tue Wed Thu Fri Sat Sun 25 26 27 28 29 30 01 02 03 04 …" at bounding box center [332, 155] width 465 height 16
click at [528, 241] on button "Edit Checklist Item" at bounding box center [514, 238] width 86 height 19
type input "[DATE]"
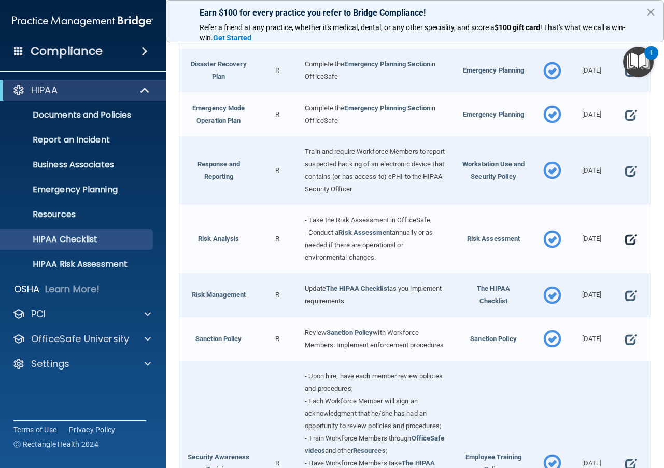
click at [625, 250] on span at bounding box center [630, 239] width 11 height 21
select select "completed"
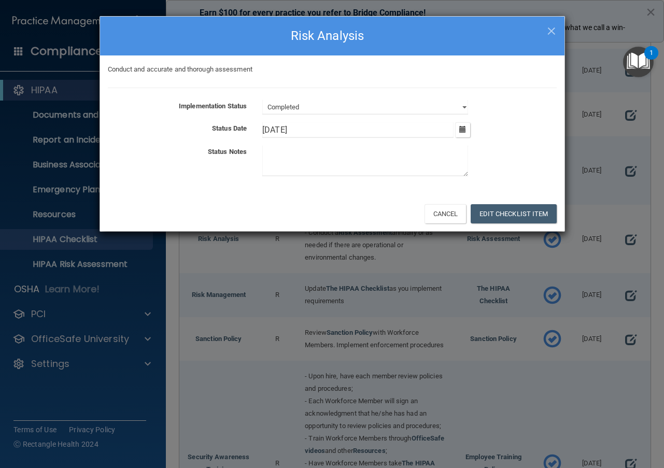
drag, startPoint x: 342, startPoint y: 130, endPoint x: 233, endPoint y: 122, distance: 108.7
click at [233, 122] on div "Implementation Status Not Started In Progress Completed Status Date 10/16/[DATE…" at bounding box center [332, 140] width 449 height 80
click at [535, 217] on button "Edit Checklist Item" at bounding box center [514, 213] width 86 height 19
type input "[DATE]"
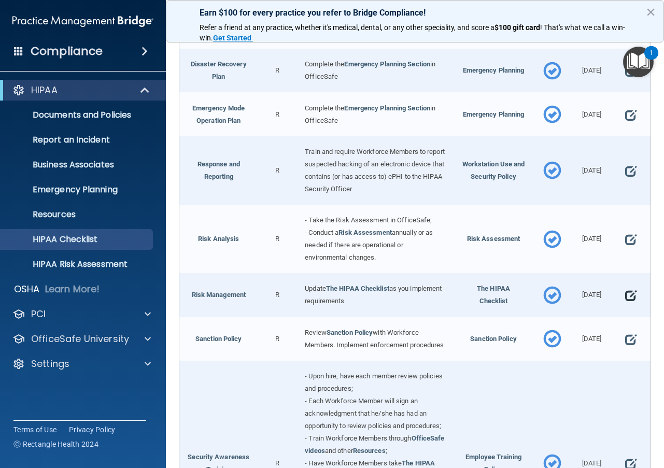
click at [625, 306] on span at bounding box center [630, 295] width 11 height 21
select select "completed"
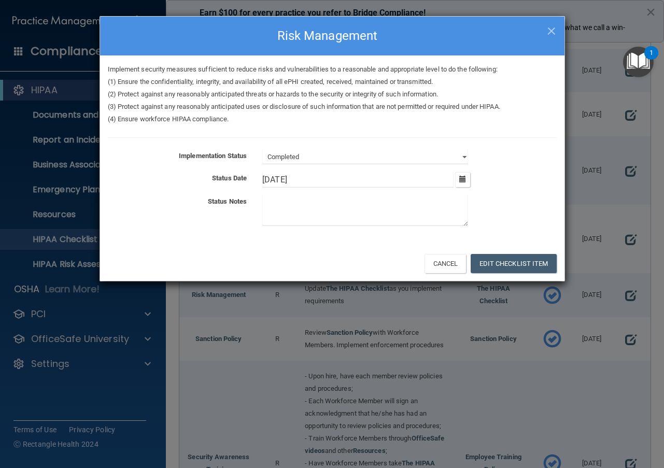
drag, startPoint x: 310, startPoint y: 184, endPoint x: 193, endPoint y: 177, distance: 116.9
click at [193, 177] on div "Status Date 10/16/[DATE] Tue Wed Thu Fri Sat Sun 25 26 27 28 29 30 01 02 03 04 …" at bounding box center [332, 180] width 465 height 16
click at [544, 260] on button "Edit Checklist Item" at bounding box center [514, 263] width 86 height 19
type input "[DATE]"
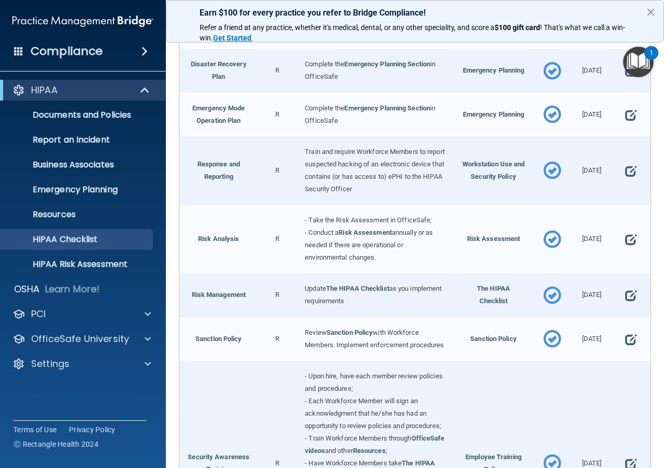
scroll to position [570, 0]
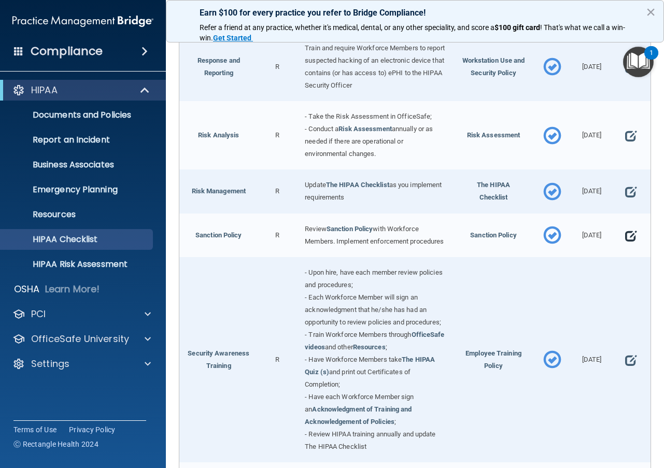
click at [629, 246] on span at bounding box center [630, 236] width 11 height 21
select select "completed"
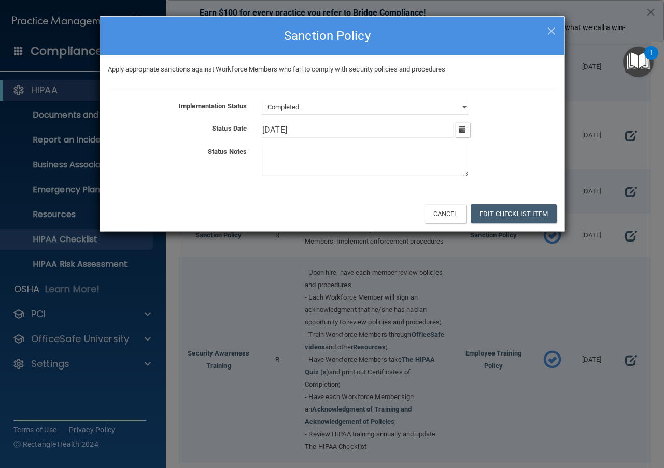
drag, startPoint x: 333, startPoint y: 129, endPoint x: 224, endPoint y: 121, distance: 109.2
click at [224, 121] on div "Implementation Status Not Started In Progress Completed Status Date 10/16/[DATE…" at bounding box center [332, 140] width 449 height 80
click at [522, 211] on button "Edit Checklist Item" at bounding box center [514, 213] width 86 height 19
type input "[DATE]"
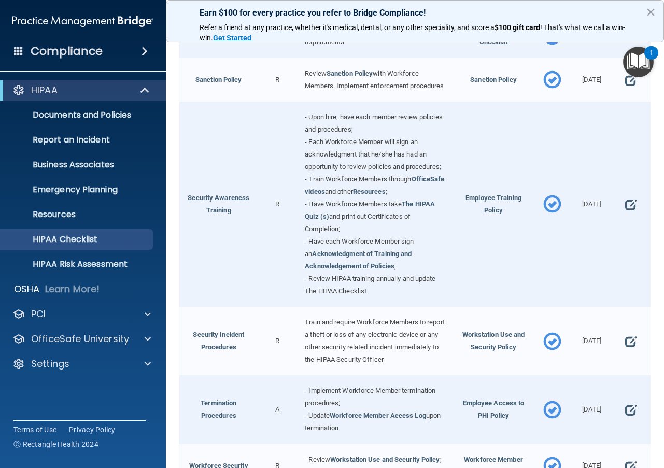
scroll to position [778, 0]
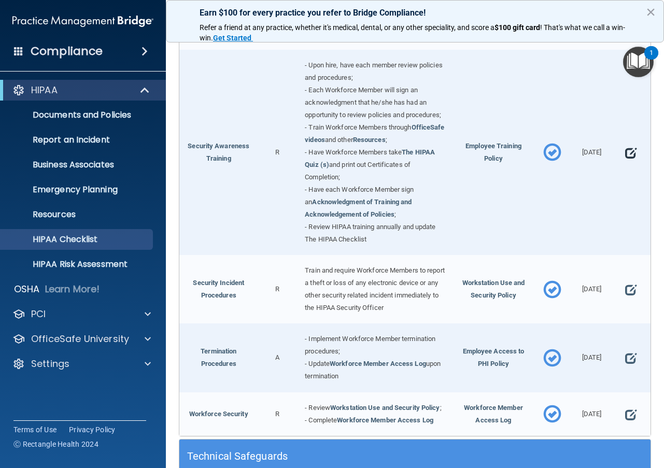
click at [625, 163] on span at bounding box center [630, 153] width 11 height 21
select select "completed"
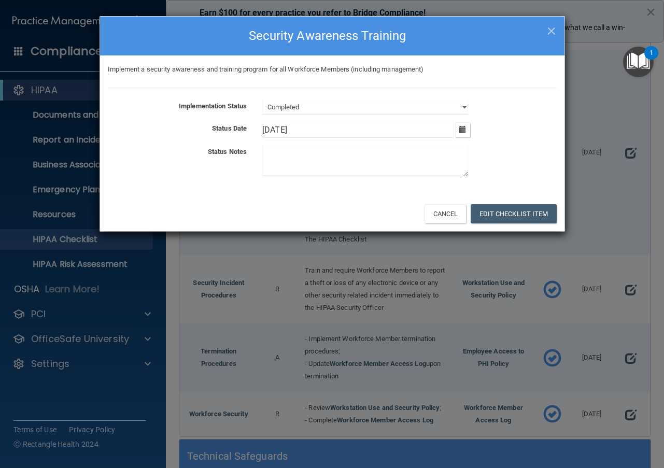
drag, startPoint x: 309, startPoint y: 129, endPoint x: 210, endPoint y: 122, distance: 98.8
click at [210, 122] on div "Status Date 10/16/[DATE] Tue Wed Thu Fri Sat Sun 25 26 27 28 29 30 01 02 03 04 …" at bounding box center [332, 130] width 465 height 16
click at [525, 209] on button "Edit Checklist Item" at bounding box center [514, 213] width 86 height 19
type input "[DATE]"
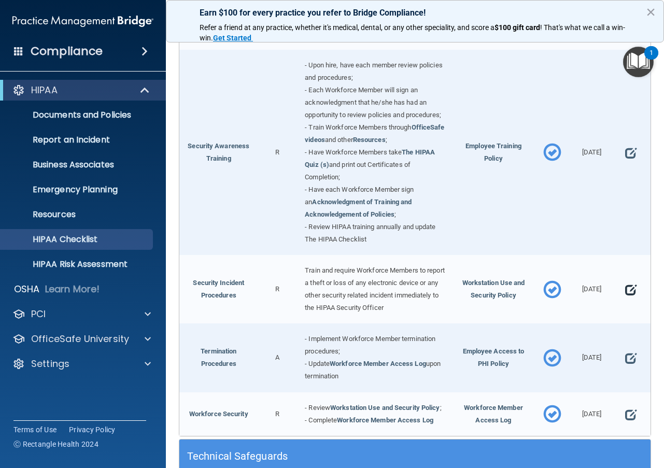
scroll to position [882, 0]
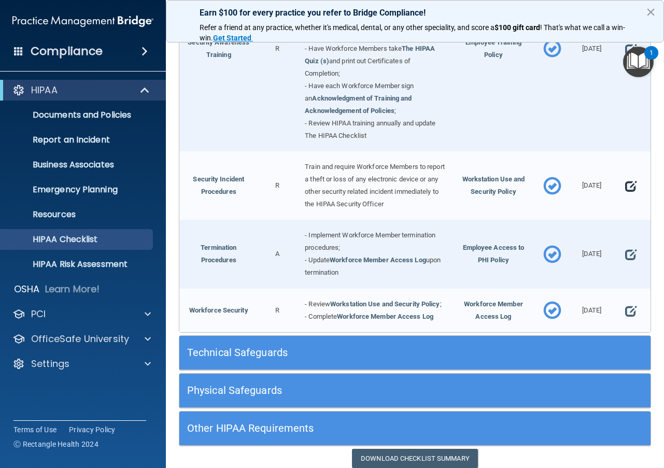
click at [625, 197] on span at bounding box center [630, 186] width 11 height 21
select select "completed"
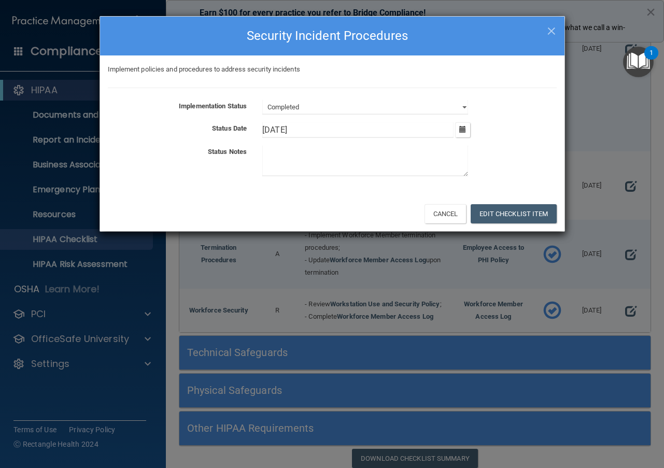
drag, startPoint x: 248, startPoint y: 130, endPoint x: 207, endPoint y: 128, distance: 41.5
click at [211, 128] on div "Status Date 10/16/[DATE] Tue Wed Thu Fri Sat Sun 25 26 27 28 29 30 01 02 03 04 …" at bounding box center [332, 130] width 465 height 16
click at [526, 214] on button "Edit Checklist Item" at bounding box center [514, 213] width 86 height 19
type input "[DATE]"
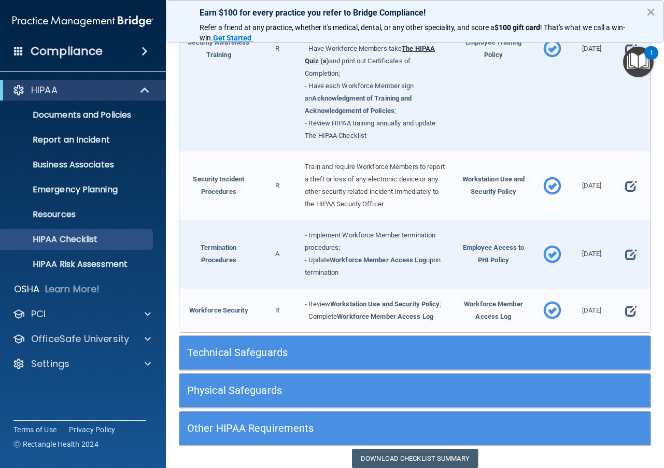
click at [425, 65] on link "The HIPAA Quiz (s)" at bounding box center [370, 55] width 130 height 20
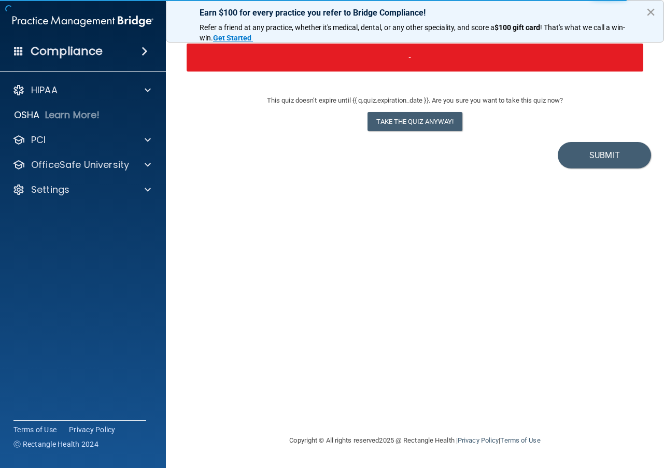
click at [648, 11] on button "×" at bounding box center [651, 12] width 10 height 17
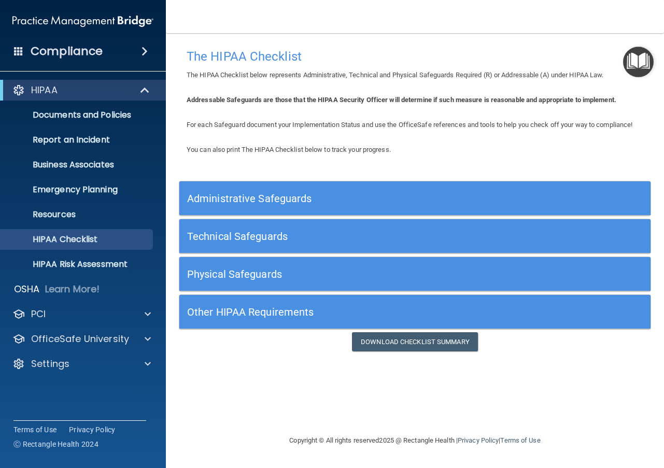
click at [629, 200] on div "Administrative Safeguards" at bounding box center [414, 198] width 471 height 23
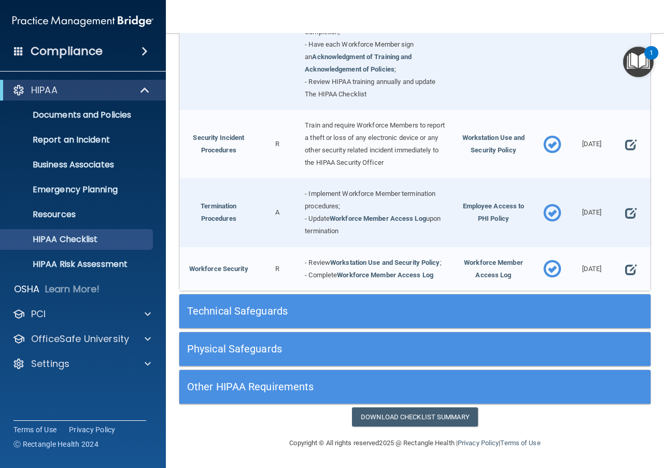
scroll to position [985, 0]
click at [625, 224] on span at bounding box center [630, 213] width 11 height 21
select select "completed"
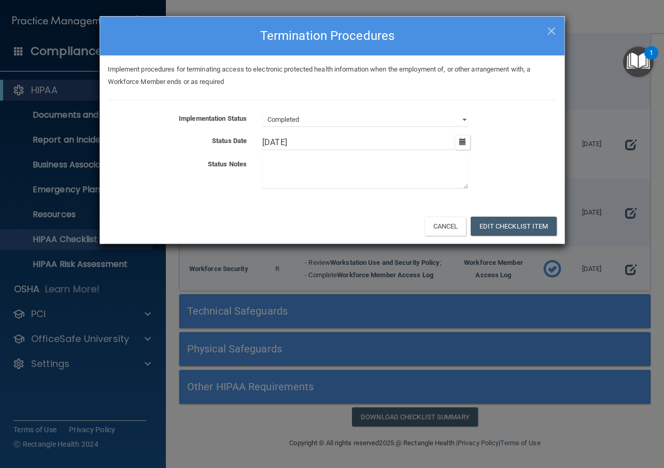
drag, startPoint x: 308, startPoint y: 142, endPoint x: 171, endPoint y: 126, distance: 137.4
click at [171, 126] on div "Implementation Status Not Started In Progress Completed Status Date 10/16/[DATE…" at bounding box center [332, 153] width 449 height 80
click at [508, 218] on button "Edit Checklist Item" at bounding box center [514, 226] width 86 height 19
type input "[DATE]"
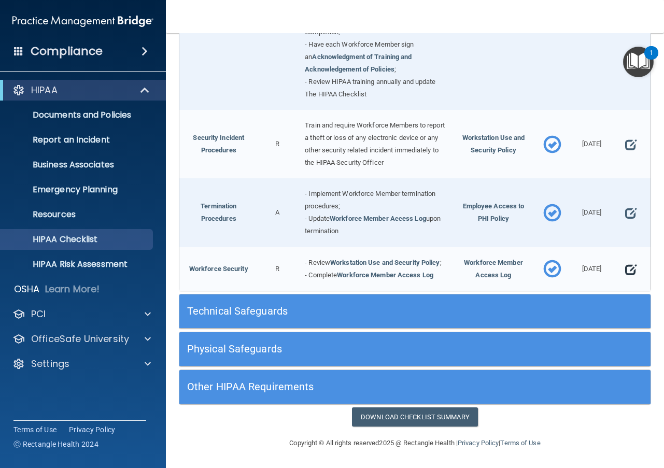
click at [626, 280] on span at bounding box center [630, 269] width 11 height 21
select select "completed"
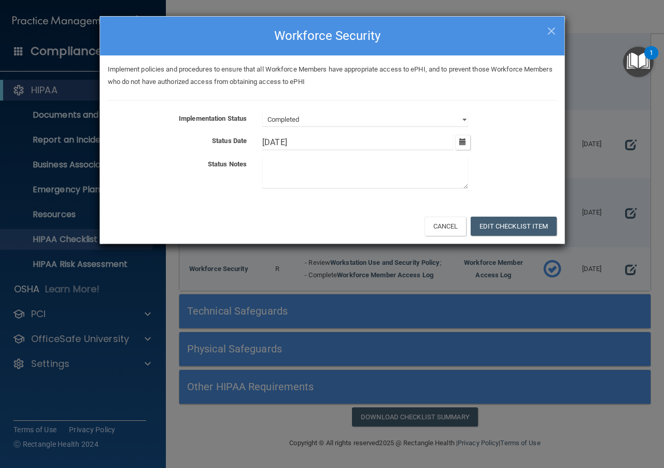
drag, startPoint x: 252, startPoint y: 138, endPoint x: 206, endPoint y: 156, distance: 49.1
click at [236, 144] on div "Status Date 10/16/[DATE] Tue Wed Thu Fri Sat Sun 25 26 27 28 29 30 01 02 03 04 …" at bounding box center [332, 143] width 465 height 16
click at [531, 222] on button "Edit Checklist Item" at bounding box center [514, 226] width 86 height 19
type input "[DATE]"
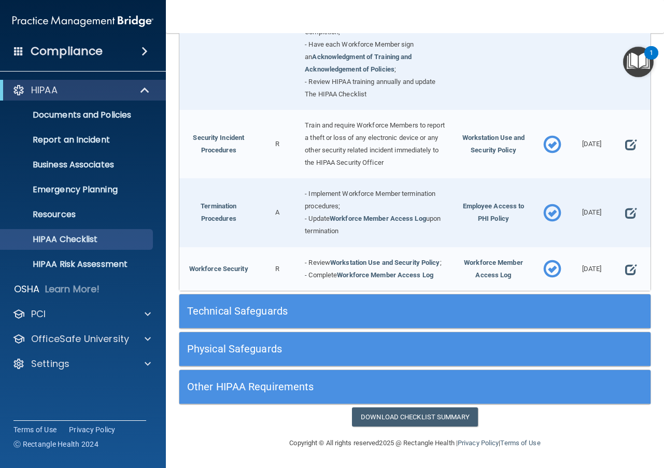
click at [317, 317] on h5 "Technical Safeguards" at bounding box center [356, 310] width 338 height 11
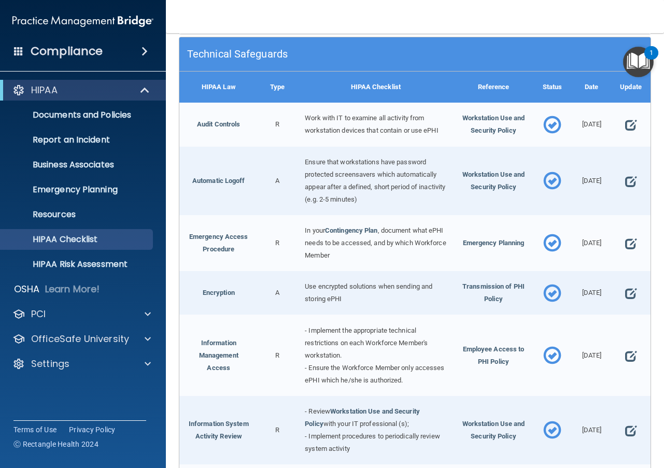
scroll to position [1284, 0]
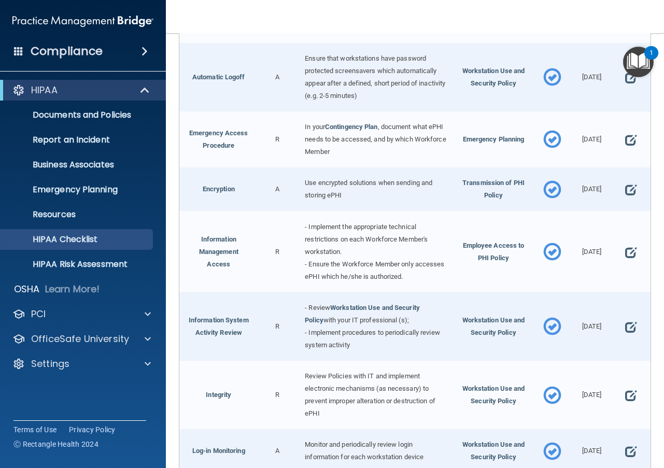
click at [625, 32] on span at bounding box center [630, 21] width 11 height 21
select select "completed"
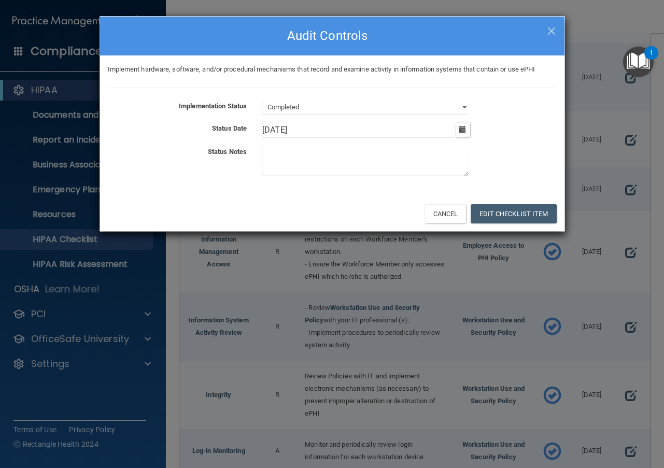
drag, startPoint x: 321, startPoint y: 133, endPoint x: 246, endPoint y: 124, distance: 75.7
click at [246, 124] on div "Status Date 10/16/[DATE] Tue Wed Thu Fri Sat Sun 25 26 27 28 29 30 01 02 03 04 …" at bounding box center [332, 130] width 465 height 16
click at [545, 215] on button "Edit Checklist Item" at bounding box center [514, 213] width 86 height 19
type input "[DATE]"
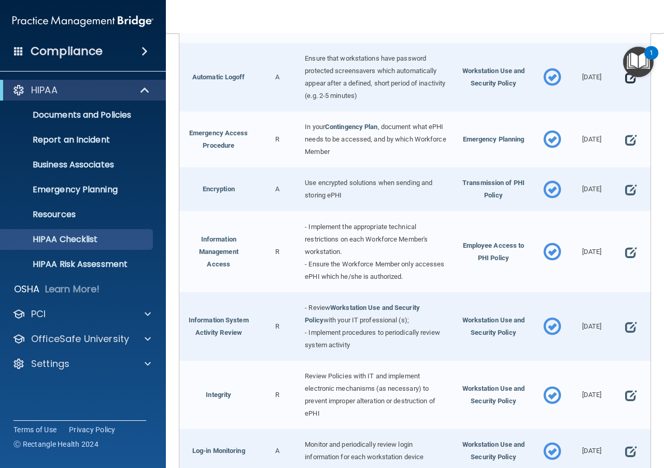
click at [625, 88] on span at bounding box center [630, 77] width 11 height 21
select select "completed"
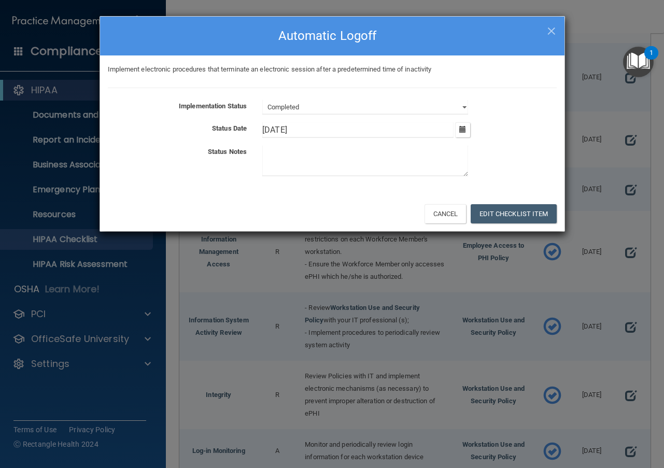
drag, startPoint x: 316, startPoint y: 130, endPoint x: 210, endPoint y: 133, distance: 105.8
click at [215, 132] on div "Status Date 10/16/[DATE] Tue Wed Thu Fri Sat Sun 25 26 27 28 29 30 01 02 03 04 …" at bounding box center [332, 130] width 465 height 16
click at [527, 210] on button "Edit Checklist Item" at bounding box center [514, 213] width 86 height 19
type input "[DATE]"
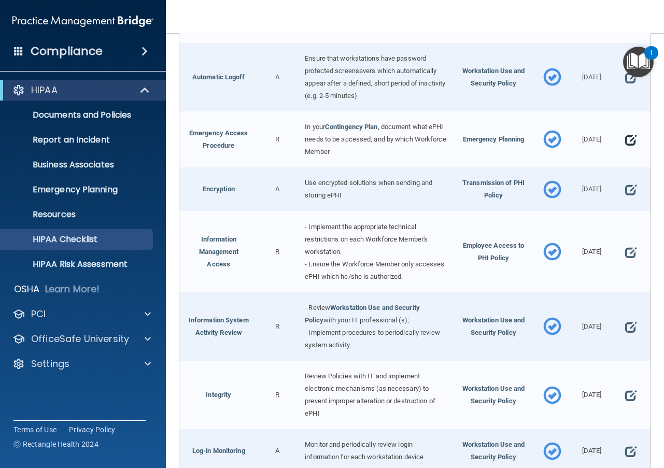
click at [625, 150] on span at bounding box center [630, 140] width 11 height 21
select select "completed"
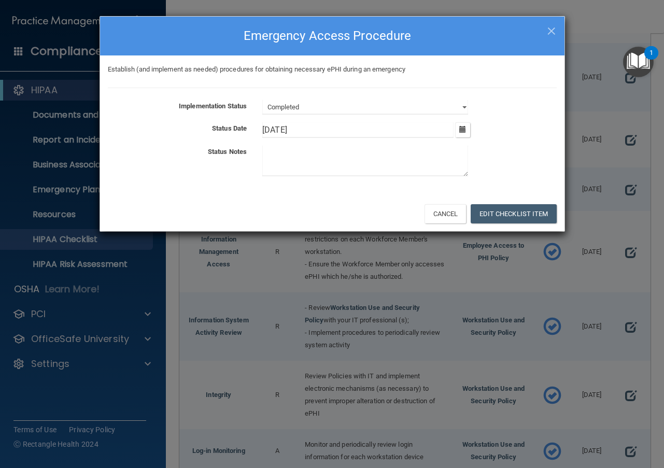
drag, startPoint x: 304, startPoint y: 122, endPoint x: 308, endPoint y: 128, distance: 7.2
click at [308, 128] on div "Implementation Status Not Started In Progress Completed Status Date 10/16/[DATE…" at bounding box center [332, 140] width 449 height 80
drag, startPoint x: 303, startPoint y: 133, endPoint x: 152, endPoint y: 157, distance: 152.8
click at [163, 151] on div "Implementation Status Not Started In Progress Completed Status Date 10/16/[DATE…" at bounding box center [332, 140] width 449 height 80
click at [537, 214] on button "Edit Checklist Item" at bounding box center [514, 213] width 86 height 19
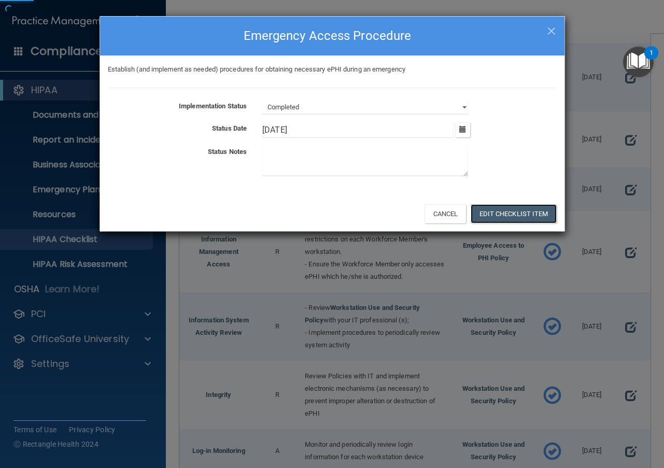
type input "[DATE]"
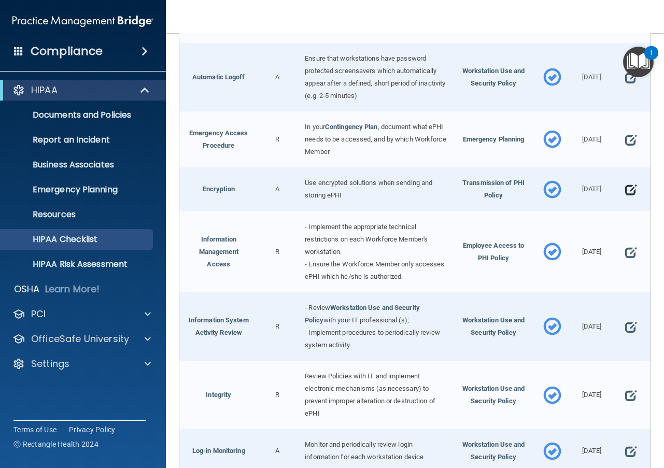
click at [625, 200] on span at bounding box center [630, 189] width 11 height 21
select select "completed"
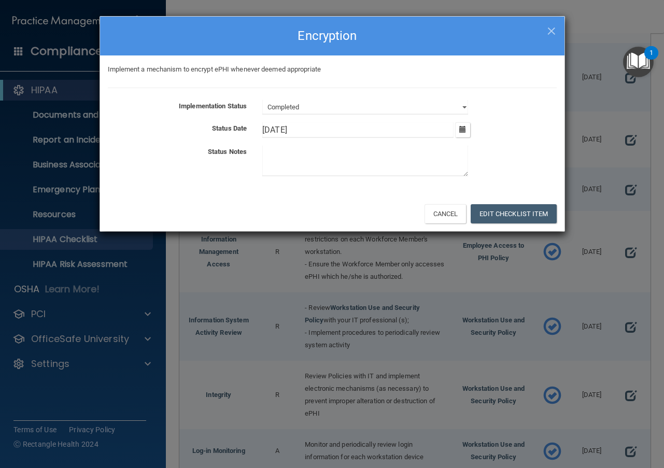
drag, startPoint x: 325, startPoint y: 125, endPoint x: 228, endPoint y: 121, distance: 97.1
click at [229, 121] on div "Implementation Status Not Started In Progress Completed Status Date 10/16/[DATE…" at bounding box center [332, 140] width 449 height 80
click at [496, 204] on div "Cancel Edit Checklist Item" at bounding box center [332, 213] width 465 height 35
click at [513, 214] on button "Edit Checklist Item" at bounding box center [514, 213] width 86 height 19
type input "[DATE]"
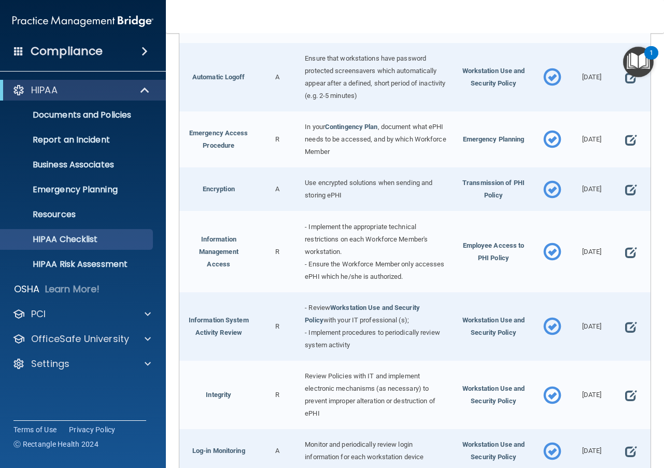
click at [625, 262] on span at bounding box center [630, 252] width 11 height 21
select select "completed"
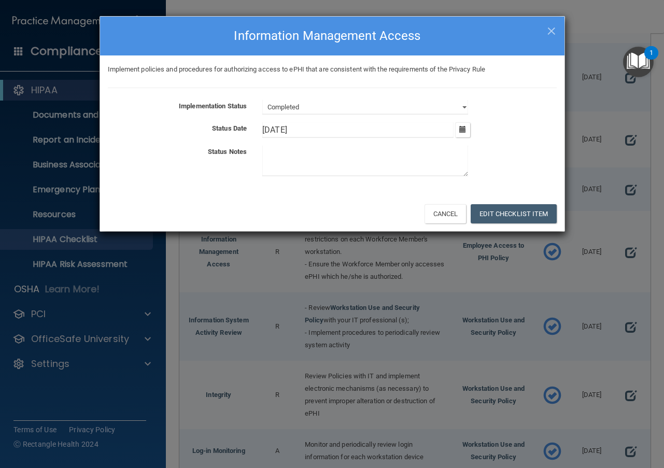
drag, startPoint x: 304, startPoint y: 130, endPoint x: 185, endPoint y: 144, distance: 120.6
click at [207, 133] on div "Status Date 10/16/[DATE] Tue Wed Thu Fri Sat Sun 25 26 27 28 29 30 01 02 03 04 …" at bounding box center [332, 130] width 465 height 16
click at [506, 210] on button "Edit Checklist Item" at bounding box center [514, 213] width 86 height 19
type input "[DATE]"
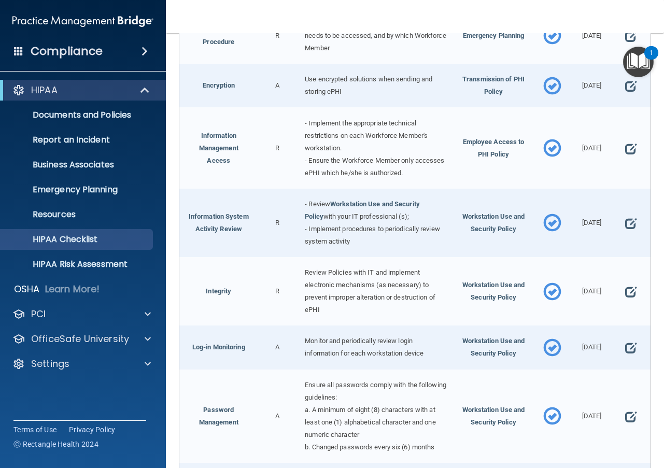
scroll to position [1440, 0]
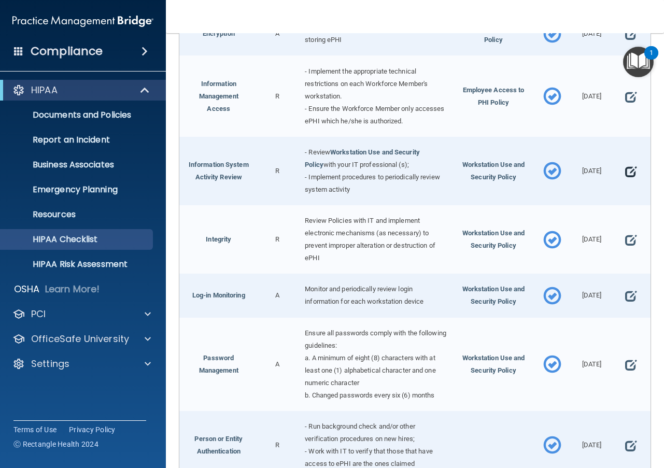
click at [625, 182] on span at bounding box center [630, 171] width 11 height 21
select select "completed"
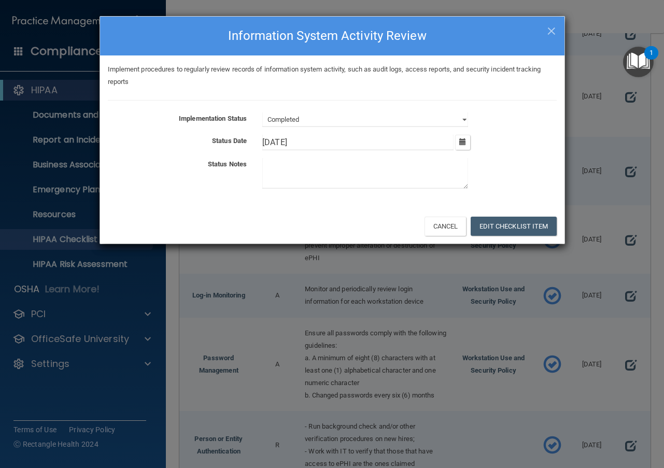
drag, startPoint x: 315, startPoint y: 141, endPoint x: 224, endPoint y: 136, distance: 91.4
click at [224, 136] on div "Status Date 10/16/[DATE] Tue Wed Thu Fri Sat Sun 25 26 27 28 29 30 01 02 03 04 …" at bounding box center [332, 143] width 465 height 16
click at [503, 226] on button "Edit Checklist Item" at bounding box center [514, 226] width 86 height 19
type input "[DATE]"
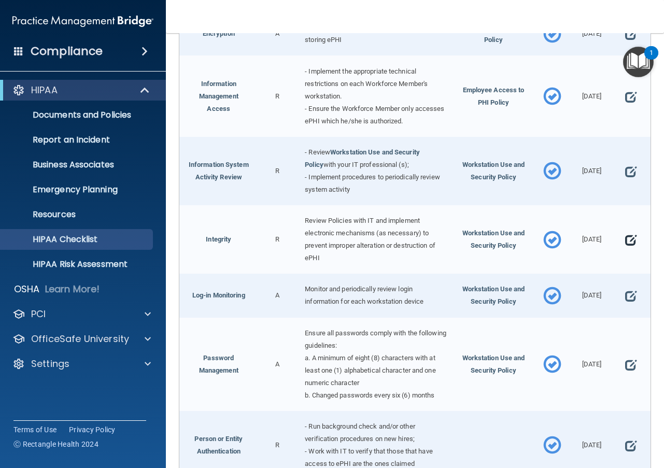
click at [625, 250] on span at bounding box center [630, 240] width 11 height 21
select select "completed"
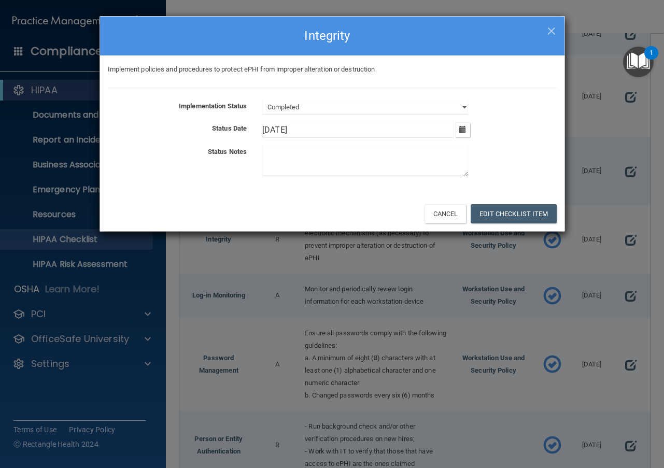
drag, startPoint x: 308, startPoint y: 137, endPoint x: 216, endPoint y: 123, distance: 93.4
click at [216, 123] on div "Status Date 10/16/[DATE] Tue Wed Thu Fri Sat Sun 25 26 27 28 29 30 01 02 03 04 …" at bounding box center [332, 130] width 465 height 16
click at [538, 214] on button "Edit Checklist Item" at bounding box center [514, 213] width 86 height 19
type input "[DATE]"
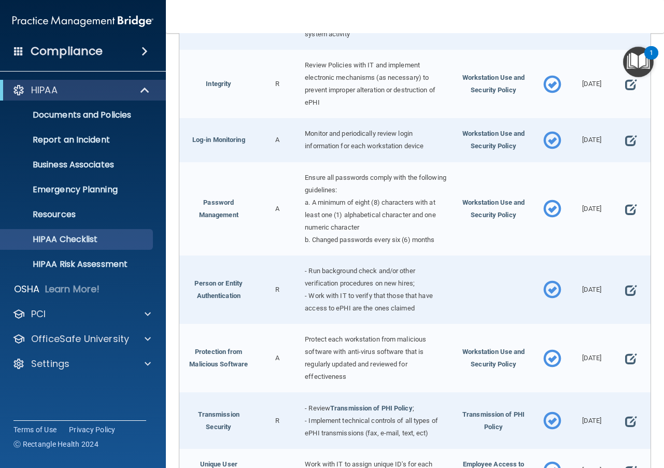
scroll to position [1647, 0]
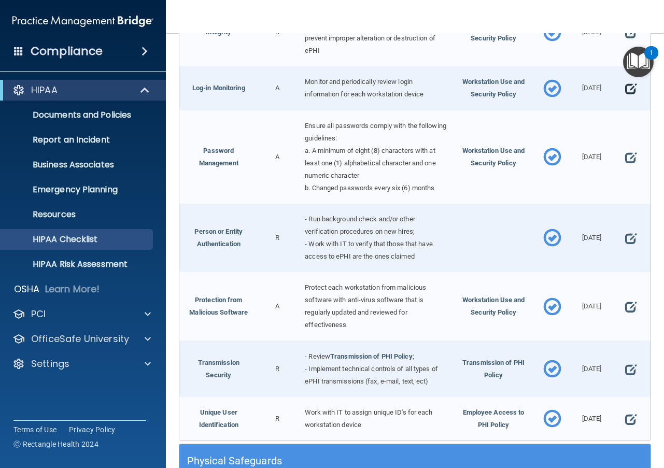
click at [625, 99] on span at bounding box center [630, 88] width 11 height 21
select select "completed"
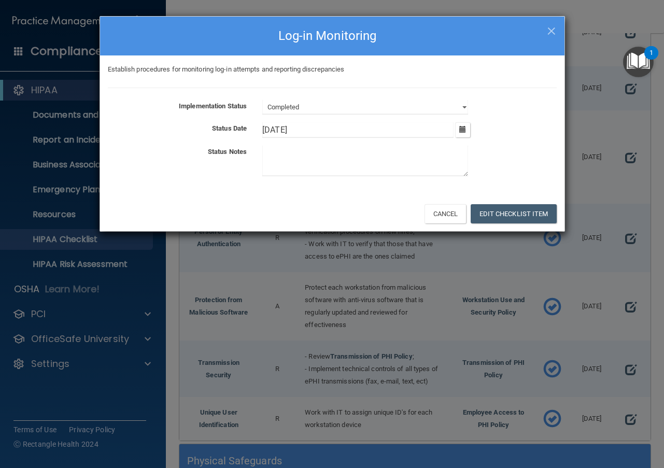
drag, startPoint x: 245, startPoint y: 134, endPoint x: 194, endPoint y: 131, distance: 50.4
click at [200, 129] on div "Status Date 10/16/[DATE] Tue Wed Thu Fri Sat Sun 25 26 27 28 29 30 01 02 03 04 …" at bounding box center [332, 130] width 465 height 16
click at [544, 214] on button "Edit Checklist Item" at bounding box center [514, 213] width 86 height 19
type input "[DATE]"
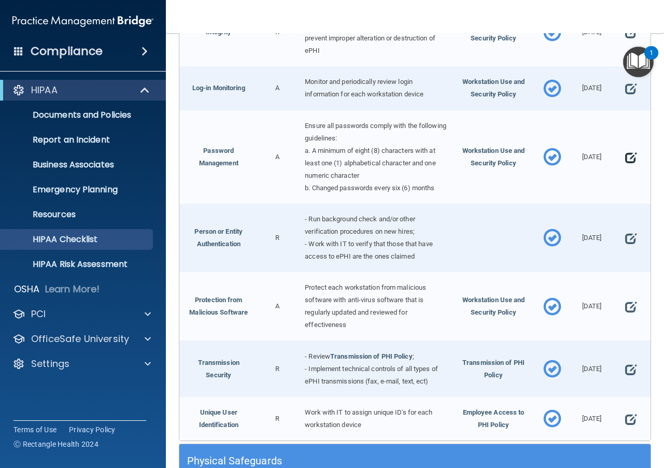
click at [625, 168] on span at bounding box center [630, 157] width 11 height 21
select select "completed"
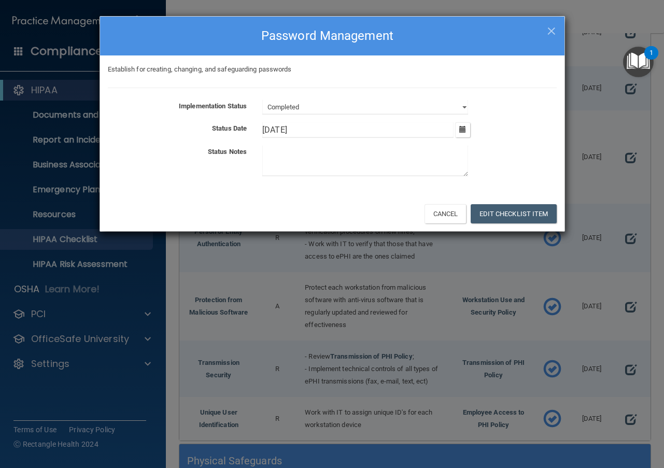
drag, startPoint x: 237, startPoint y: 124, endPoint x: 145, endPoint y: 115, distance: 92.8
click at [145, 115] on div "Implementation Status Not Started In Progress Completed Status Date 10/16/[DATE…" at bounding box center [332, 140] width 449 height 80
click at [521, 206] on button "Edit Checklist Item" at bounding box center [514, 213] width 86 height 19
type input "[DATE]"
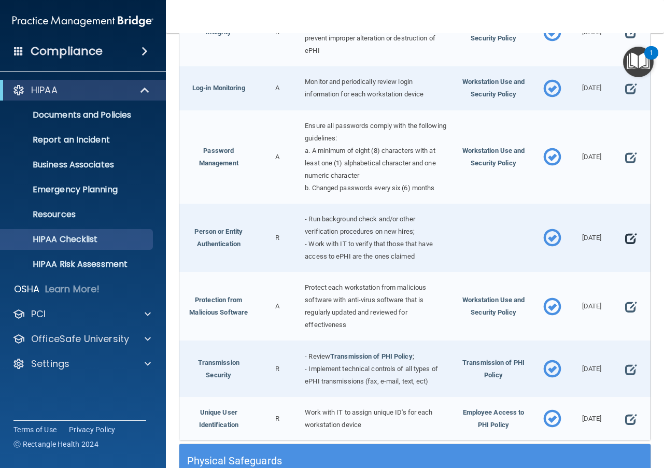
click at [626, 249] on span at bounding box center [630, 238] width 11 height 21
select select "completed"
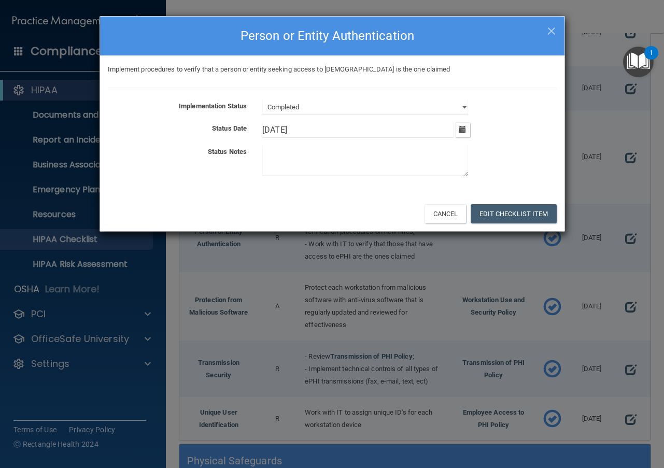
drag, startPoint x: 264, startPoint y: 128, endPoint x: 232, endPoint y: 130, distance: 32.2
click at [239, 129] on div "Status Date 10/16/[DATE] Tue Wed Thu Fri Sat Sun 25 26 27 28 29 30 01 02 03 04 …" at bounding box center [332, 130] width 465 height 16
drag, startPoint x: 311, startPoint y: 126, endPoint x: 195, endPoint y: 128, distance: 116.2
click at [199, 128] on div "Status Date 10/16/[DATE] Tue Wed Thu Fri Sat Sun 25 26 27 28 29 30 01 02 03 04 …" at bounding box center [332, 130] width 465 height 16
click at [530, 210] on button "Edit Checklist Item" at bounding box center [514, 213] width 86 height 19
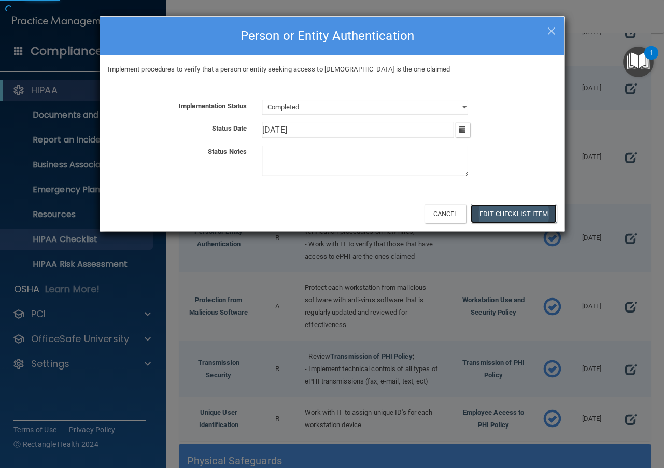
type input "[DATE]"
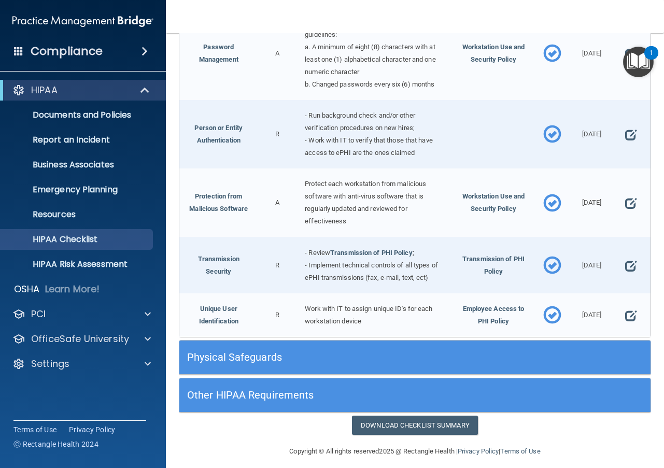
scroll to position [1803, 0]
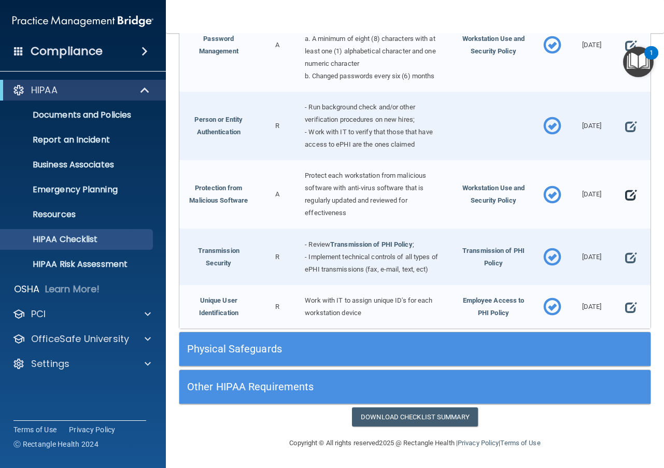
click at [625, 205] on span at bounding box center [630, 195] width 11 height 21
select select "completed"
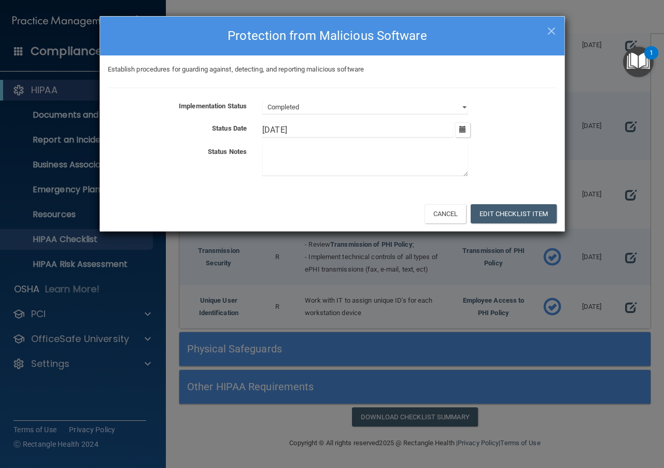
drag, startPoint x: 278, startPoint y: 133, endPoint x: 202, endPoint y: 143, distance: 76.3
click at [206, 141] on div "Implementation Status Not Started In Progress Completed Status Date 10/16/[DATE…" at bounding box center [332, 140] width 449 height 80
click at [546, 210] on button "Edit Checklist Item" at bounding box center [514, 213] width 86 height 19
type input "[DATE]"
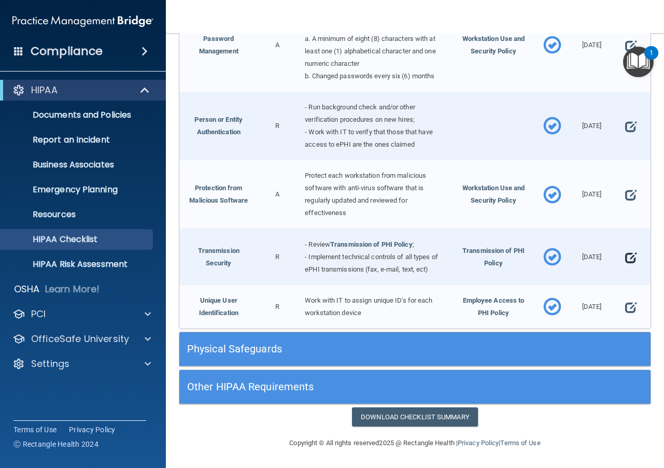
click at [626, 268] on span at bounding box center [630, 257] width 11 height 21
select select "completed"
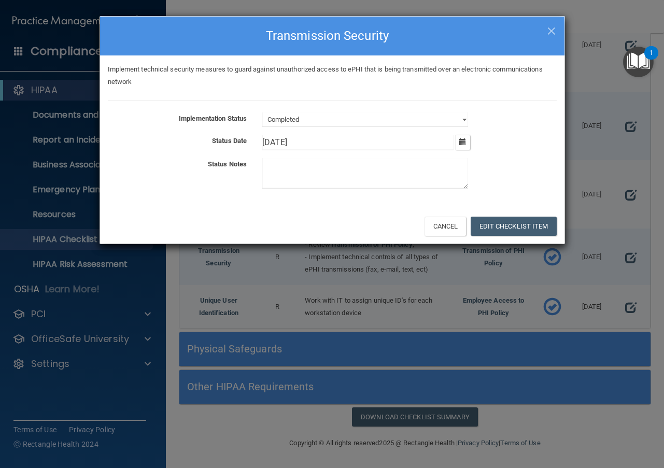
drag, startPoint x: 331, startPoint y: 141, endPoint x: 225, endPoint y: 146, distance: 107.0
click at [225, 146] on div "Status Date 10/16/[DATE] Tue Wed Thu Fri Sat Sun 25 26 27 28 29 30 01 02 03 04 …" at bounding box center [332, 143] width 465 height 16
click at [538, 227] on button "Edit Checklist Item" at bounding box center [514, 226] width 86 height 19
type input "[DATE]"
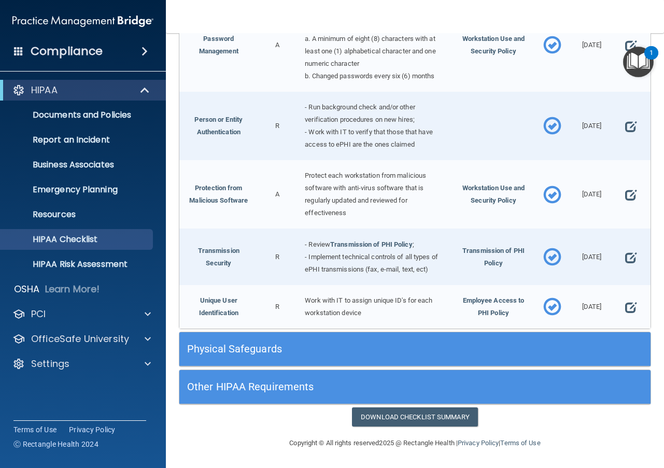
click at [625, 318] on span at bounding box center [630, 307] width 11 height 21
select select "completed"
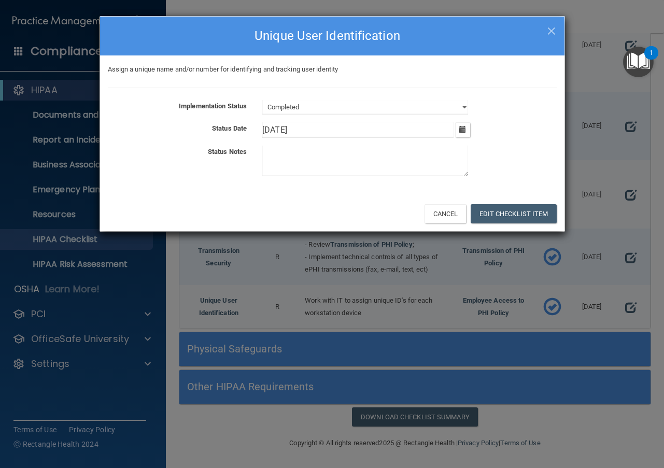
drag, startPoint x: 307, startPoint y: 129, endPoint x: 174, endPoint y: 125, distance: 132.3
click at [181, 126] on div "Status Date 10/16/[DATE] Tue Wed Thu Fri Sat Sun 25 26 27 28 29 30 01 02 03 04 …" at bounding box center [332, 130] width 465 height 16
click at [505, 213] on button "Edit Checklist Item" at bounding box center [514, 213] width 86 height 19
type input "[DATE]"
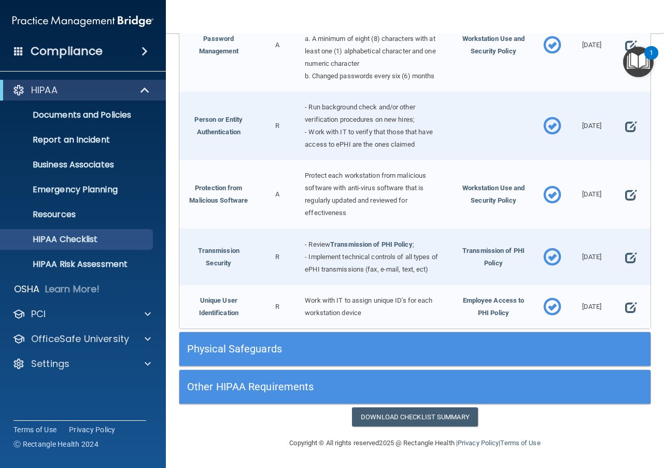
click at [380, 355] on h5 "Physical Safeguards" at bounding box center [356, 348] width 338 height 11
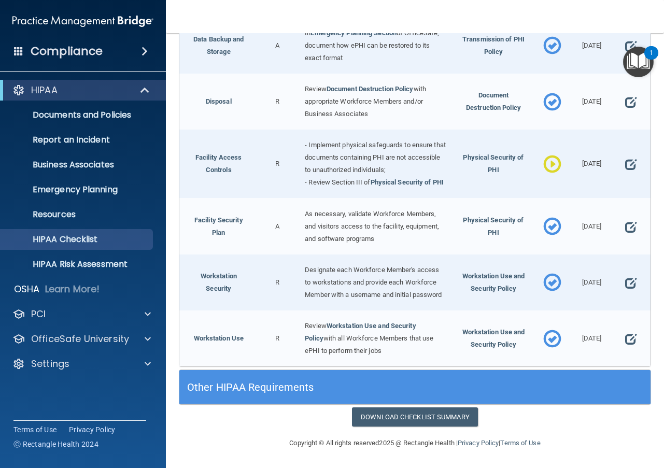
scroll to position [2050, 0]
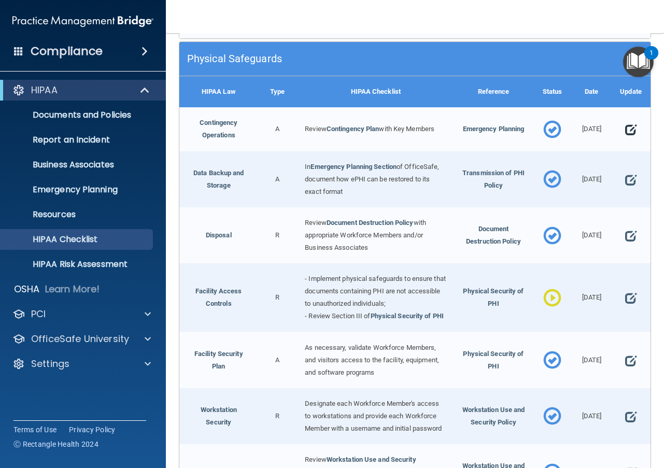
click at [625, 140] on span at bounding box center [630, 129] width 11 height 21
select select "completed"
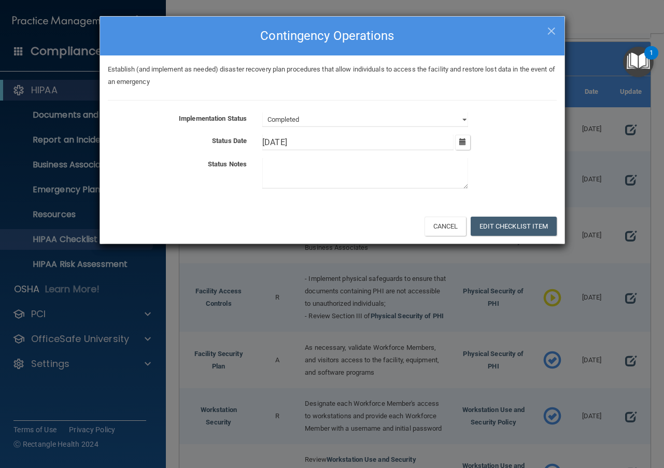
drag, startPoint x: 321, startPoint y: 146, endPoint x: 180, endPoint y: 137, distance: 140.8
click at [180, 137] on div "Status Date 10/16/[DATE] Tue Wed Thu Fri Sat Sun 25 26 27 28 29 30 01 02 03 04 …" at bounding box center [332, 143] width 465 height 16
click at [512, 229] on button "Edit Checklist Item" at bounding box center [514, 226] width 86 height 19
type input "[DATE]"
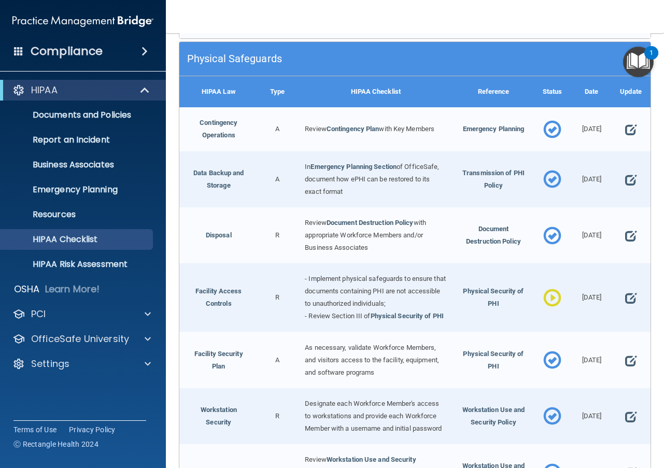
click at [627, 190] on span at bounding box center [630, 180] width 11 height 21
select select "completed"
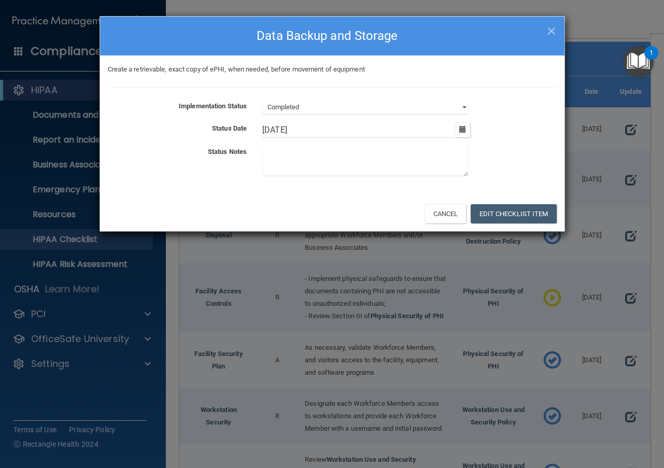
drag, startPoint x: 306, startPoint y: 130, endPoint x: 141, endPoint y: 126, distance: 165.5
click at [145, 126] on div "Status Date 10/16/[DATE] Tue Wed Thu Fri Sat Sun 25 26 27 28 29 30 01 02 03 04 …" at bounding box center [332, 130] width 465 height 16
click at [497, 211] on button "Edit Checklist Item" at bounding box center [514, 213] width 86 height 19
type input "[DATE]"
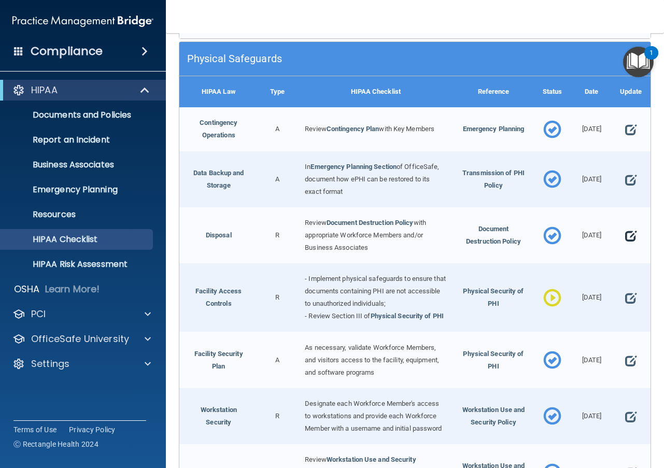
click at [625, 246] on span at bounding box center [630, 236] width 11 height 21
select select "completed"
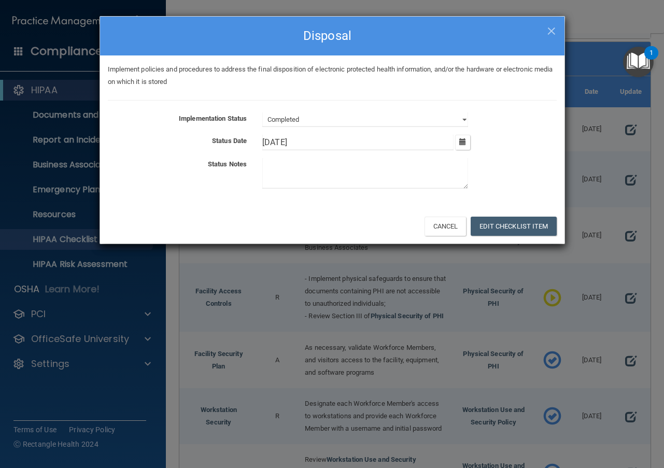
drag, startPoint x: 291, startPoint y: 141, endPoint x: 166, endPoint y: 132, distance: 125.8
click at [169, 131] on div "Implementation Status Not Started In Progress Completed Status Date 10/16/[DATE…" at bounding box center [332, 153] width 449 height 80
click at [500, 230] on button "Edit Checklist Item" at bounding box center [514, 226] width 86 height 19
type input "[DATE]"
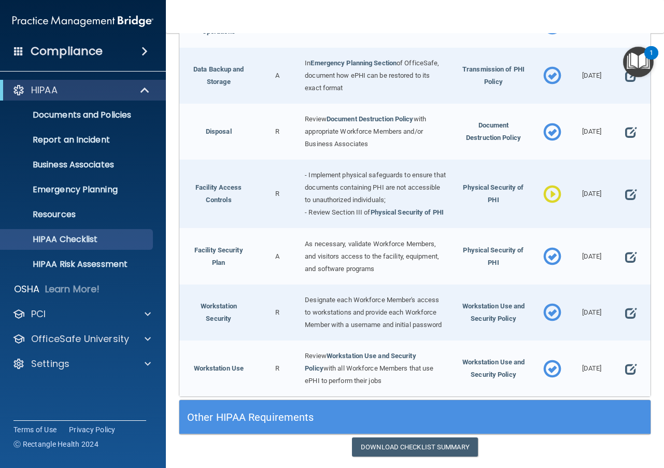
scroll to position [2205, 0]
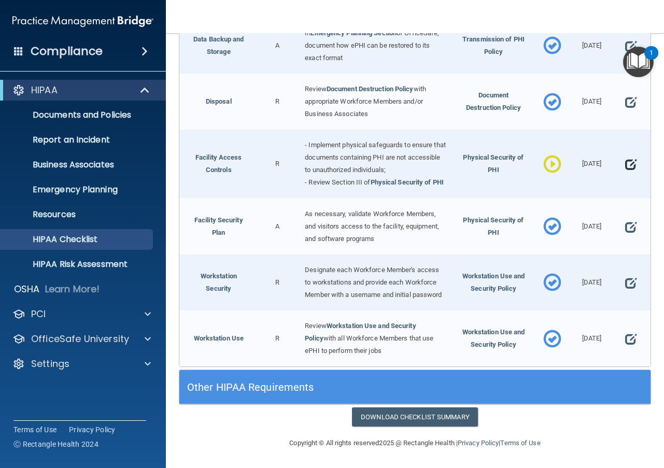
click at [625, 175] on span at bounding box center [630, 164] width 11 height 21
select select "in_progress"
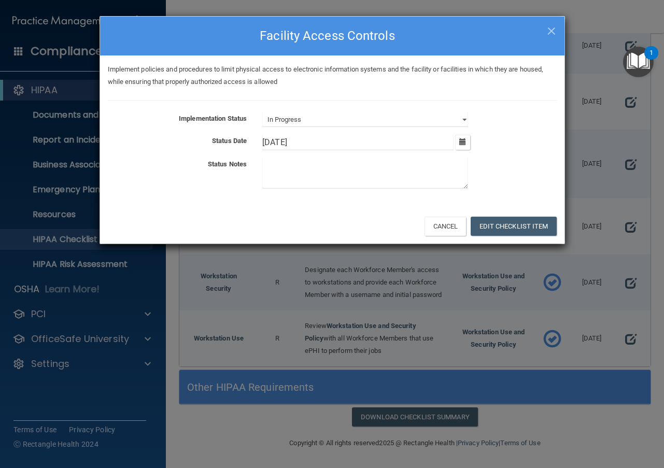
drag, startPoint x: 313, startPoint y: 142, endPoint x: 186, endPoint y: 135, distance: 127.2
click at [189, 135] on div "Status Date 10/16/[DATE] Tue Wed Thu Fri Sat Sun 25 26 27 28 29 30 01 02 03 04 …" at bounding box center [332, 143] width 465 height 16
click at [493, 219] on button "Edit Checklist Item" at bounding box center [514, 226] width 86 height 19
type input "[DATE]"
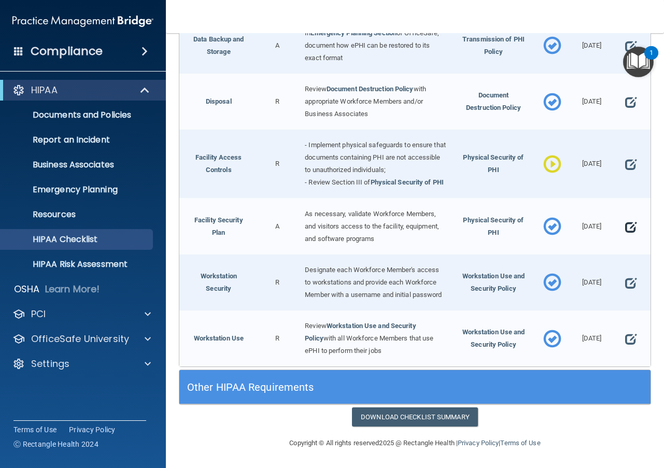
click at [625, 237] on span at bounding box center [630, 226] width 11 height 21
select select "completed"
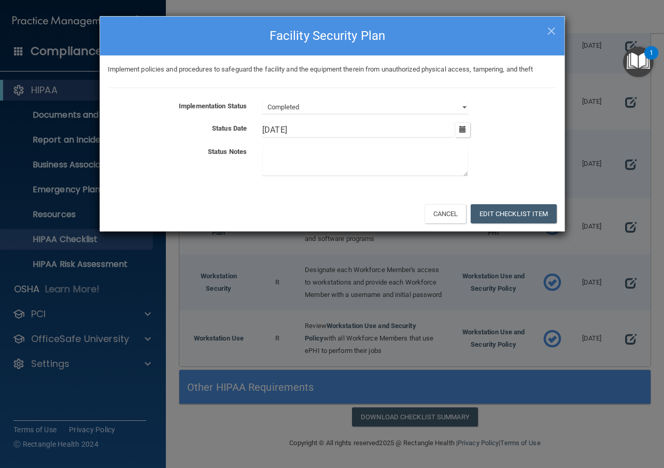
drag, startPoint x: 331, startPoint y: 126, endPoint x: 193, endPoint y: 137, distance: 138.4
click at [204, 134] on div "Status Date 10/16/[DATE] Tue Wed Thu Fri Sat Sun 25 26 27 28 29 30 01 02 03 04 …" at bounding box center [332, 130] width 465 height 16
click at [525, 214] on button "Edit Checklist Item" at bounding box center [514, 213] width 86 height 19
type input "[DATE]"
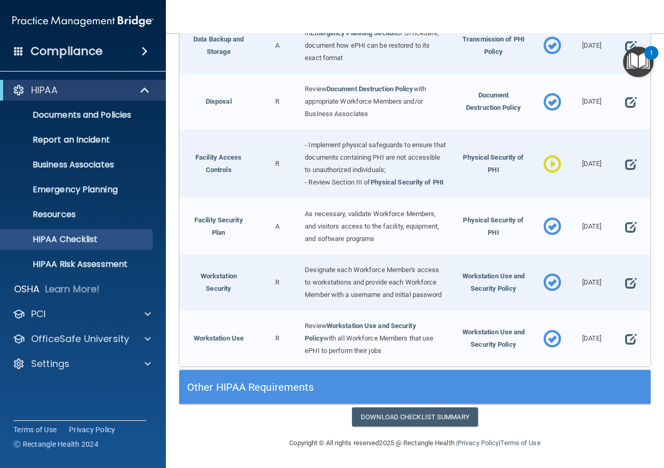
scroll to position [2284, 0]
click at [630, 276] on div at bounding box center [630, 283] width 39 height 56
click at [625, 277] on span at bounding box center [630, 283] width 11 height 21
select select "completed"
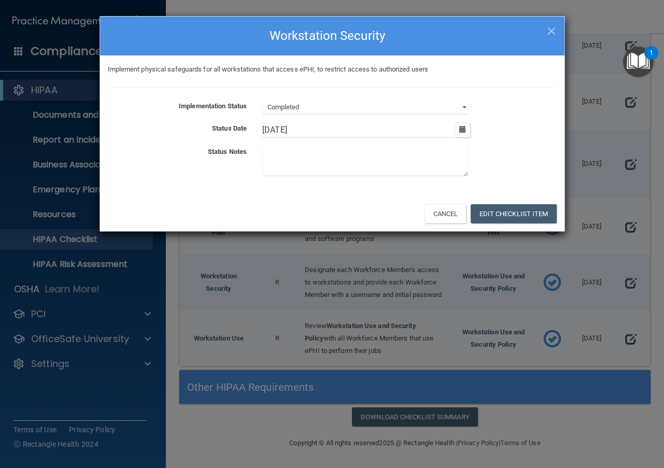
drag, startPoint x: 315, startPoint y: 130, endPoint x: 209, endPoint y: 128, distance: 105.8
click at [209, 128] on div "Status Date 10/16/[DATE] Tue Wed Thu Fri Sat Sun 25 26 27 28 29 30 01 02 03 04 …" at bounding box center [332, 130] width 465 height 16
click at [500, 208] on button "Edit Checklist Item" at bounding box center [514, 213] width 86 height 19
type input "[DATE]"
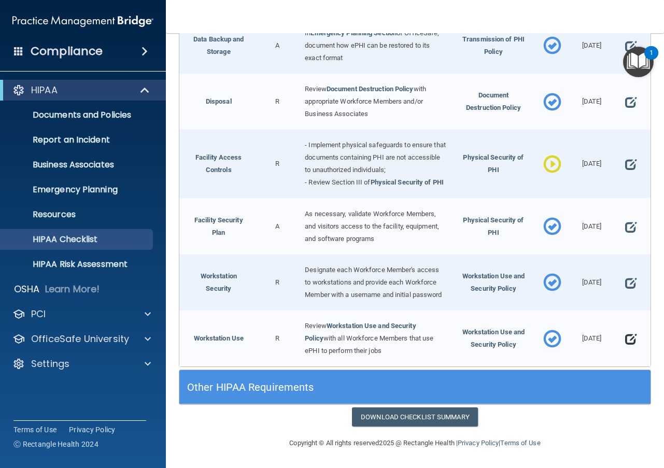
click at [625, 340] on span at bounding box center [630, 339] width 11 height 21
select select "completed"
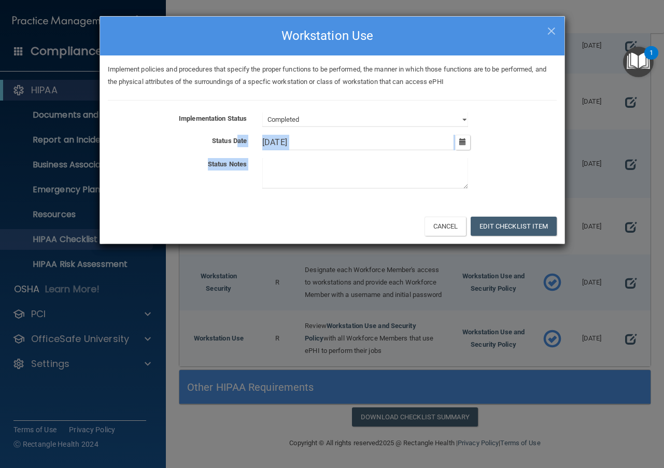
drag, startPoint x: 322, startPoint y: 151, endPoint x: 229, endPoint y: 151, distance: 92.8
click at [238, 143] on div "Implementation Status Not Started In Progress Completed Status Date 10/16/[DATE…" at bounding box center [332, 153] width 449 height 80
click at [338, 136] on input "[DATE]" at bounding box center [357, 143] width 191 height 16
drag, startPoint x: 300, startPoint y: 138, endPoint x: 256, endPoint y: 141, distance: 43.6
click at [257, 140] on div "10/16/[DATE] Tue Wed Thu Fri Sat Sun 25 26 27 28 29 30 01 02 03 04 05 06 07 08 …" at bounding box center [410, 143] width 310 height 16
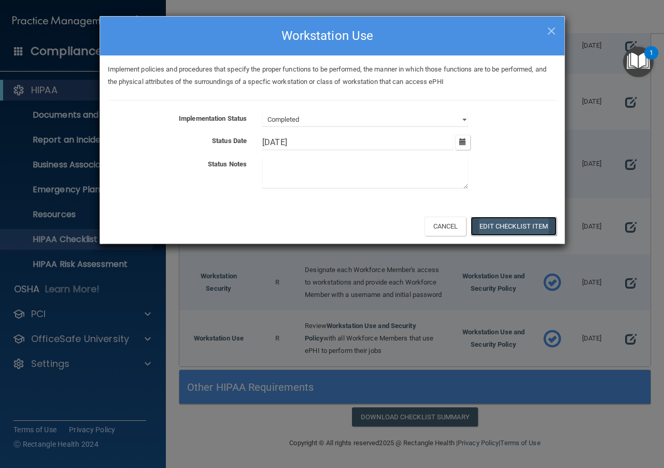
click at [498, 225] on button "Edit Checklist Item" at bounding box center [514, 226] width 86 height 19
type input "[DATE]"
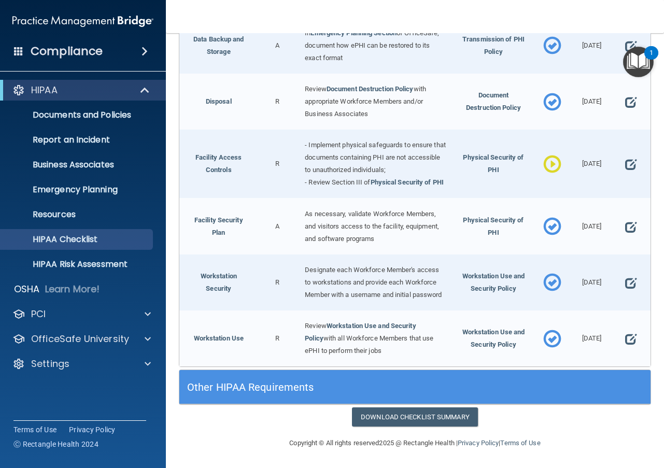
click at [401, 383] on h5 "Other HIPAA Requirements" at bounding box center [356, 387] width 338 height 11
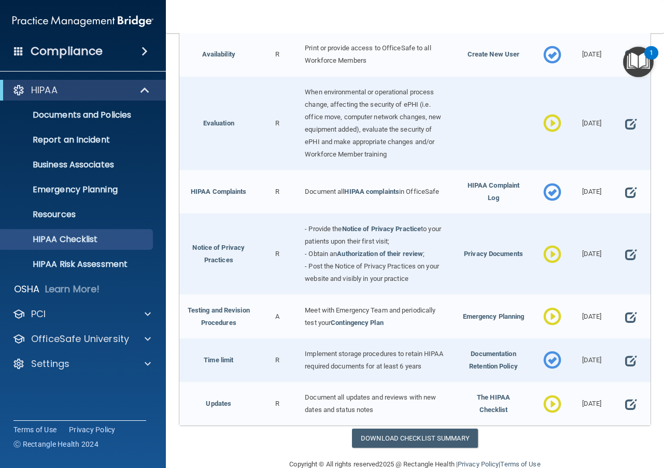
scroll to position [2647, 0]
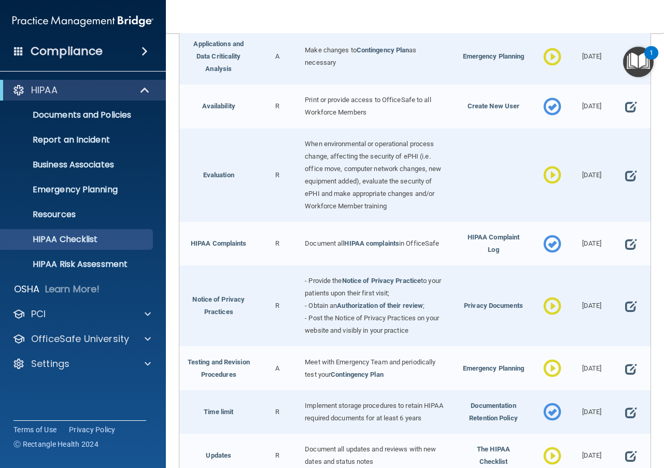
click at [625, 11] on span at bounding box center [630, 1] width 11 height 21
select select "in_progress"
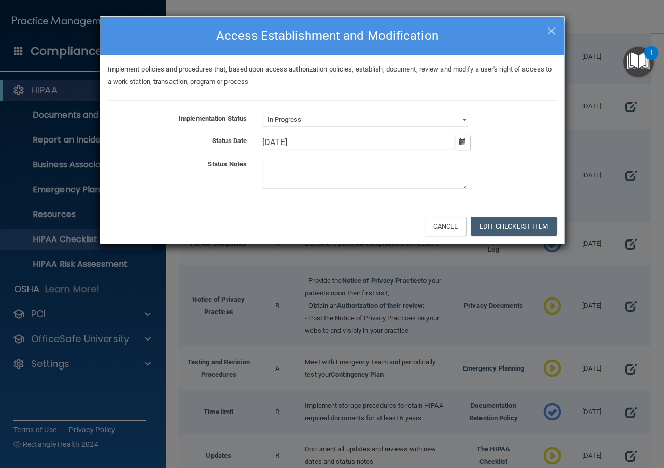
drag, startPoint x: 317, startPoint y: 143, endPoint x: 214, endPoint y: 150, distance: 103.5
click at [218, 148] on div "Status Date 10/16/[DATE] Tue Wed Thu Fri Sat Sun 25 26 27 28 29 30 01 02 03 04 …" at bounding box center [332, 143] width 465 height 16
click at [545, 225] on button "Edit Checklist Item" at bounding box center [514, 226] width 86 height 19
type input "[DATE]"
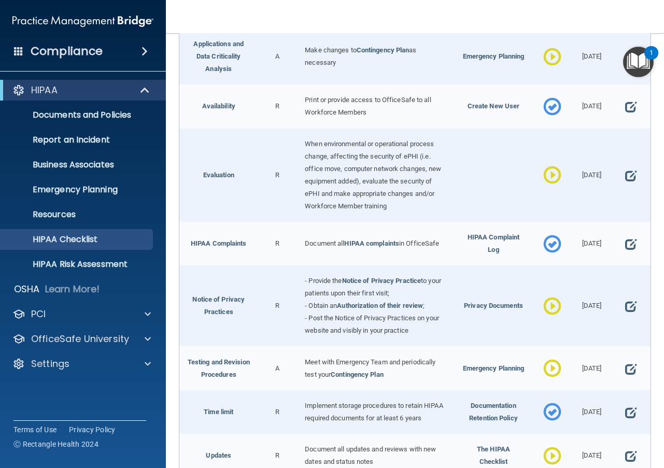
click at [625, 67] on span at bounding box center [630, 57] width 11 height 21
select select "in_progress"
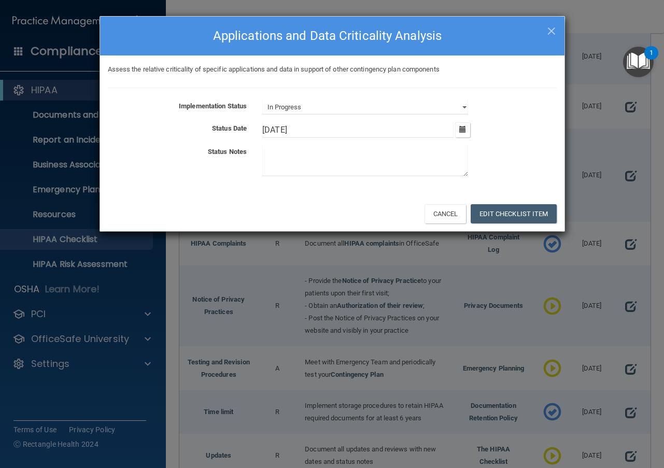
drag, startPoint x: 281, startPoint y: 133, endPoint x: 222, endPoint y: 132, distance: 58.6
click at [222, 132] on div "Status Date 10/16/[DATE] Tue Wed Thu Fri Sat Sun 25 26 27 28 29 30 01 02 03 04 …" at bounding box center [332, 130] width 465 height 16
click at [485, 207] on button "Edit Checklist Item" at bounding box center [514, 213] width 86 height 19
type input "[DATE]"
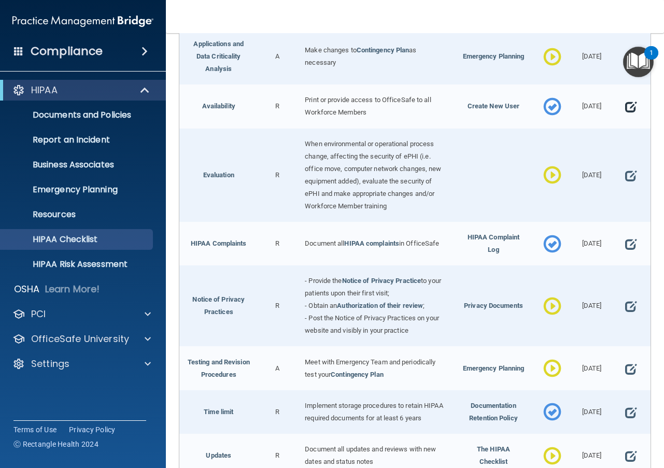
click at [625, 117] on span at bounding box center [630, 106] width 11 height 21
select select "completed"
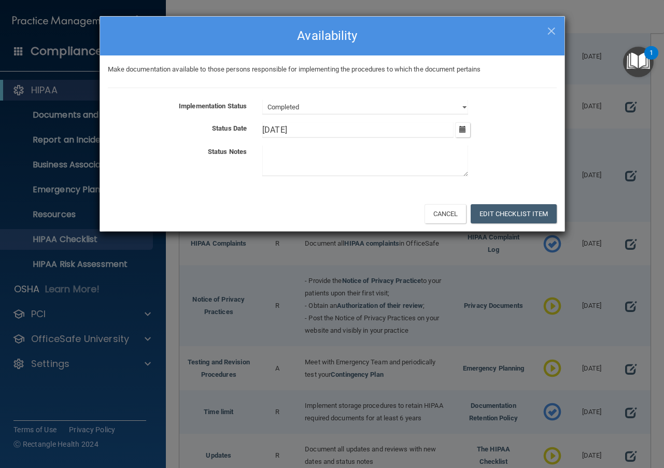
drag, startPoint x: 313, startPoint y: 128, endPoint x: 223, endPoint y: 126, distance: 89.8
click at [223, 126] on div "Status Date 10/16/[DATE] Tue Wed Thu Fri Sat Sun 25 26 27 28 29 30 01 02 03 04 …" at bounding box center [332, 130] width 465 height 16
click at [500, 205] on button "Edit Checklist Item" at bounding box center [514, 213] width 86 height 19
type input "[DATE]"
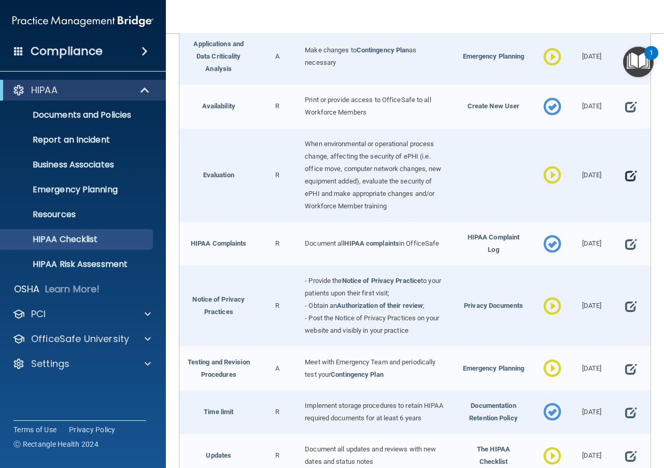
click at [625, 186] on span at bounding box center [630, 175] width 11 height 21
select select "in_progress"
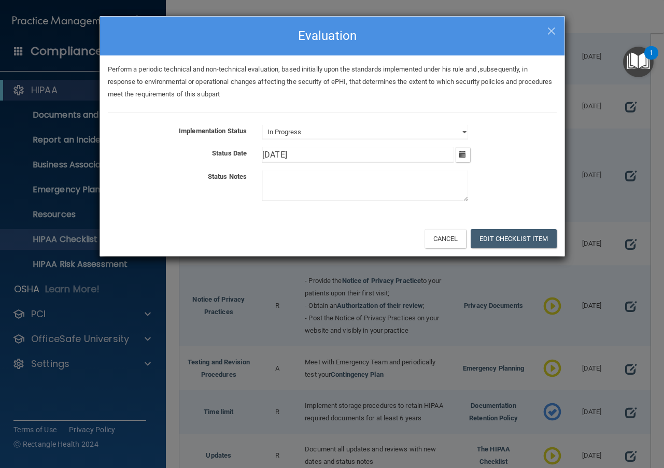
drag, startPoint x: 310, startPoint y: 160, endPoint x: 233, endPoint y: 159, distance: 77.3
click at [233, 158] on div "Status Date 10/16/[DATE] Tue Wed Thu Fri Sat Sun 25 26 27 28 29 30 01 02 03 04 …" at bounding box center [332, 155] width 465 height 16
click at [520, 232] on button "Edit Checklist Item" at bounding box center [514, 238] width 86 height 19
type input "[DATE]"
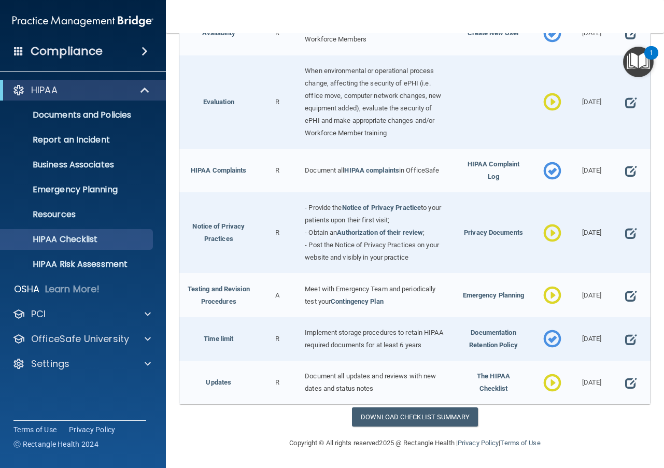
scroll to position [2843, 0]
click at [625, 161] on span at bounding box center [630, 171] width 11 height 21
select select "completed"
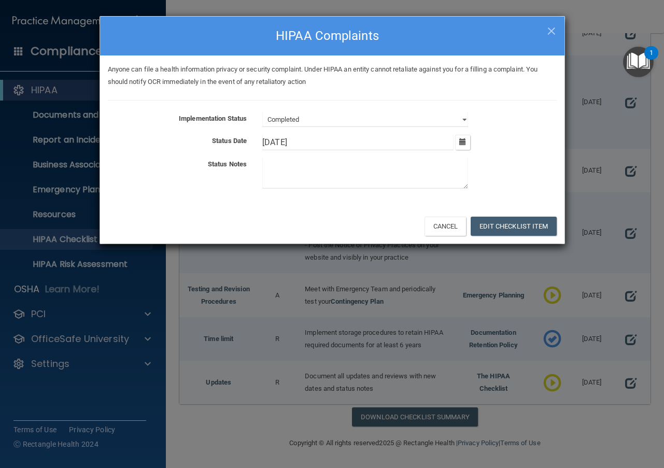
drag, startPoint x: 306, startPoint y: 143, endPoint x: 169, endPoint y: 150, distance: 137.6
click at [171, 150] on div "Status Date 10/16/[DATE] Tue Wed Thu Fri Sat Sun 25 26 27 28 29 30 01 02 03 04 …" at bounding box center [332, 143] width 465 height 16
click at [503, 226] on button "Edit Checklist Item" at bounding box center [514, 226] width 86 height 19
type input "[DATE]"
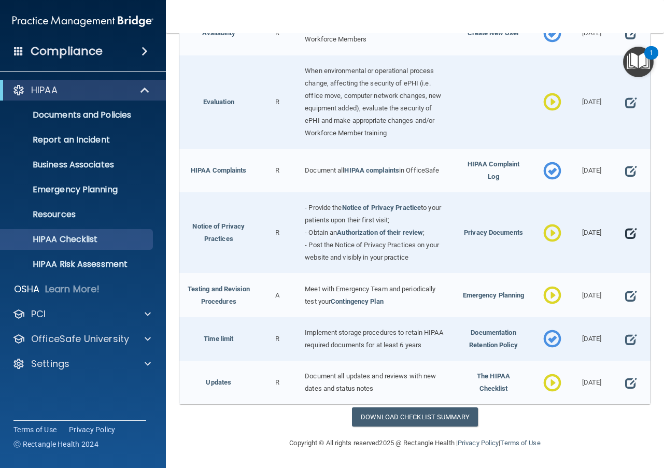
click at [629, 223] on span at bounding box center [630, 233] width 11 height 21
select select "in_progress"
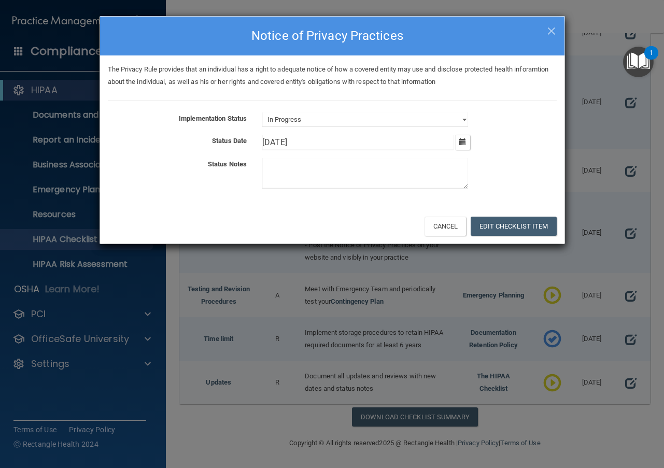
drag, startPoint x: 255, startPoint y: 141, endPoint x: 228, endPoint y: 137, distance: 27.7
click at [228, 137] on div "Status Date 10/16/[DATE] Tue Wed Thu Fri Sat Sun 25 26 27 28 29 30 01 02 03 04 …" at bounding box center [332, 143] width 465 height 16
click at [525, 229] on button "Edit Checklist Item" at bounding box center [514, 226] width 86 height 19
type input "[DATE]"
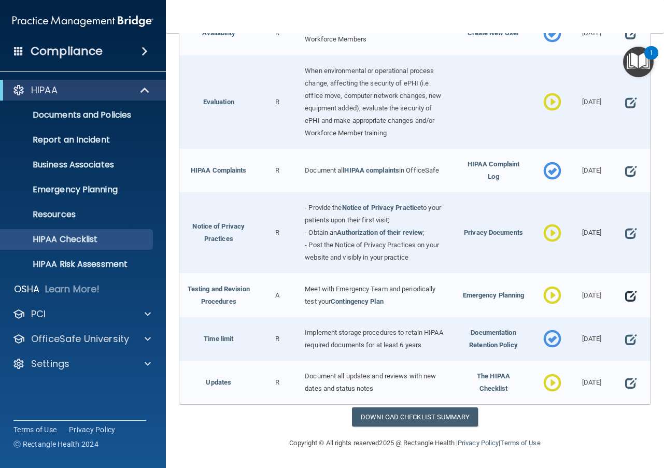
click at [625, 285] on span at bounding box center [630, 295] width 11 height 21
select select "in_progress"
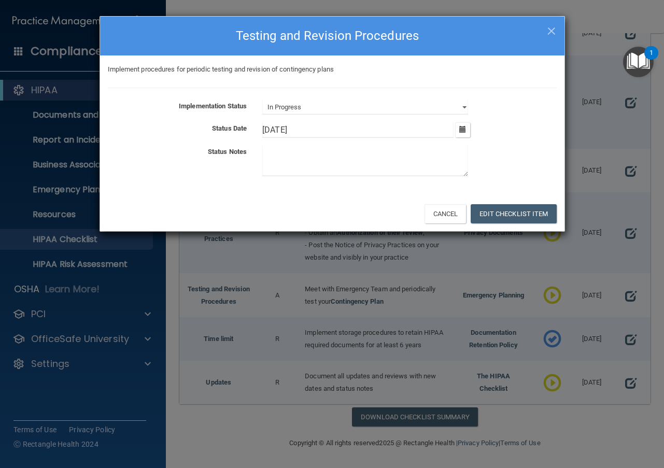
drag, startPoint x: 311, startPoint y: 129, endPoint x: 154, endPoint y: 112, distance: 158.6
click at [154, 112] on div "Implementation Status Not Started In Progress Completed Status Date 10/16/[DATE…" at bounding box center [332, 140] width 449 height 80
click at [506, 210] on button "Edit Checklist Item" at bounding box center [514, 213] width 86 height 19
type input "[DATE]"
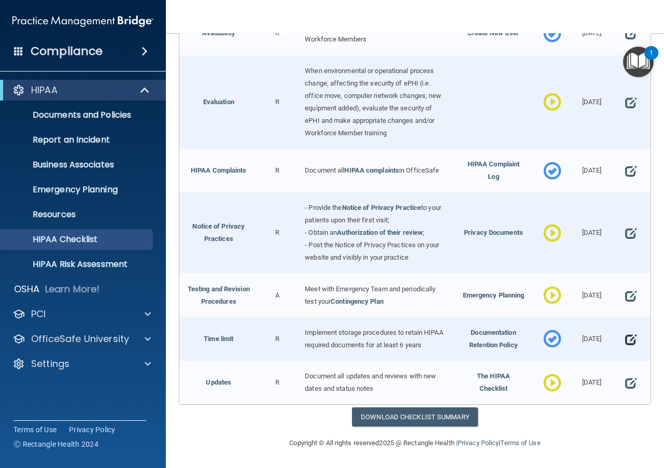
click at [625, 335] on span at bounding box center [630, 339] width 11 height 21
select select "completed"
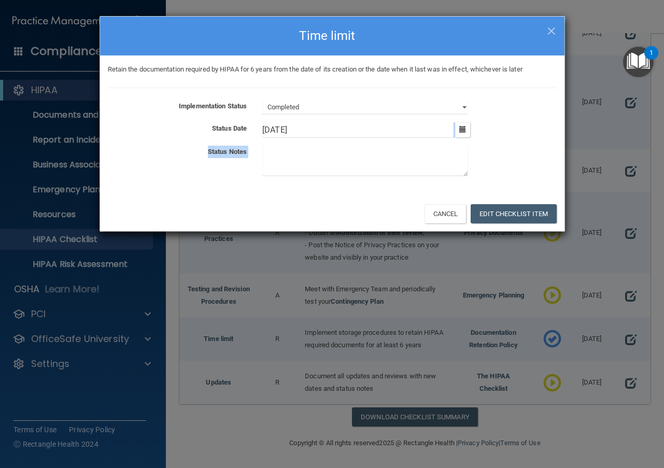
drag, startPoint x: 351, startPoint y: 138, endPoint x: 267, endPoint y: 127, distance: 84.3
click at [264, 128] on div "Implementation Status Not Started In Progress Completed Status Date 10/16/[DATE…" at bounding box center [332, 140] width 449 height 80
click at [306, 129] on input "[DATE]" at bounding box center [357, 130] width 191 height 16
drag, startPoint x: 303, startPoint y: 130, endPoint x: 244, endPoint y: 129, distance: 58.6
click at [244, 129] on div "Status Date 10/16/[DATE] Tue Wed Thu Fri Sat Sun 25 26 27 28 29 30 01 02 03 04 …" at bounding box center [332, 130] width 465 height 16
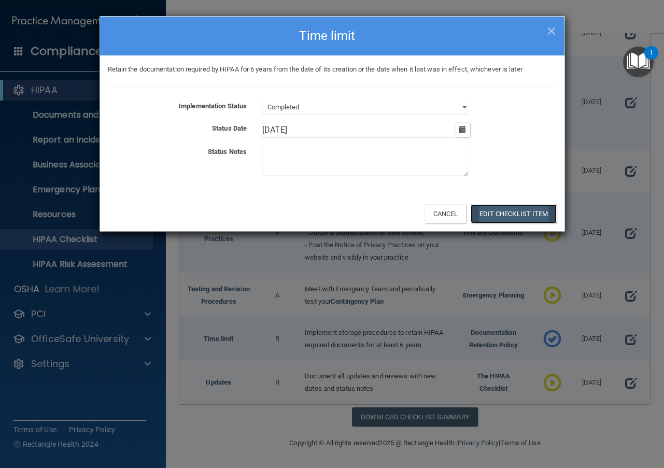
click at [524, 215] on button "Edit Checklist Item" at bounding box center [514, 213] width 86 height 19
type input "[DATE]"
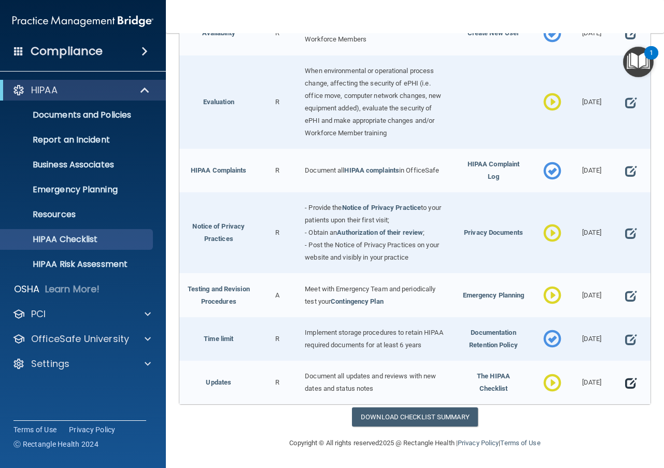
click at [625, 382] on span at bounding box center [630, 383] width 11 height 21
select select "in_progress"
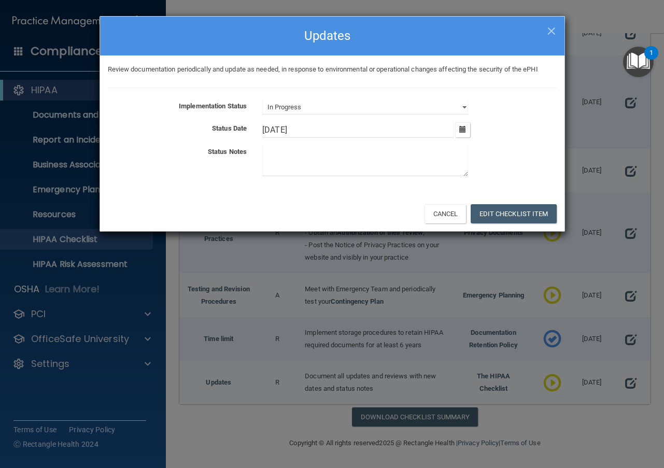
drag, startPoint x: 325, startPoint y: 132, endPoint x: 240, endPoint y: 127, distance: 85.2
click at [240, 126] on div "Status Date 10/16/[DATE] Tue Wed Thu Fri Sat Sun 25 26 27 28 29 30 01 02 03 04 …" at bounding box center [332, 130] width 465 height 16
click at [507, 219] on button "Edit Checklist Item" at bounding box center [514, 213] width 86 height 19
type input "[DATE]"
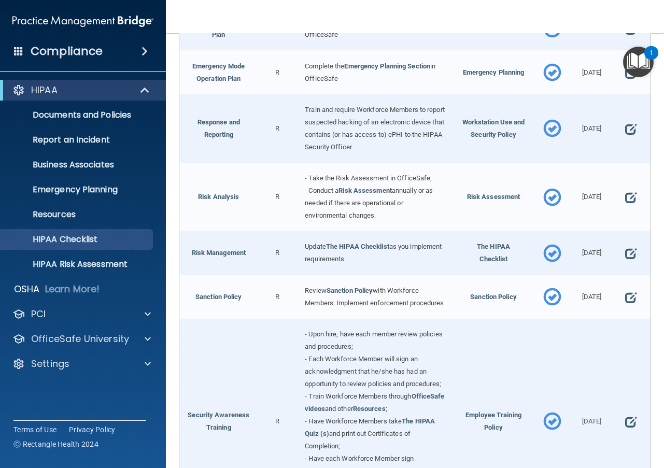
scroll to position [0, 0]
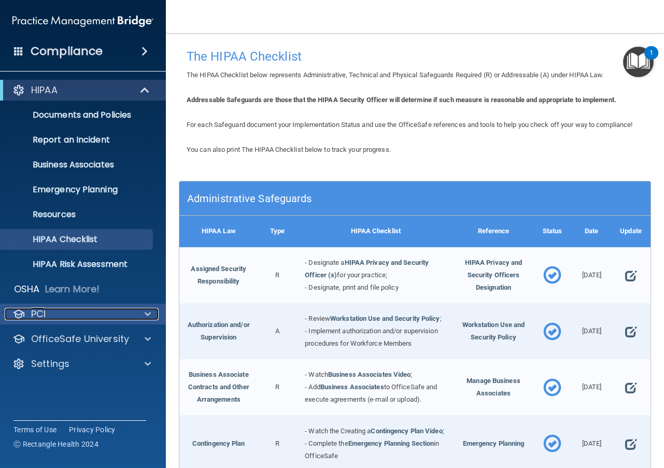
click at [147, 314] on span at bounding box center [148, 314] width 6 height 12
click at [134, 313] on div at bounding box center [146, 314] width 26 height 12
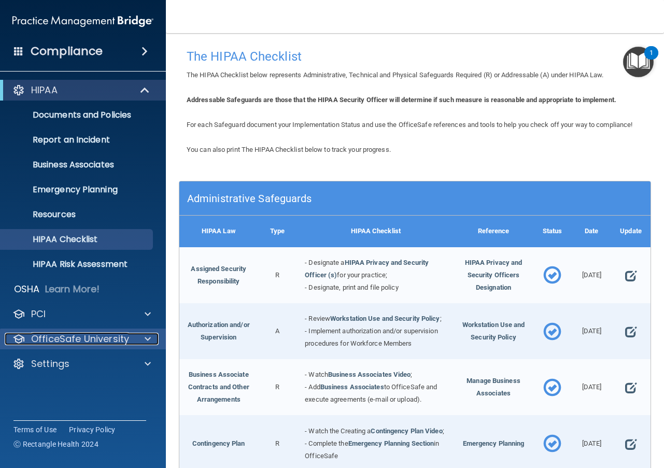
click at [155, 339] on div at bounding box center [146, 339] width 26 height 12
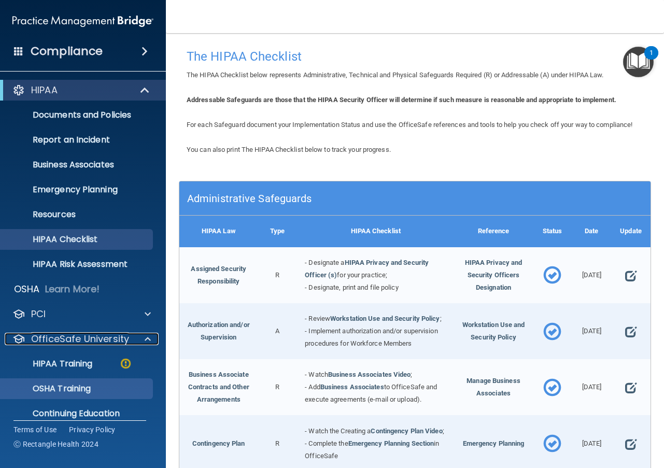
scroll to position [37, 0]
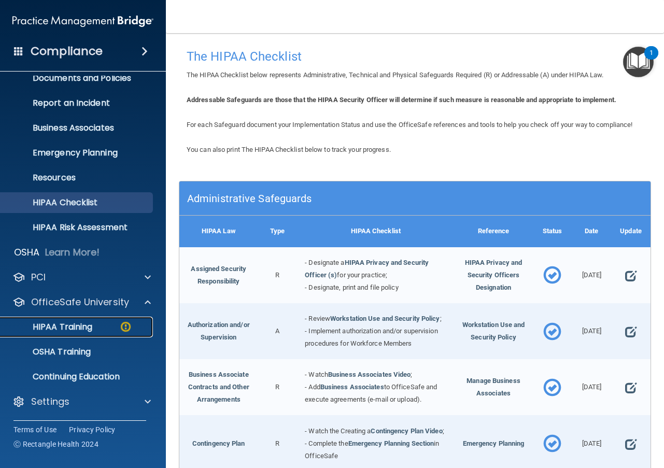
click at [92, 327] on p "HIPAA Training" at bounding box center [50, 327] width 86 height 10
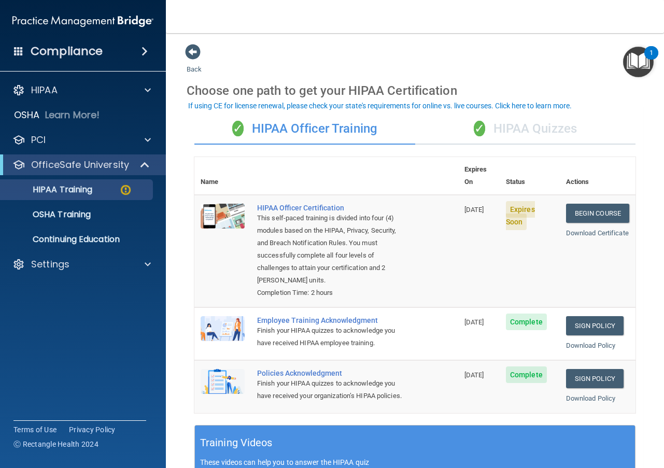
click at [510, 131] on div "✓ HIPAA Quizzes" at bounding box center [525, 129] width 221 height 31
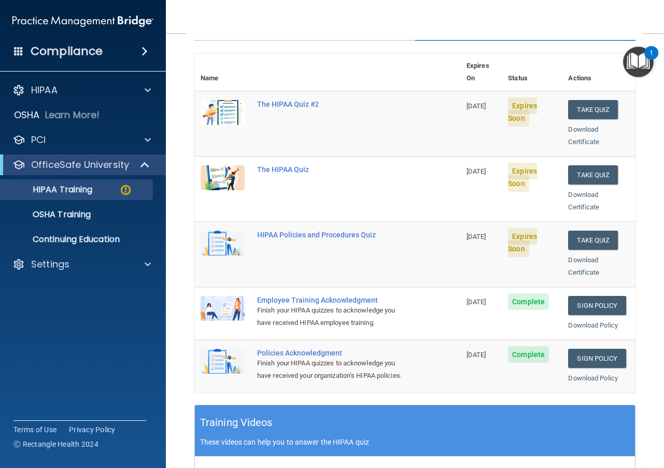
scroll to position [52, 0]
